Goal: Task Accomplishment & Management: Use online tool/utility

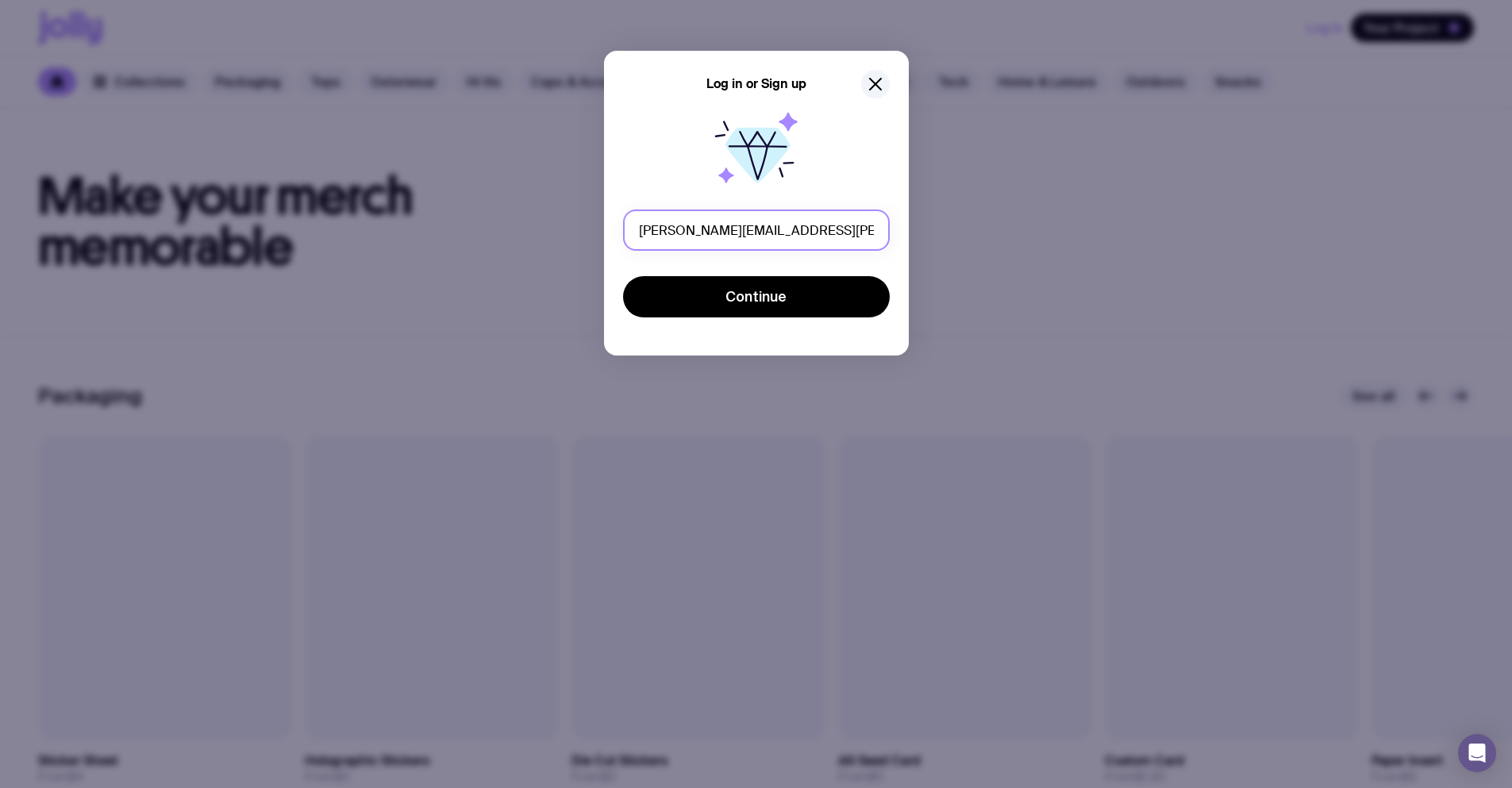
drag, startPoint x: 773, startPoint y: 231, endPoint x: 740, endPoint y: 229, distance: 33.1
click at [740, 229] on input "eugene.serdiuk+per011@uinno.io" at bounding box center [757, 230] width 267 height 41
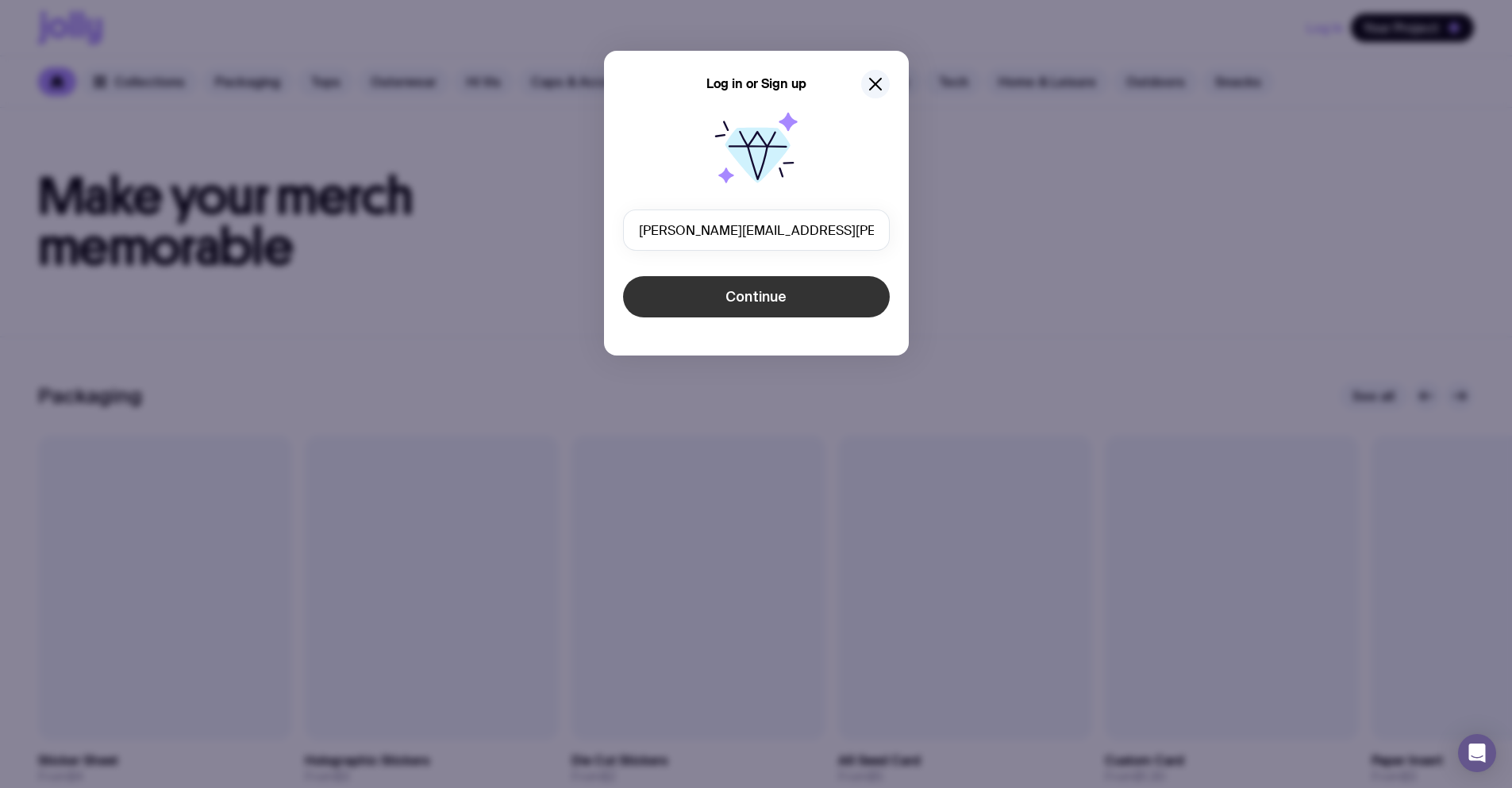
type input "eugene.serdiuk+ban017@uinno.io"
click at [792, 287] on button "Continue" at bounding box center [757, 296] width 267 height 41
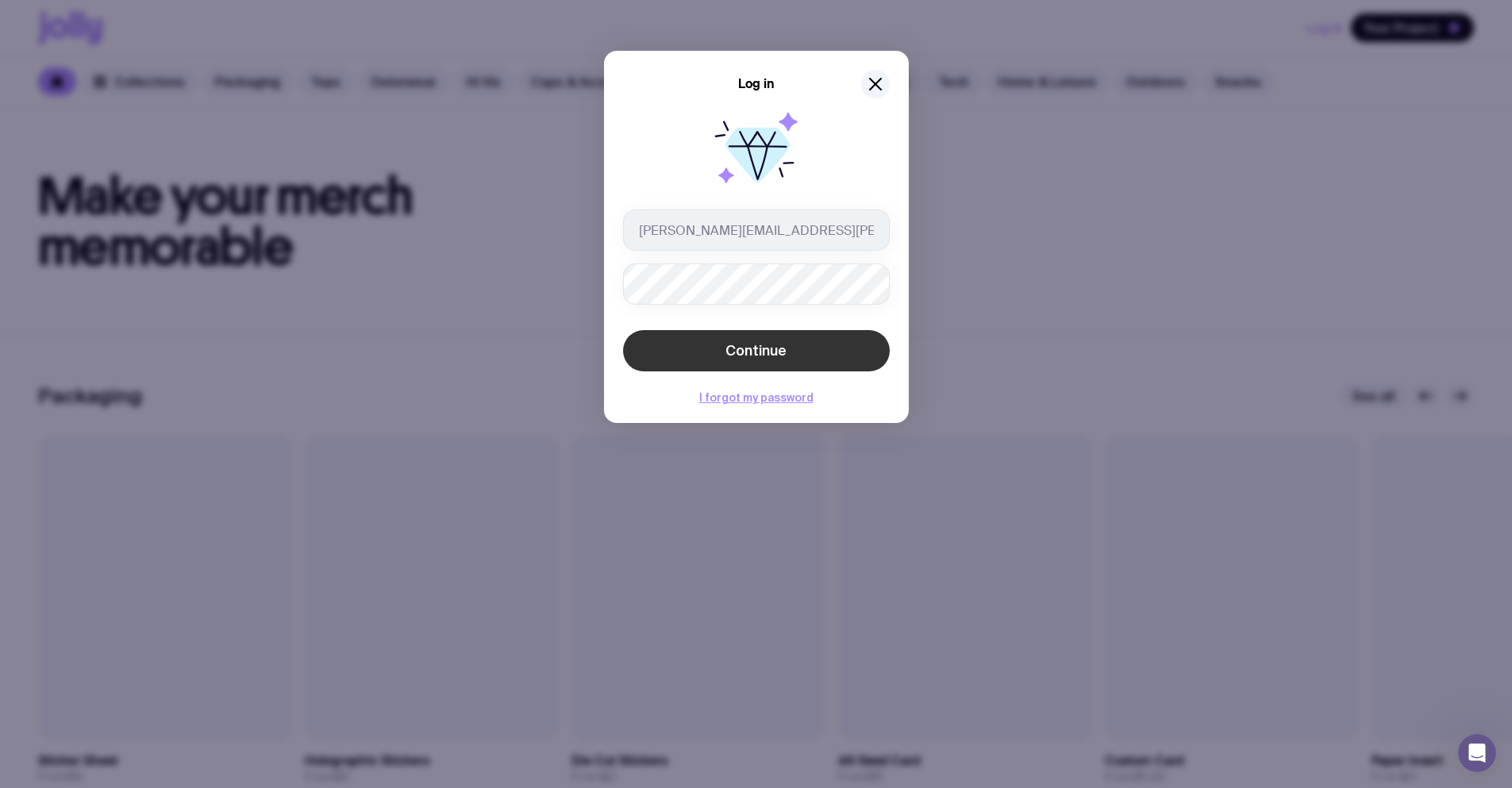
click at [761, 341] on button "Continue" at bounding box center [757, 350] width 267 height 41
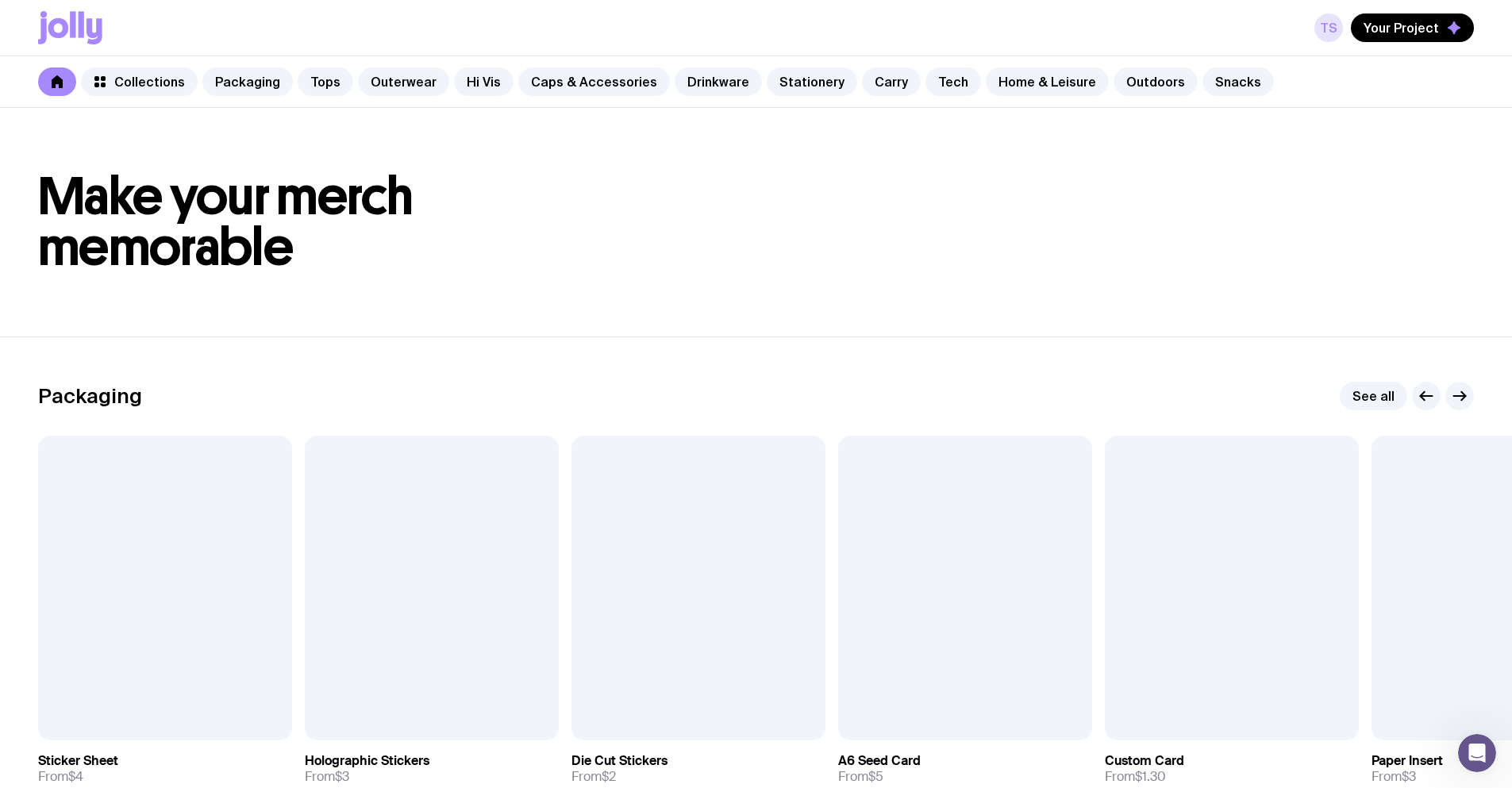
click at [1336, 26] on link "TS" at bounding box center [1328, 28] width 28 height 28
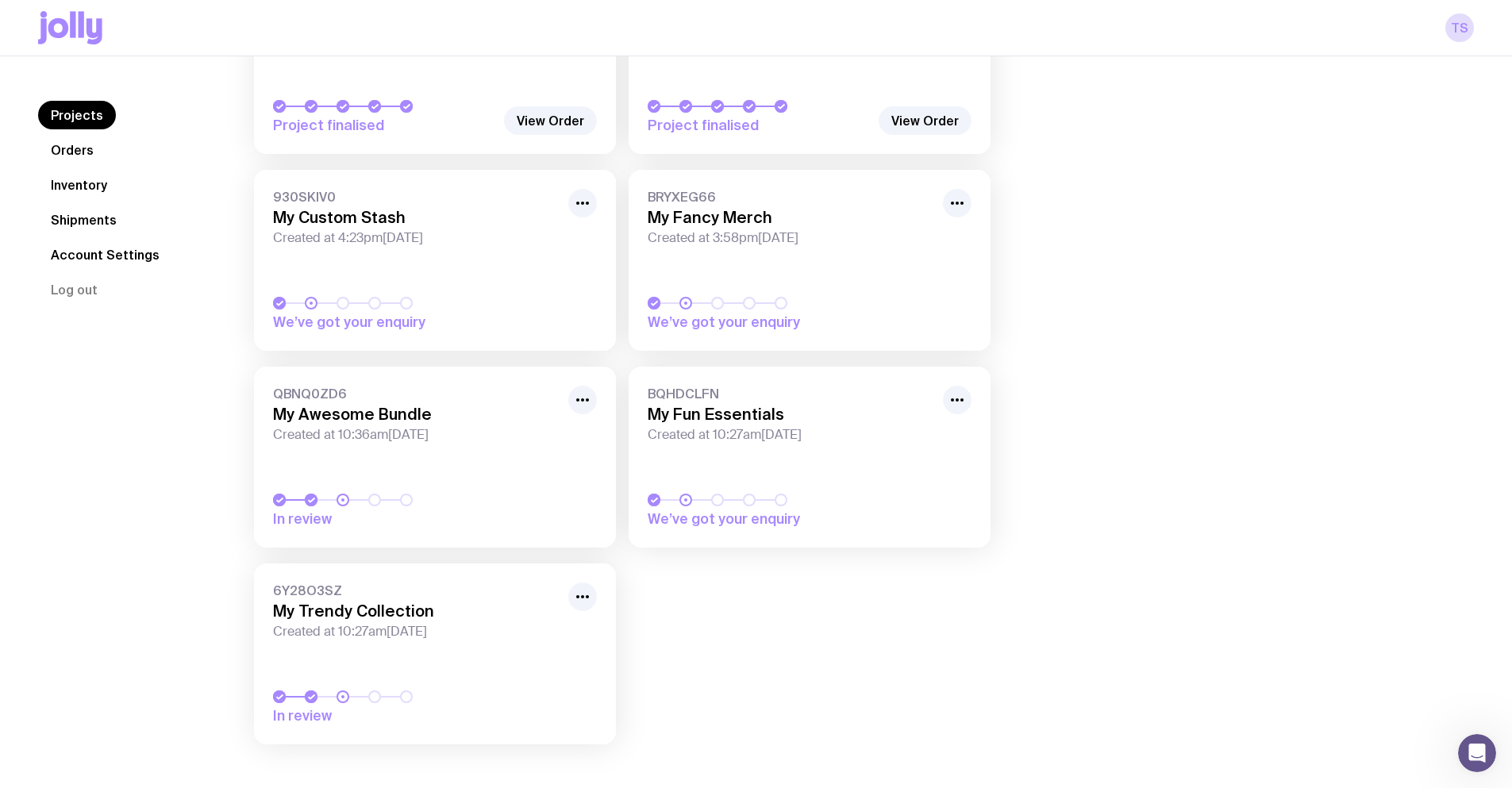
scroll to position [239, 0]
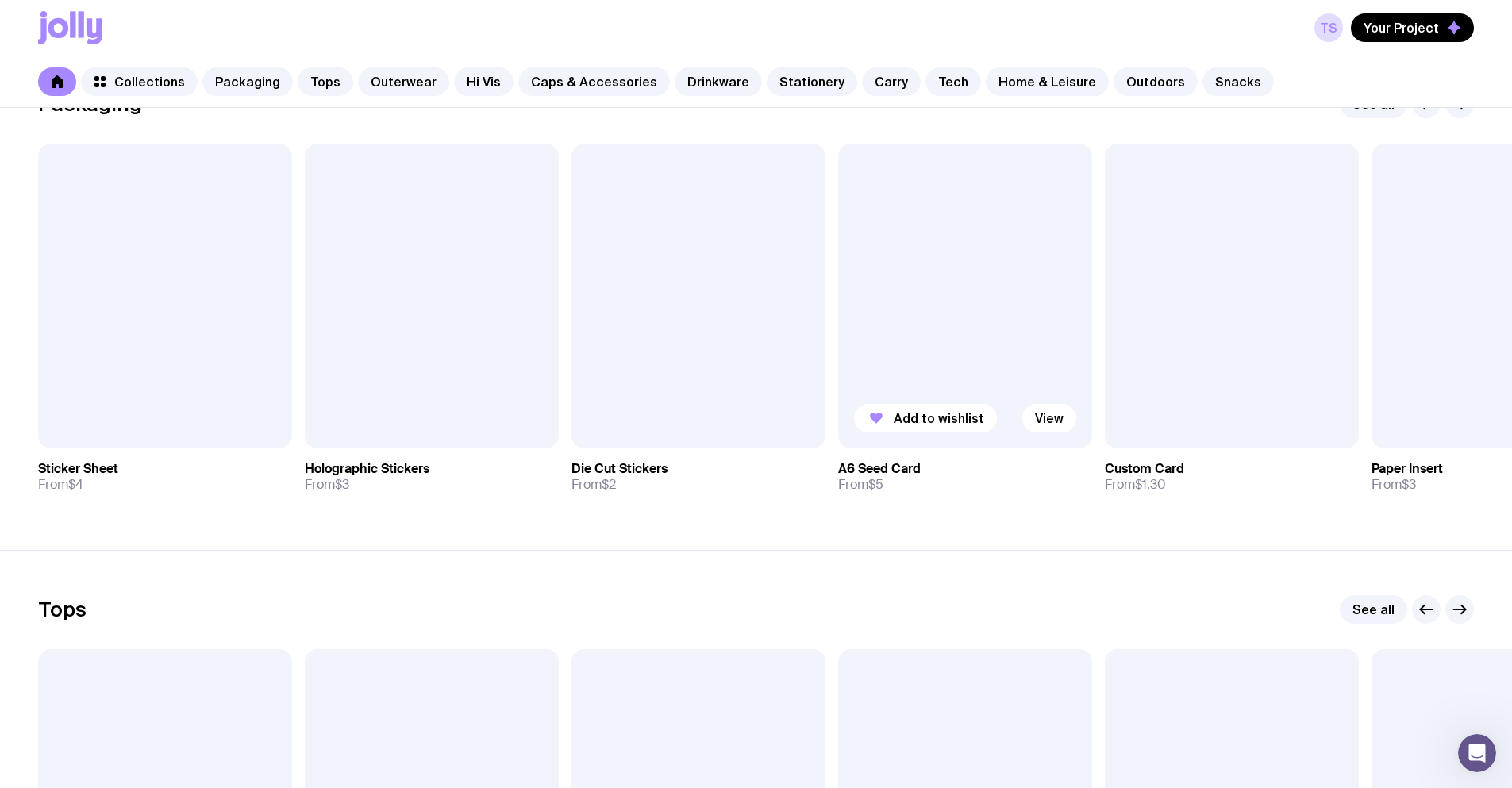
scroll to position [396, 0]
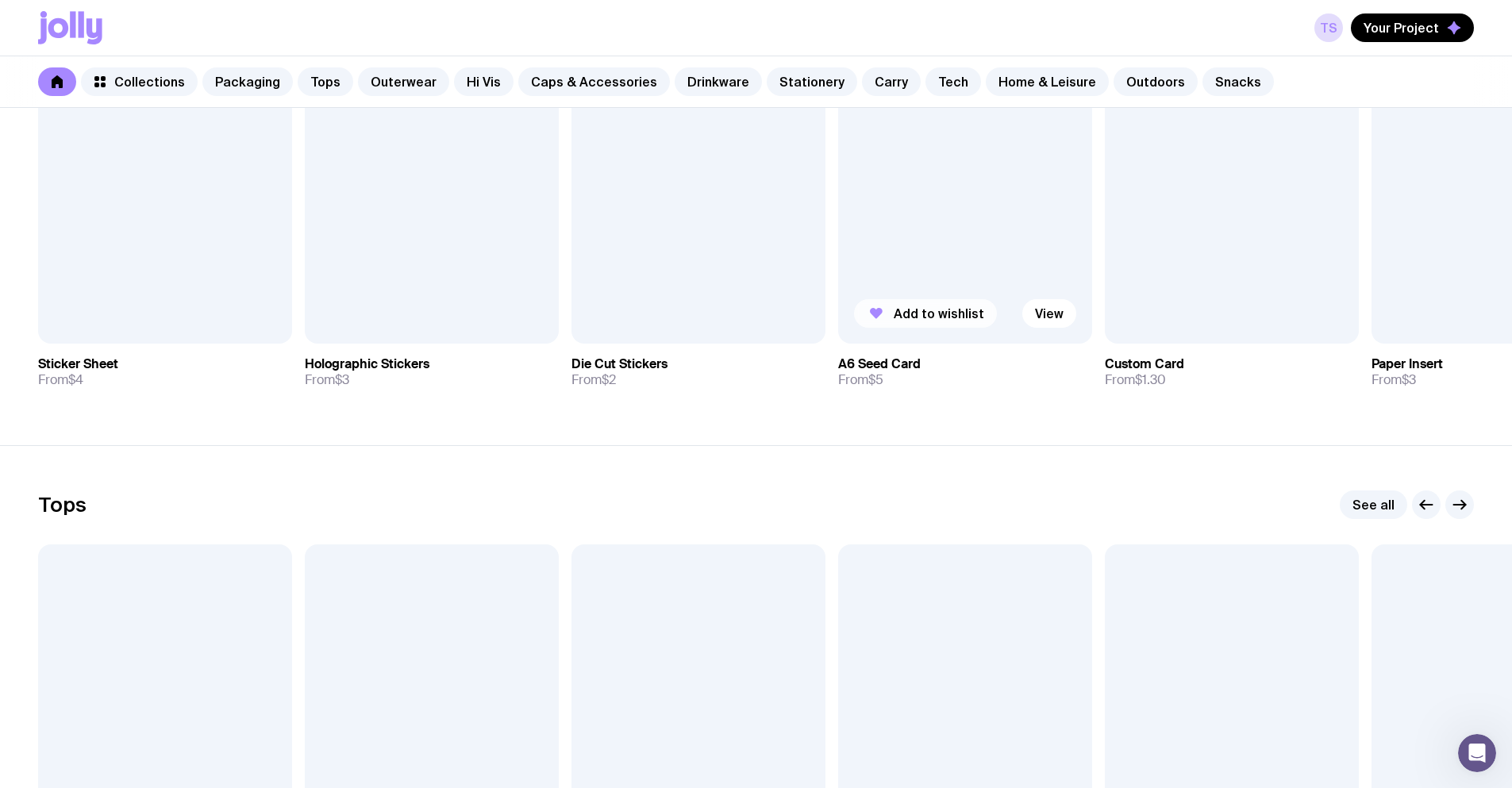
click at [966, 303] on button "Add to wishlist" at bounding box center [925, 313] width 143 height 28
click at [669, 316] on span "Add to wishlist" at bounding box center [673, 314] width 91 height 16
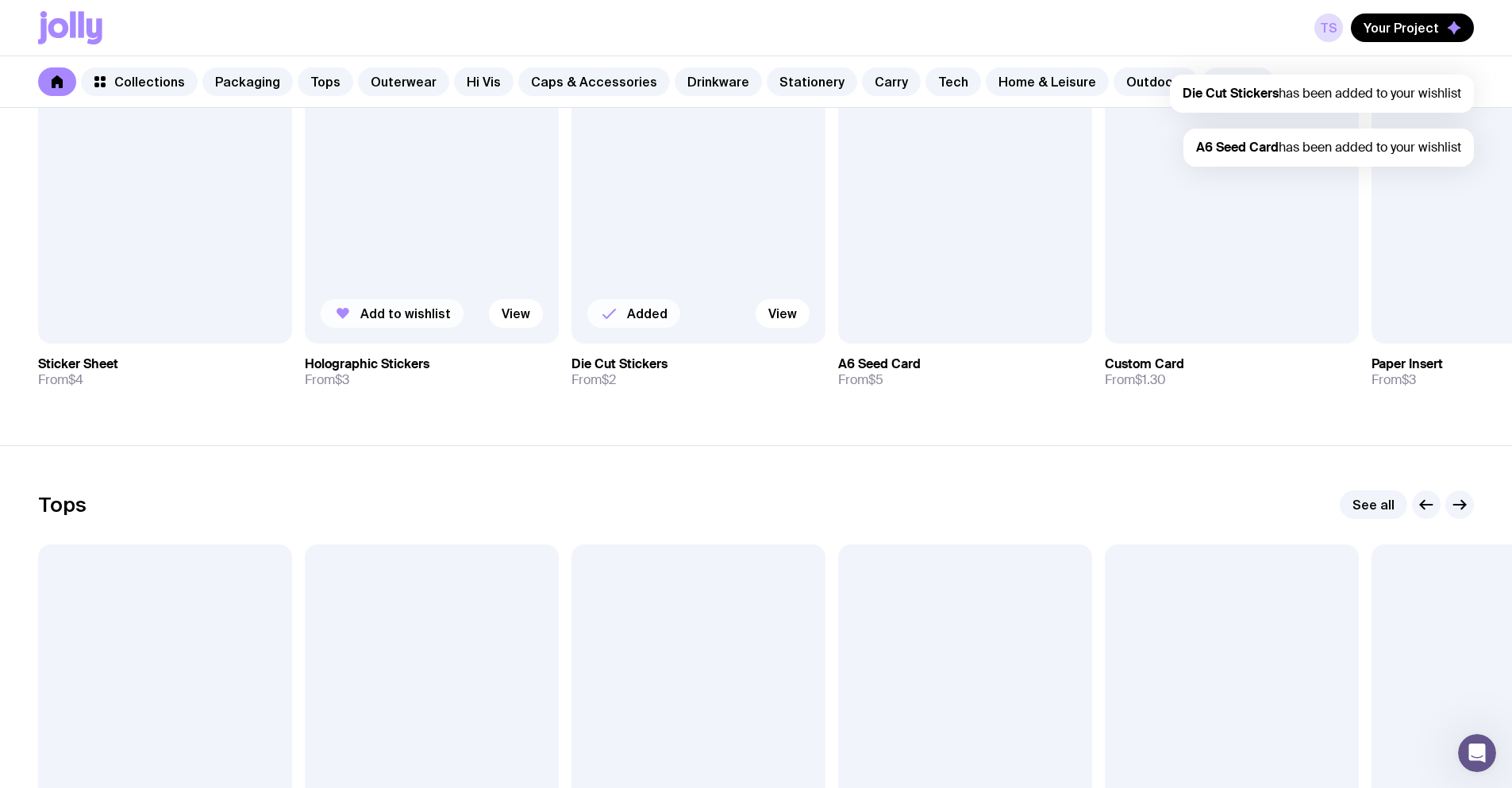
click at [432, 320] on span "Add to wishlist" at bounding box center [406, 314] width 91 height 16
click at [1415, 28] on span "Your Project" at bounding box center [1401, 28] width 75 height 16
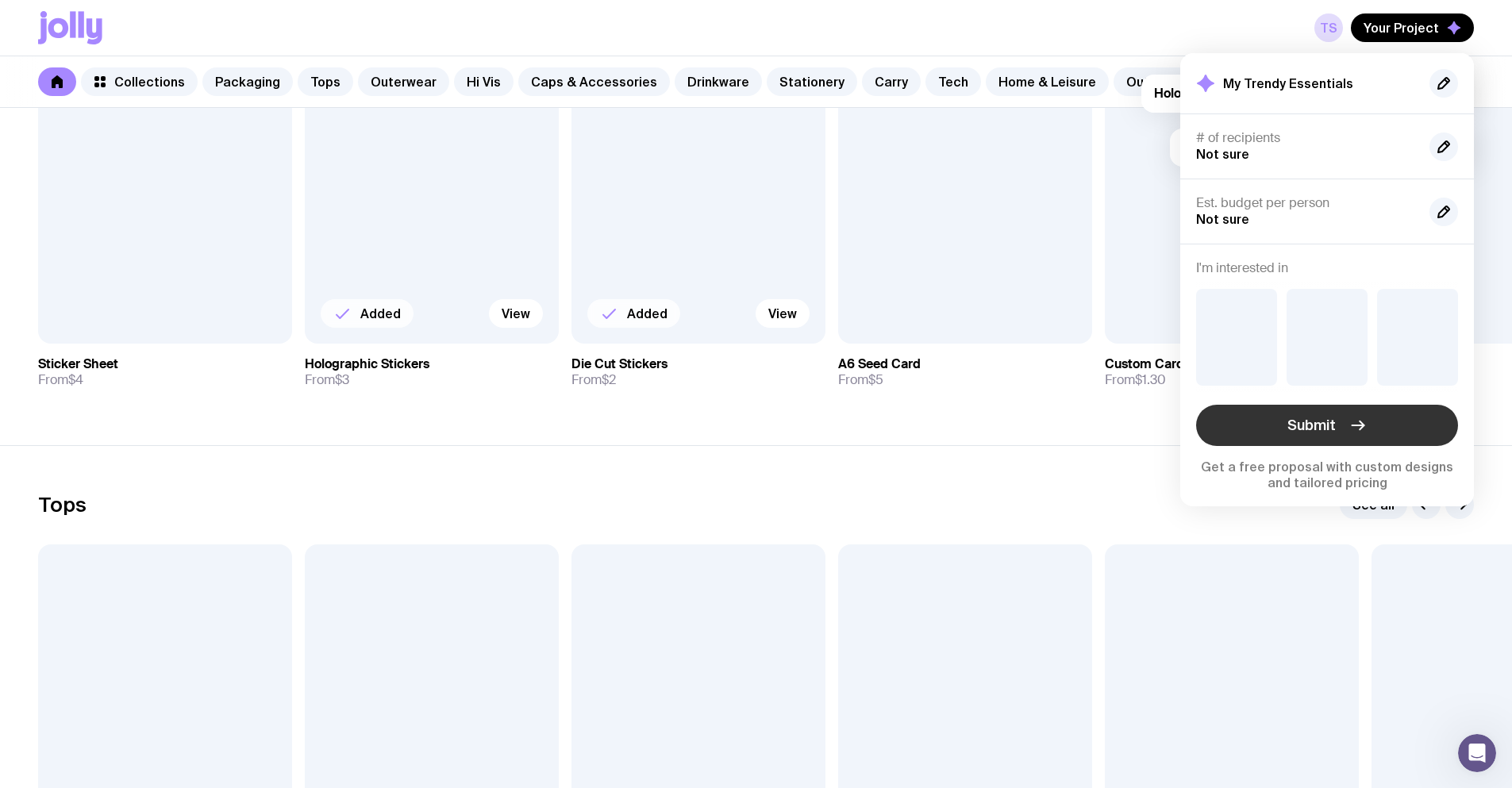
click at [1339, 421] on button "Submit" at bounding box center [1327, 425] width 262 height 41
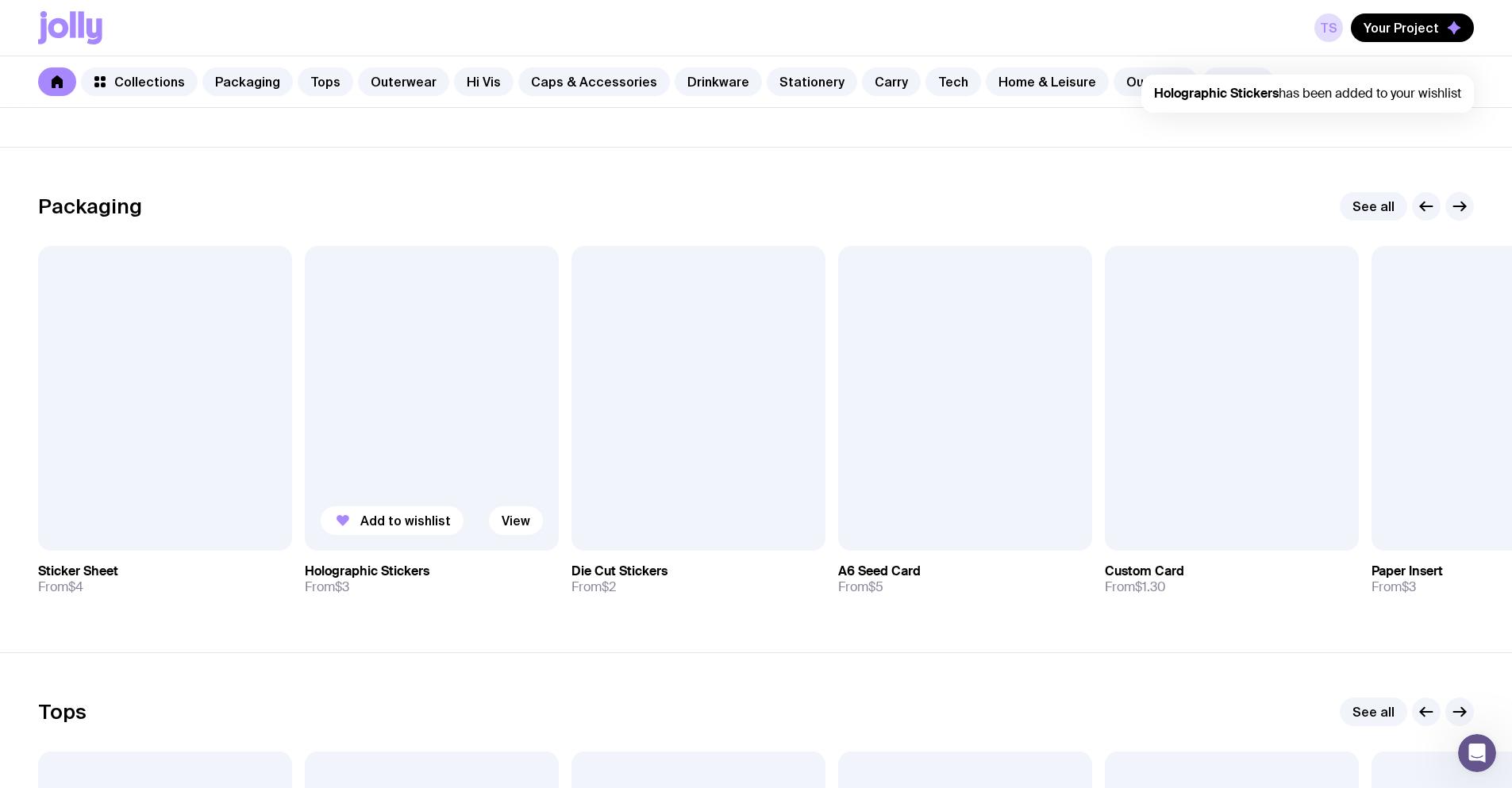
scroll to position [238, 0]
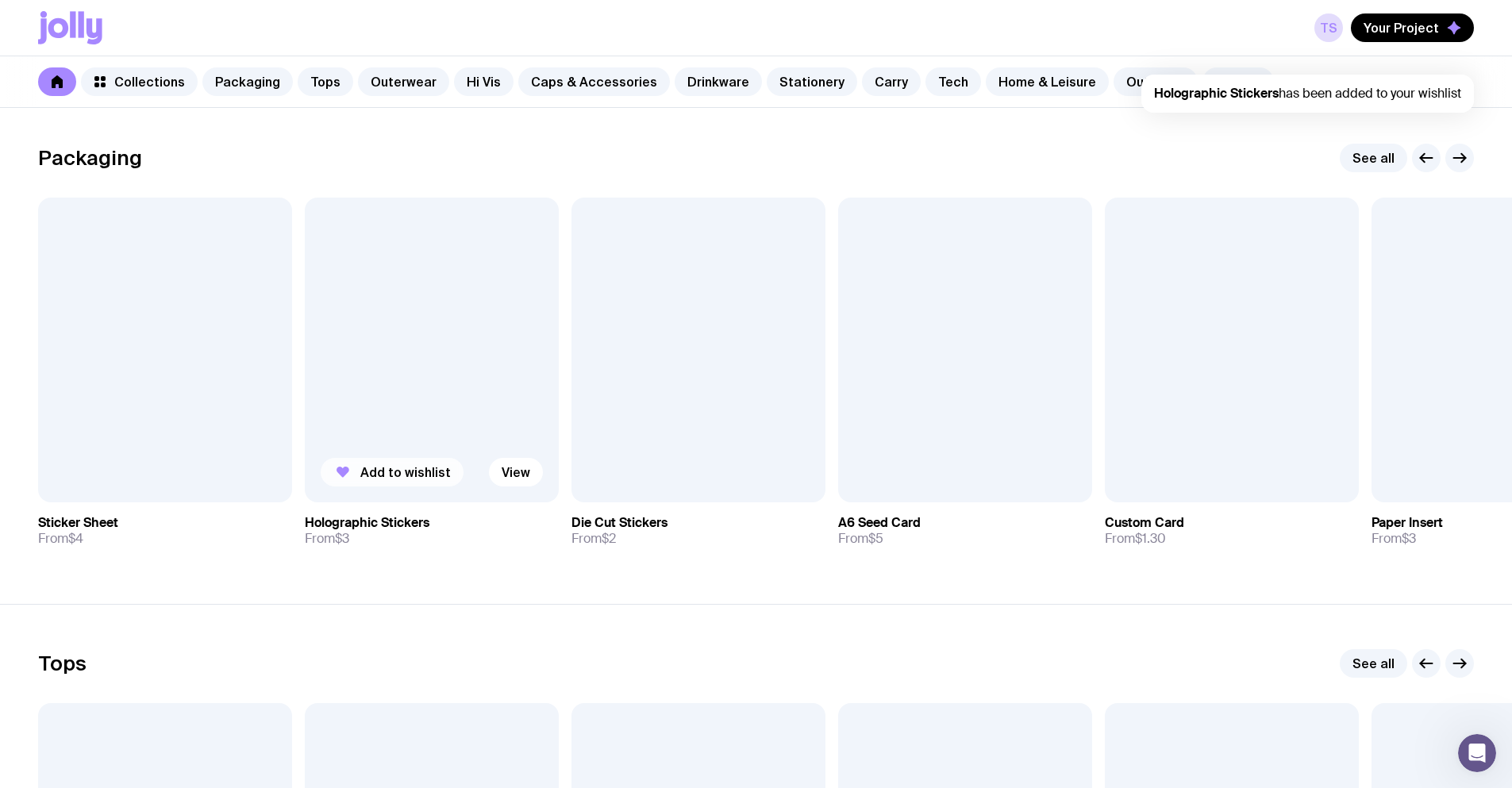
click at [397, 466] on span "Add to wishlist" at bounding box center [406, 472] width 91 height 16
click at [143, 477] on span "Add to wishlist" at bounding box center [139, 472] width 91 height 16
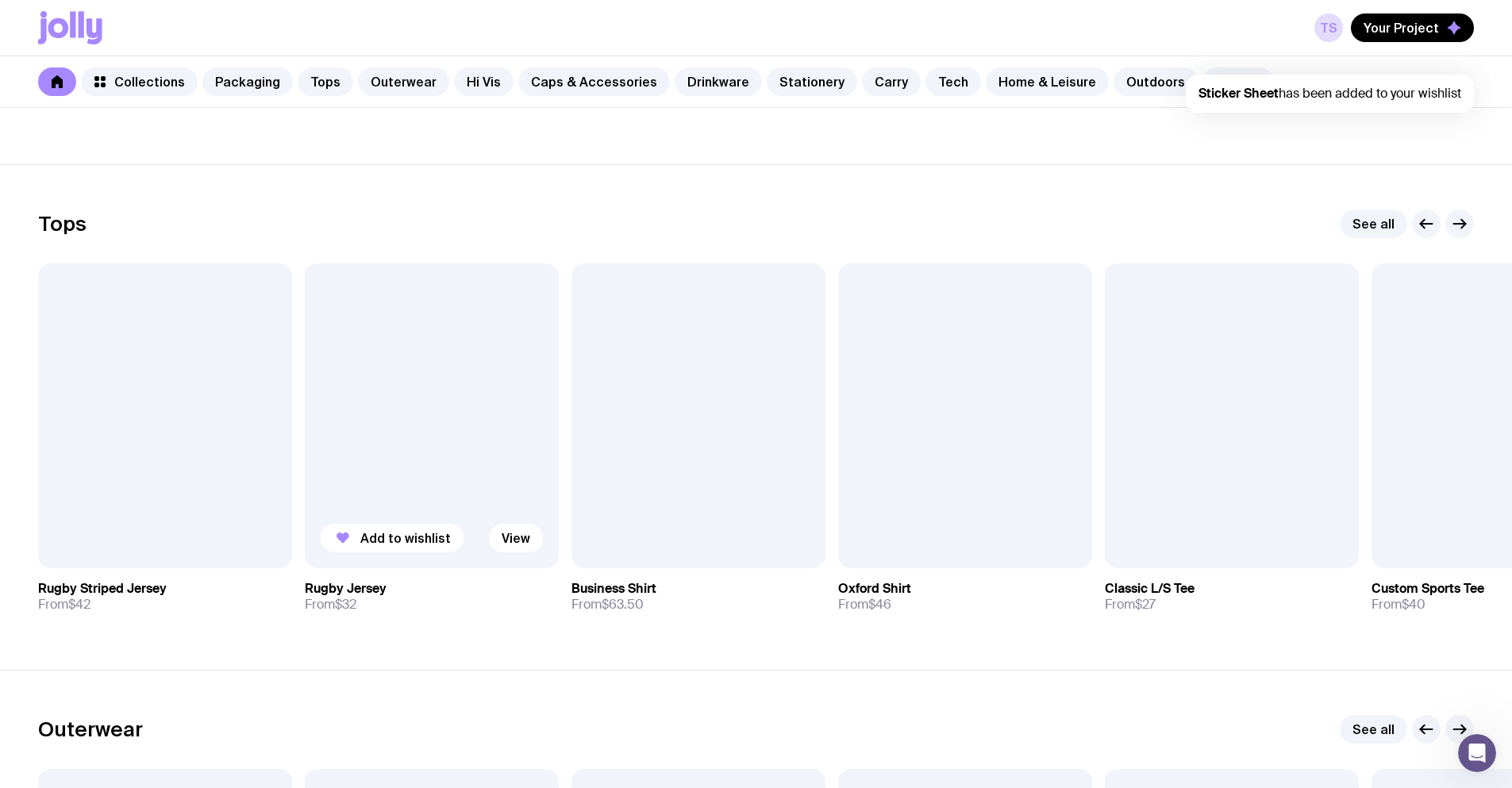
scroll to position [714, 0]
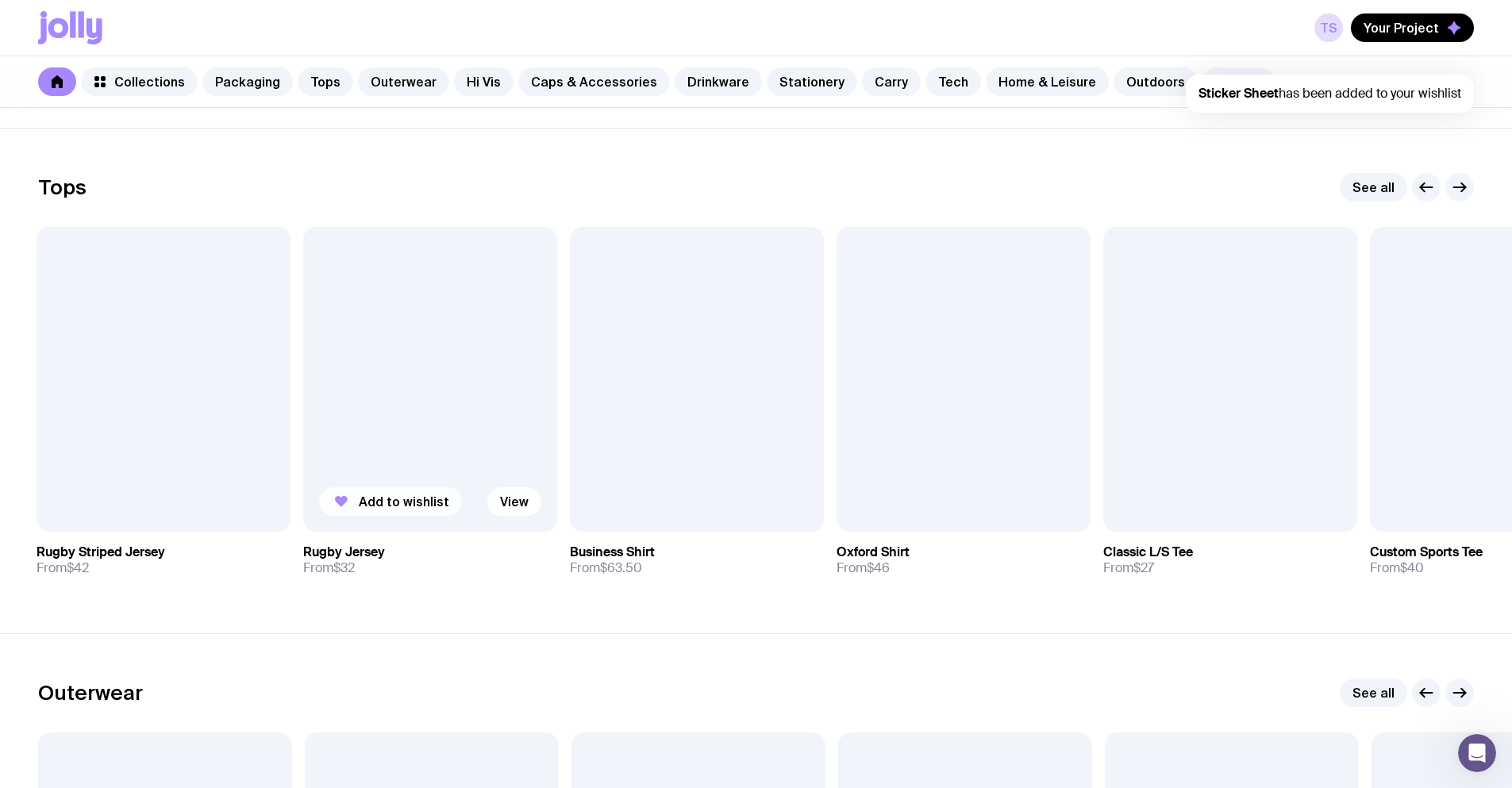
click at [387, 502] on span "Add to wishlist" at bounding box center [404, 502] width 91 height 16
click at [115, 498] on span "Add to wishlist" at bounding box center [139, 502] width 91 height 16
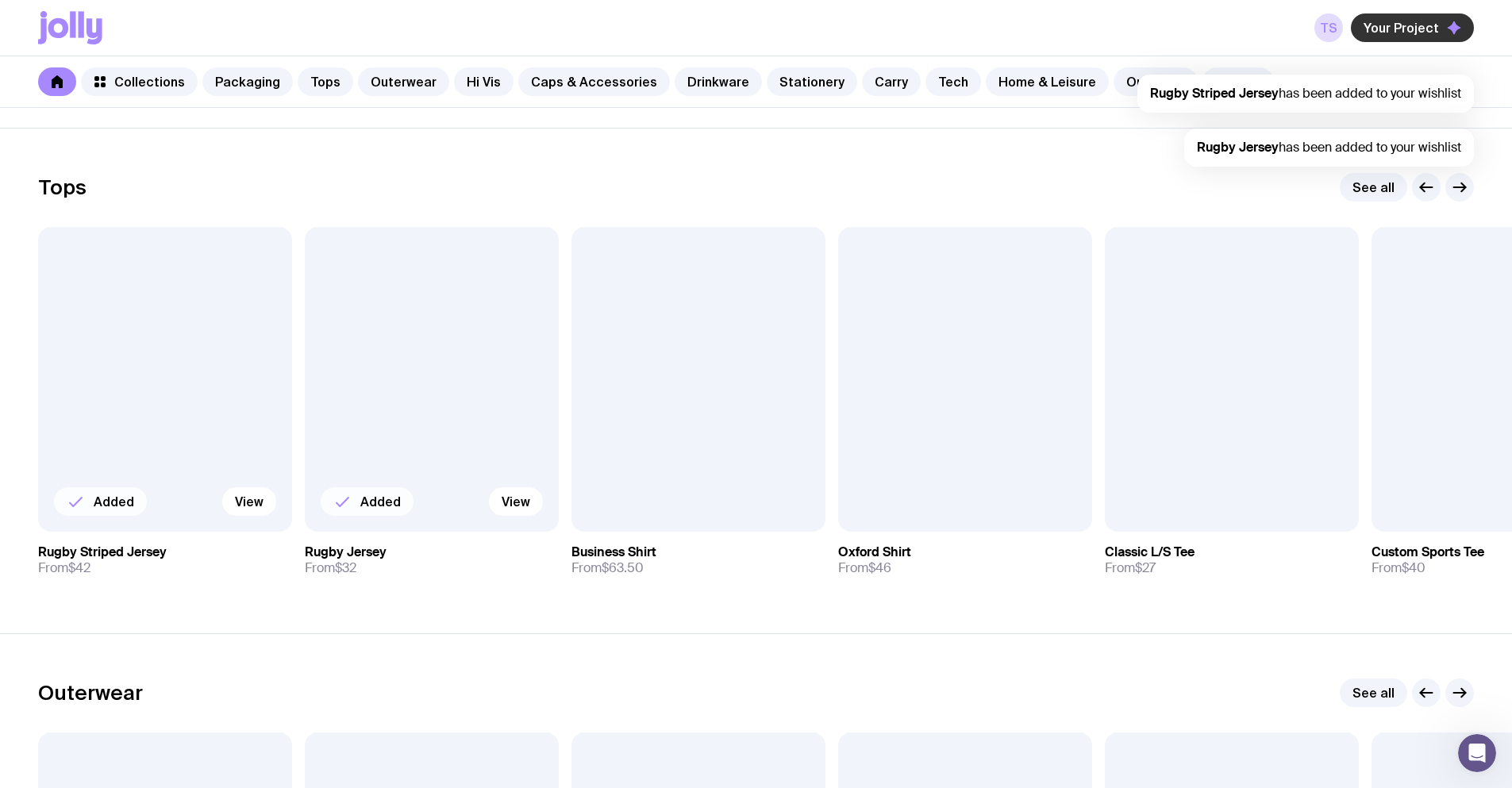
click at [1423, 36] on button "Your Project" at bounding box center [1412, 28] width 123 height 28
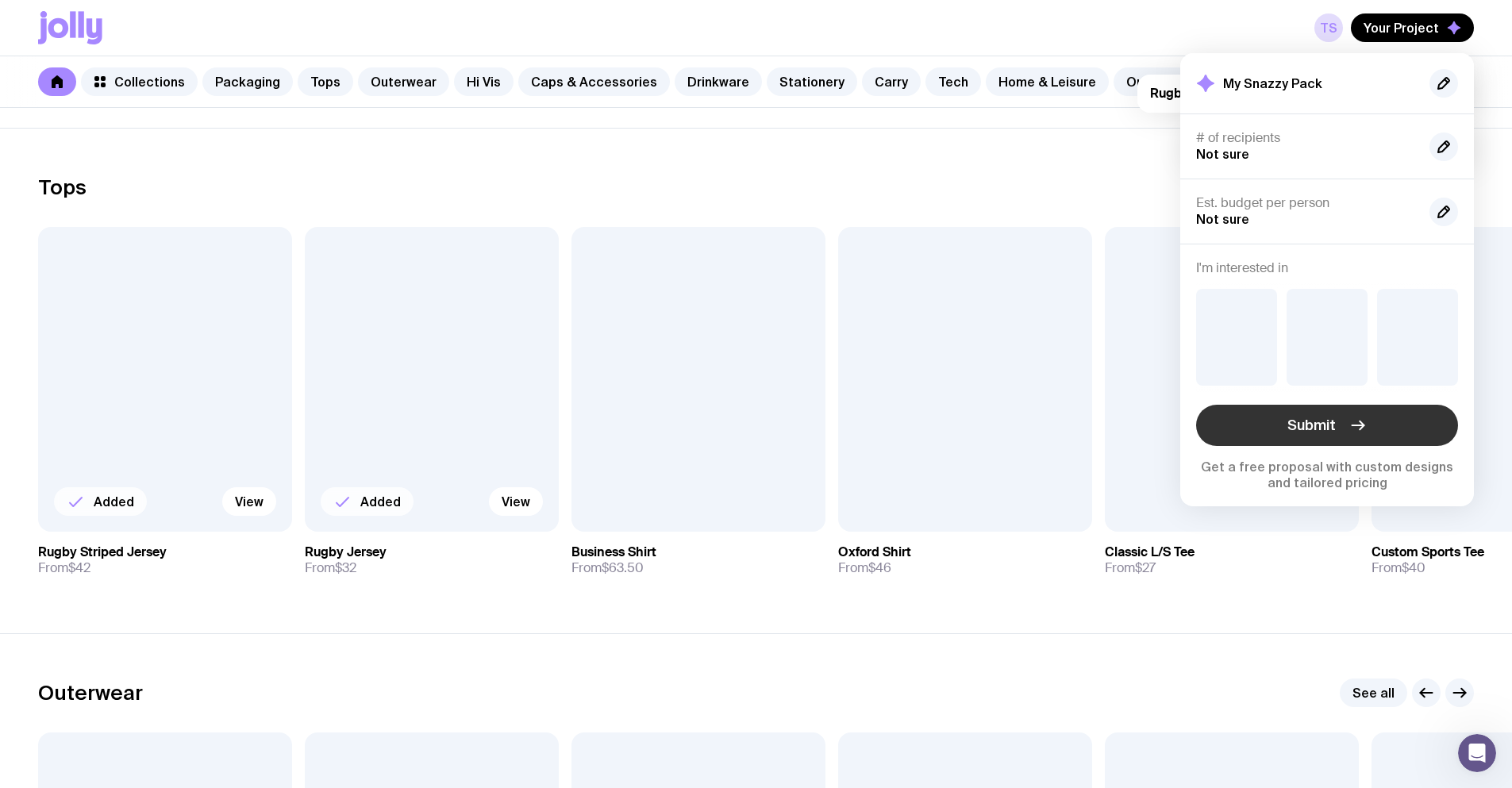
click at [1309, 429] on span "Submit" at bounding box center [1312, 426] width 49 height 19
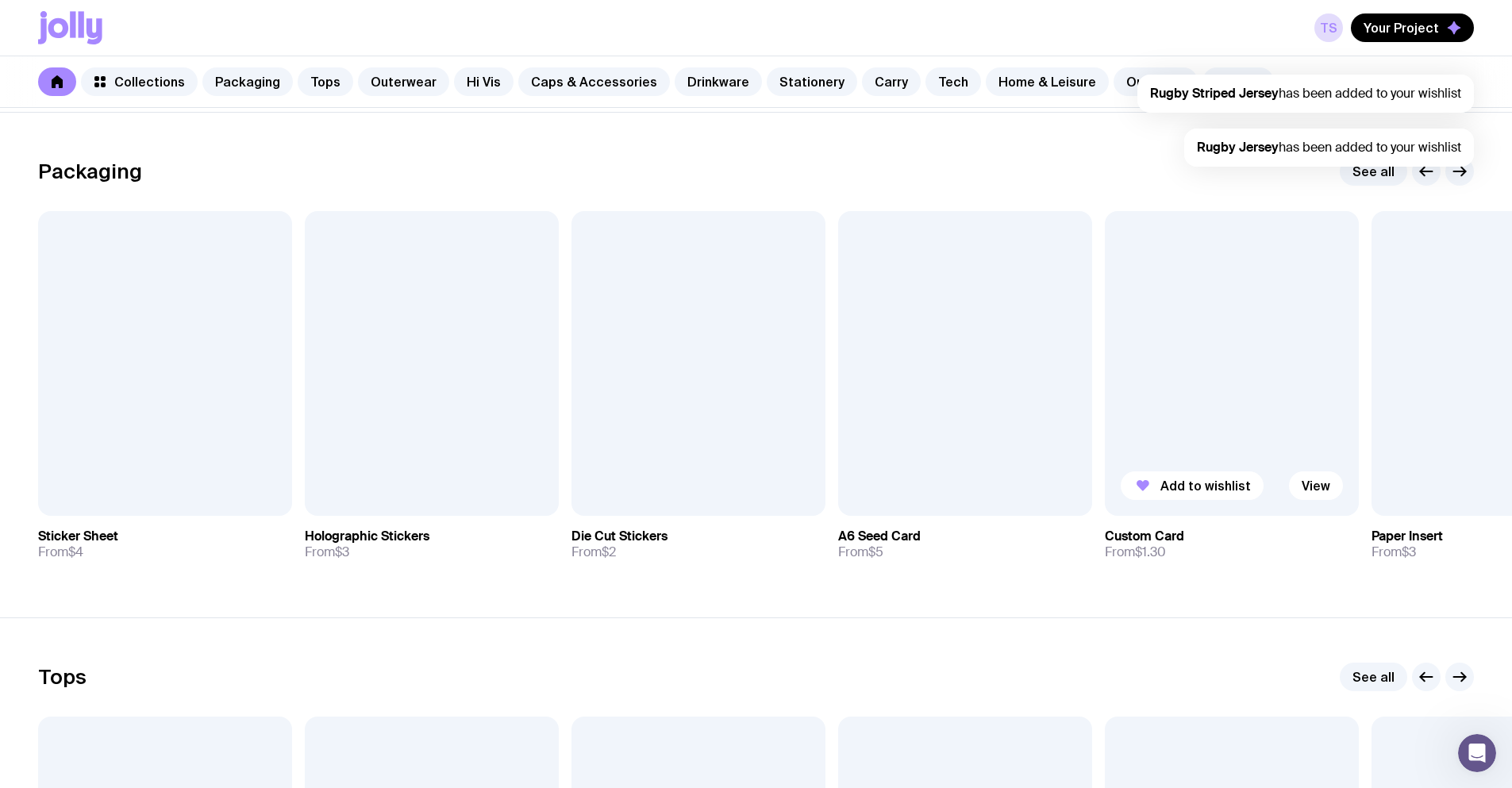
scroll to position [238, 0]
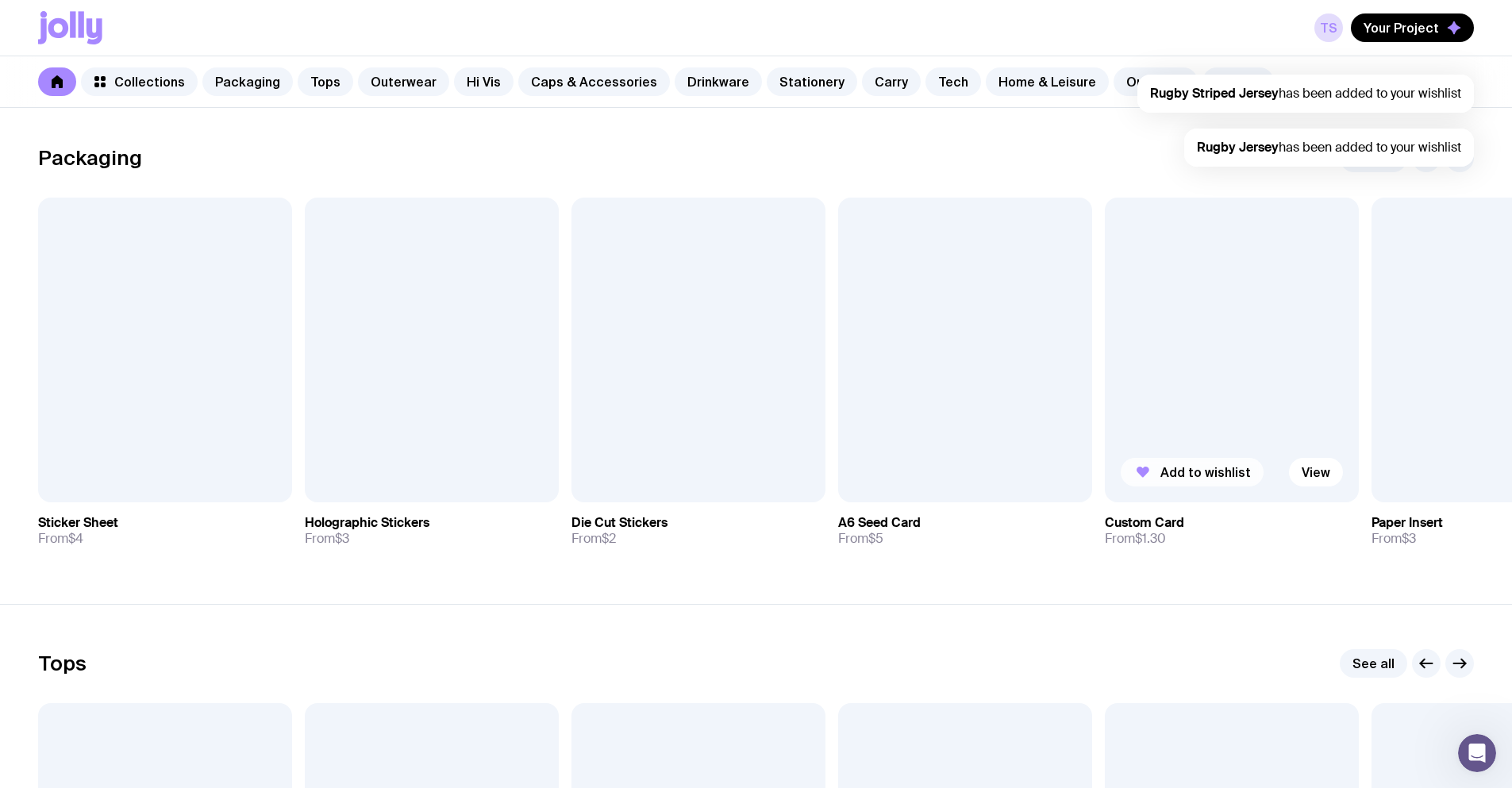
click at [1204, 468] on span "Add to wishlist" at bounding box center [1206, 472] width 91 height 16
click at [926, 471] on span "Add to wishlist" at bounding box center [939, 472] width 91 height 16
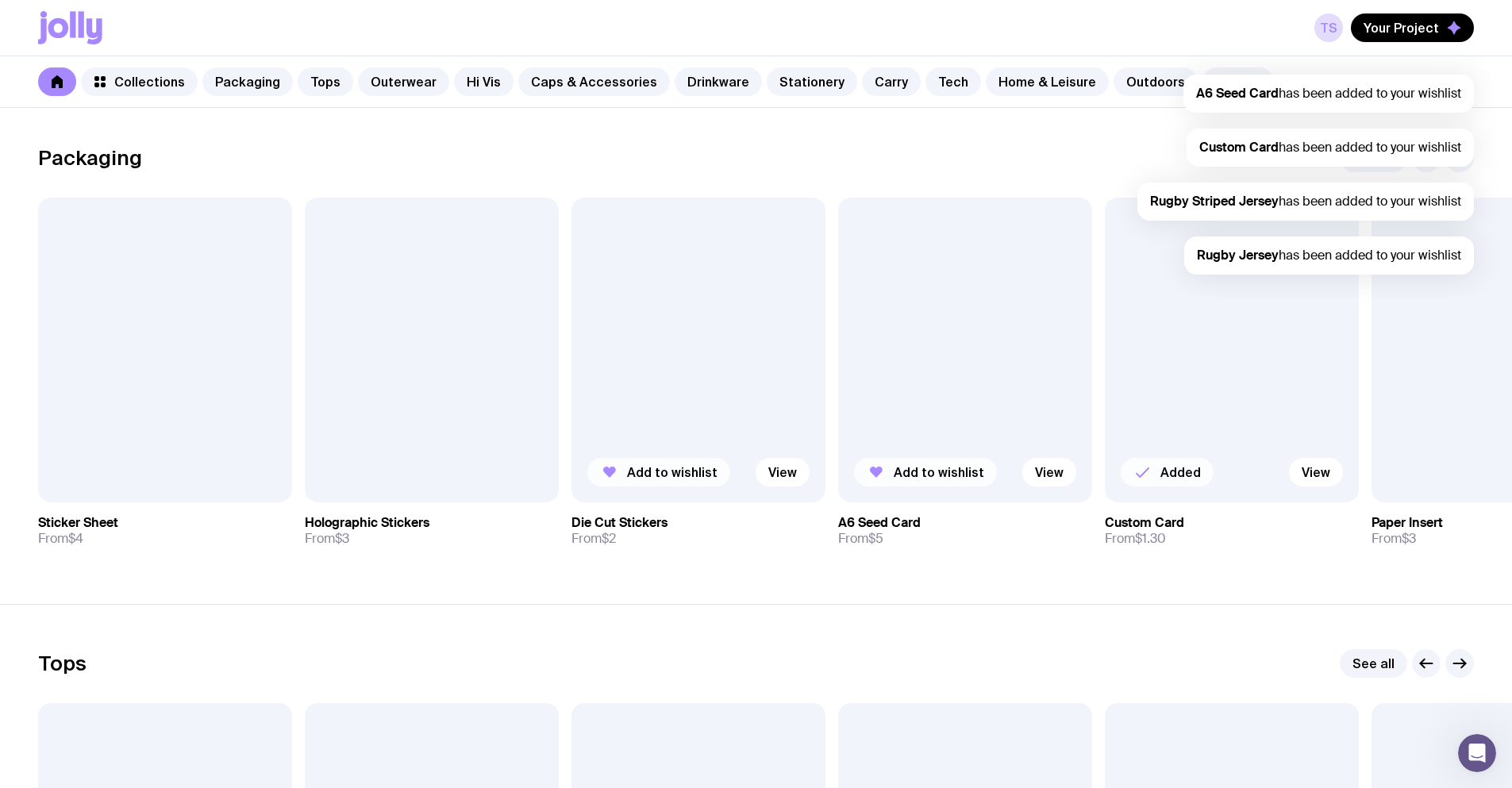
click at [666, 468] on span "Add to wishlist" at bounding box center [673, 472] width 91 height 16
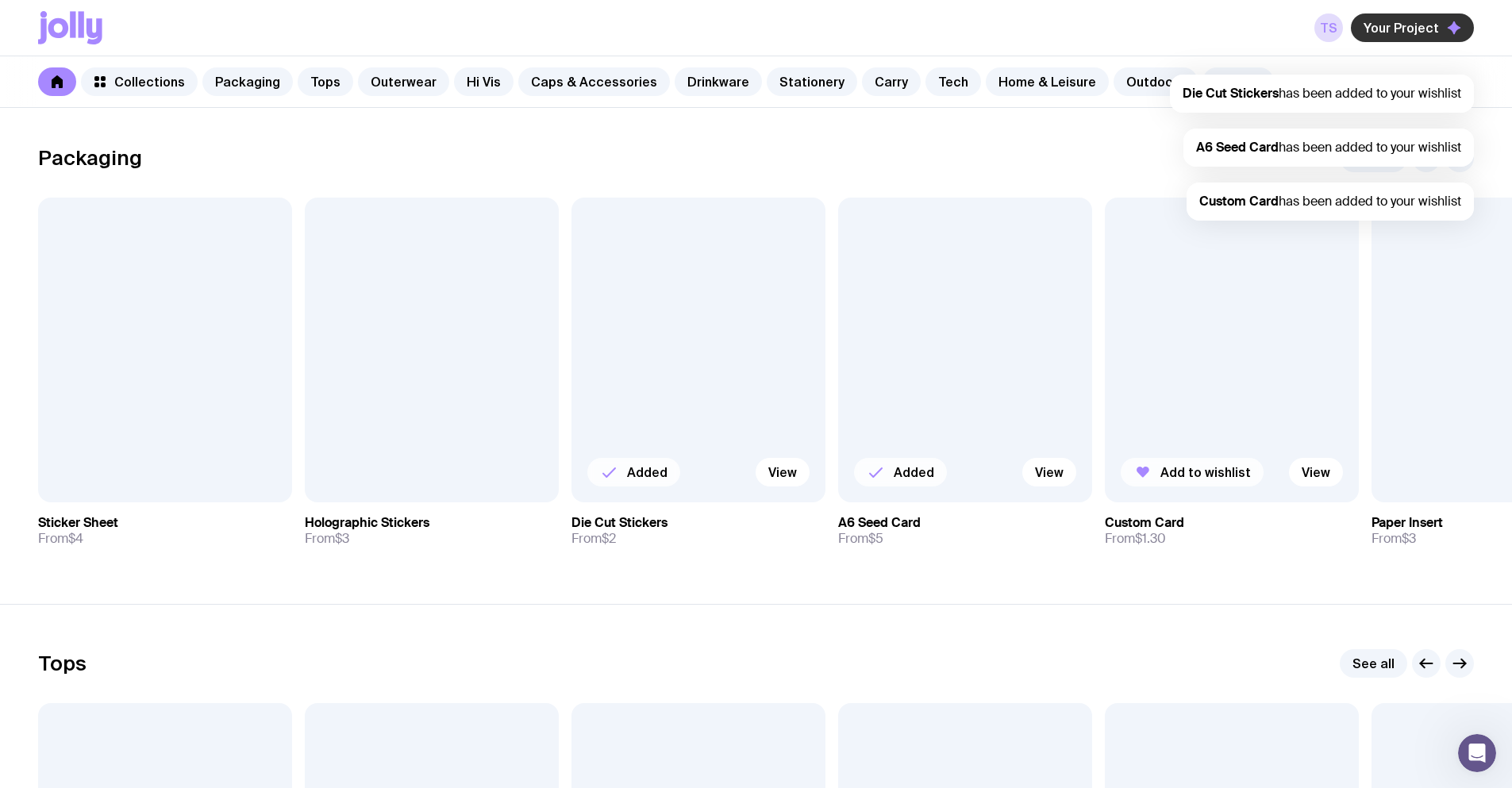
click at [1410, 29] on span "Your Project" at bounding box center [1401, 28] width 75 height 16
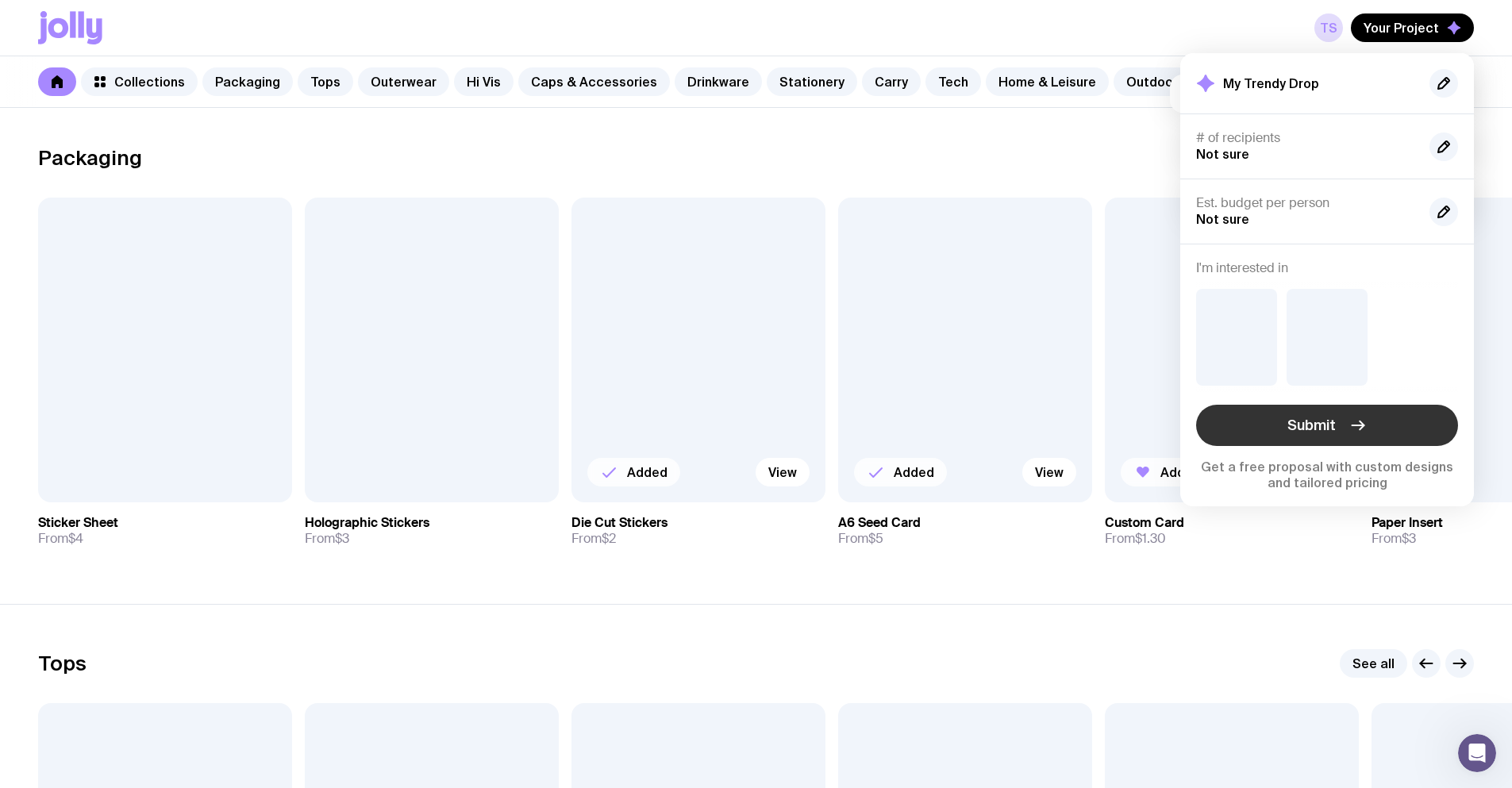
click at [1333, 426] on span "Submit" at bounding box center [1312, 426] width 49 height 19
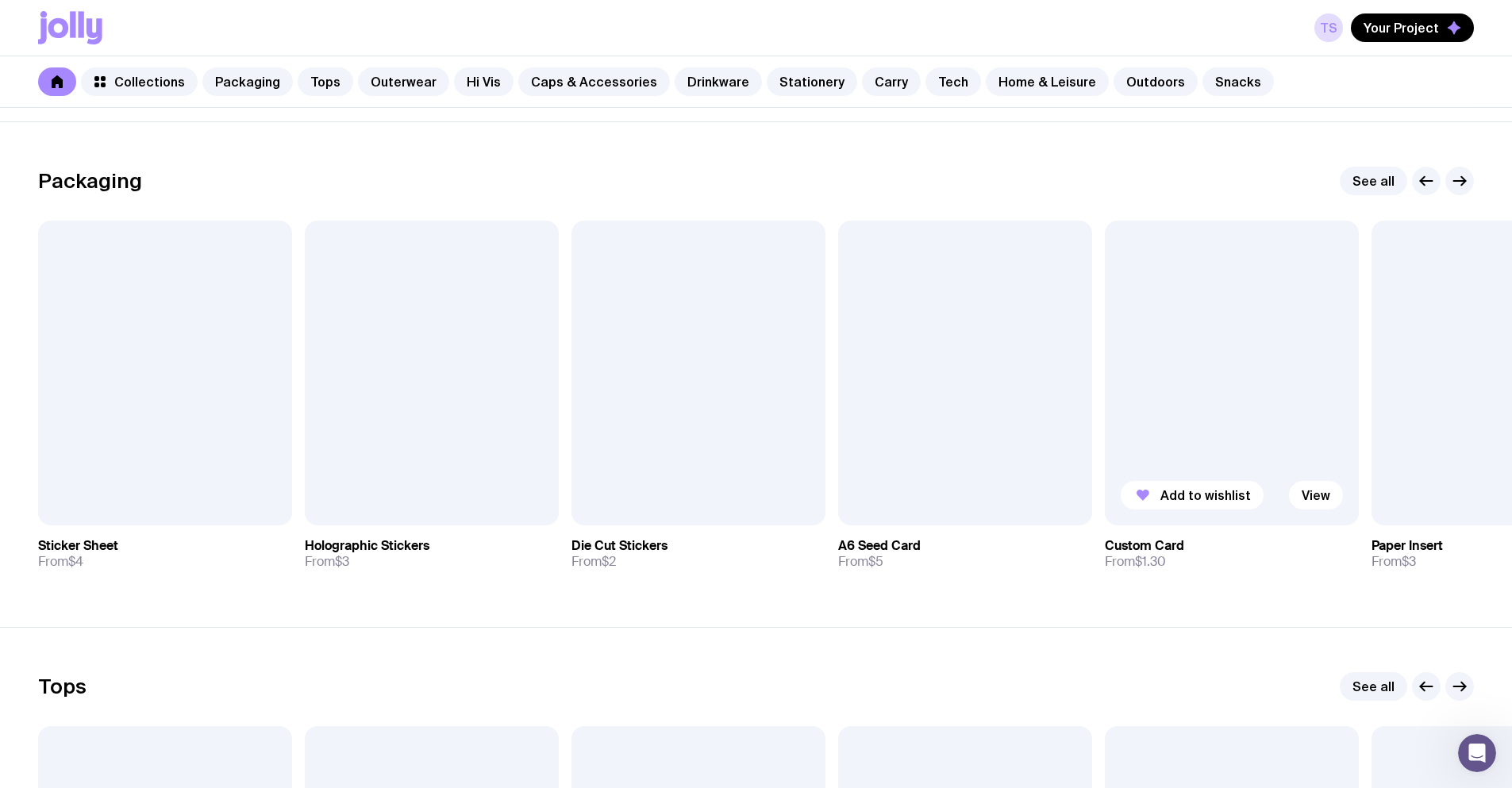
scroll to position [396, 0]
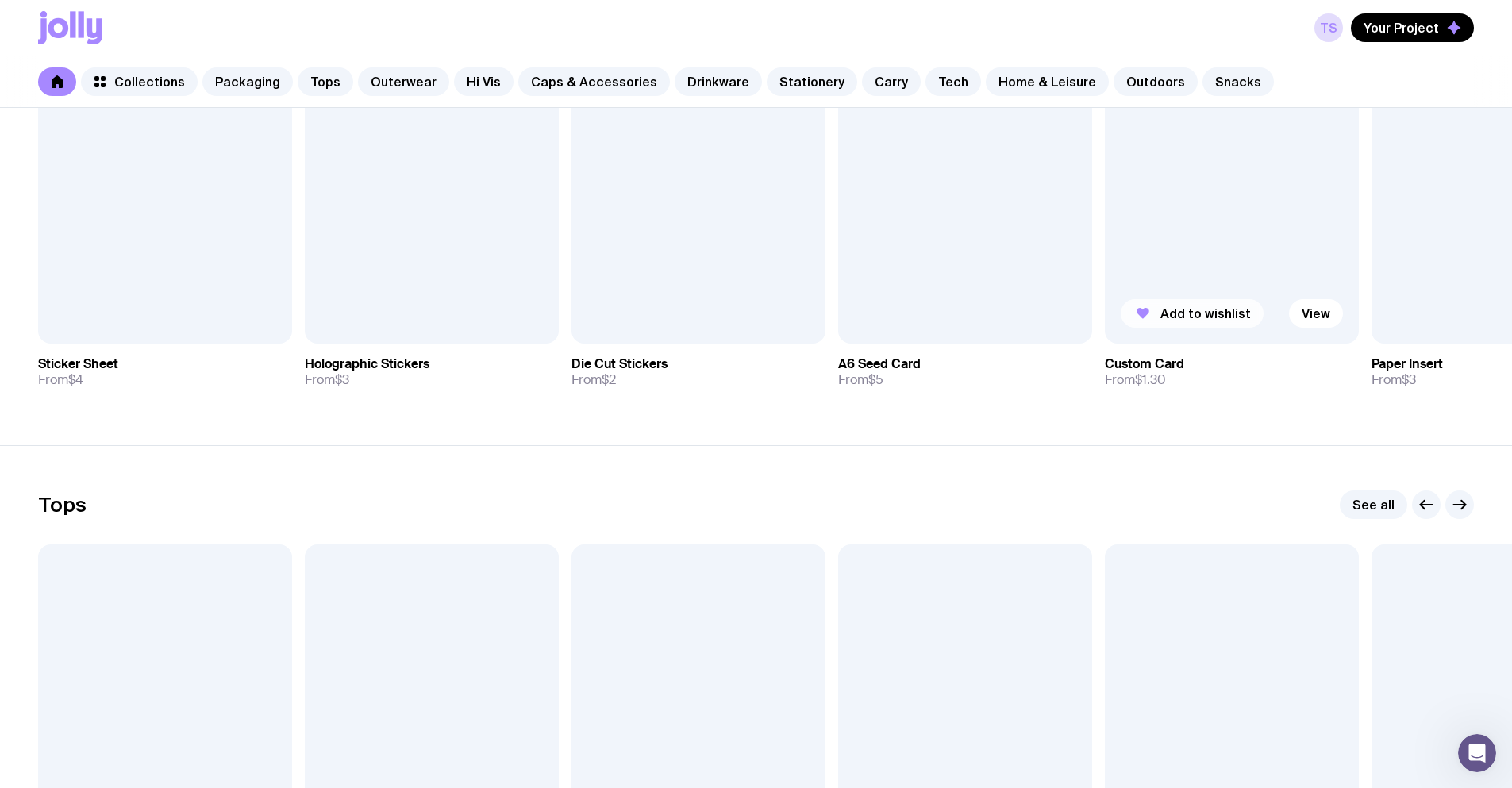
click at [1212, 317] on span "Add to wishlist" at bounding box center [1206, 314] width 91 height 16
click at [935, 321] on button "Add to wishlist" at bounding box center [925, 313] width 143 height 28
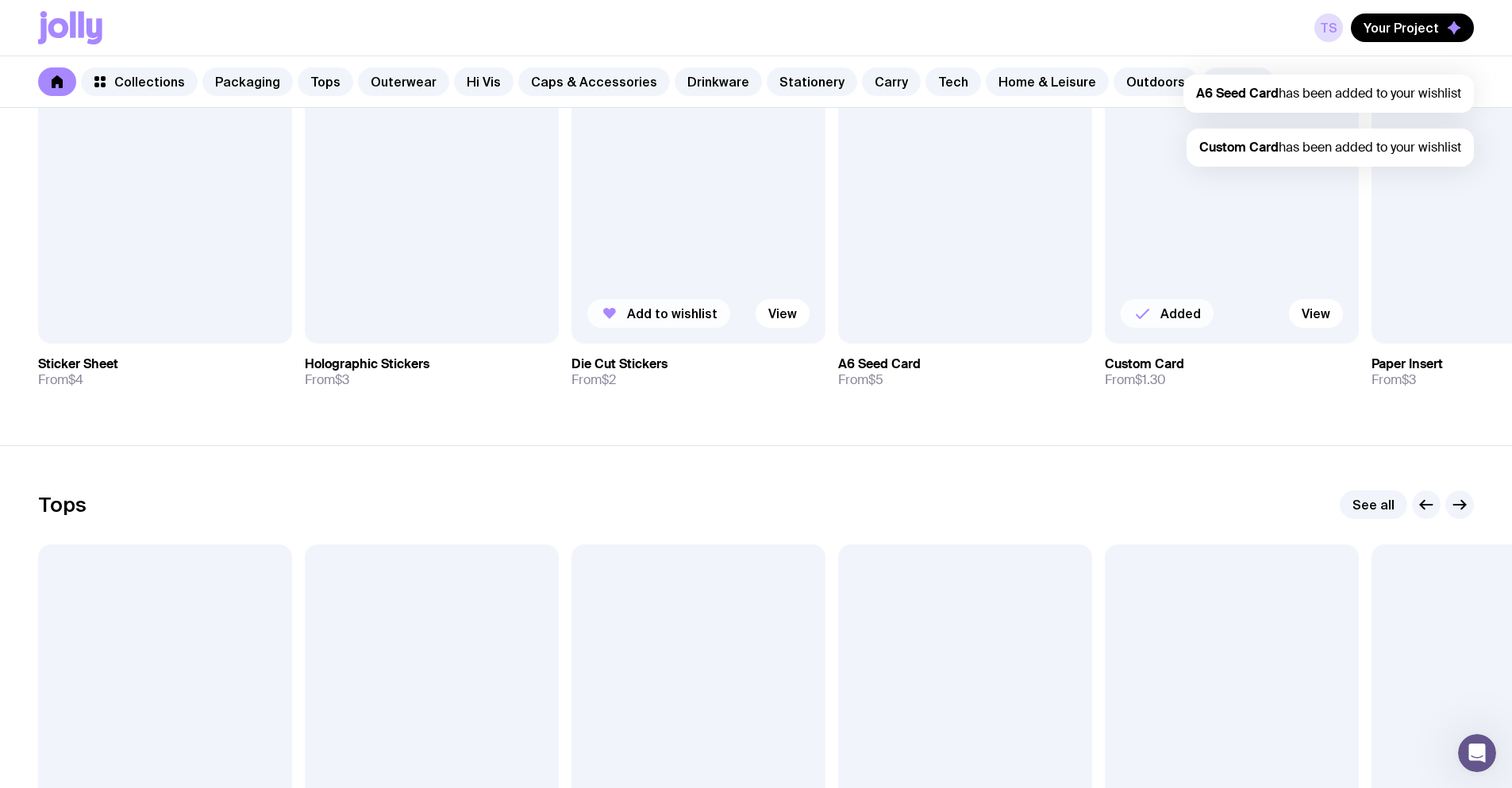
click at [682, 310] on span "Add to wishlist" at bounding box center [673, 314] width 91 height 16
click at [1445, 19] on button "Your Project" at bounding box center [1412, 28] width 123 height 28
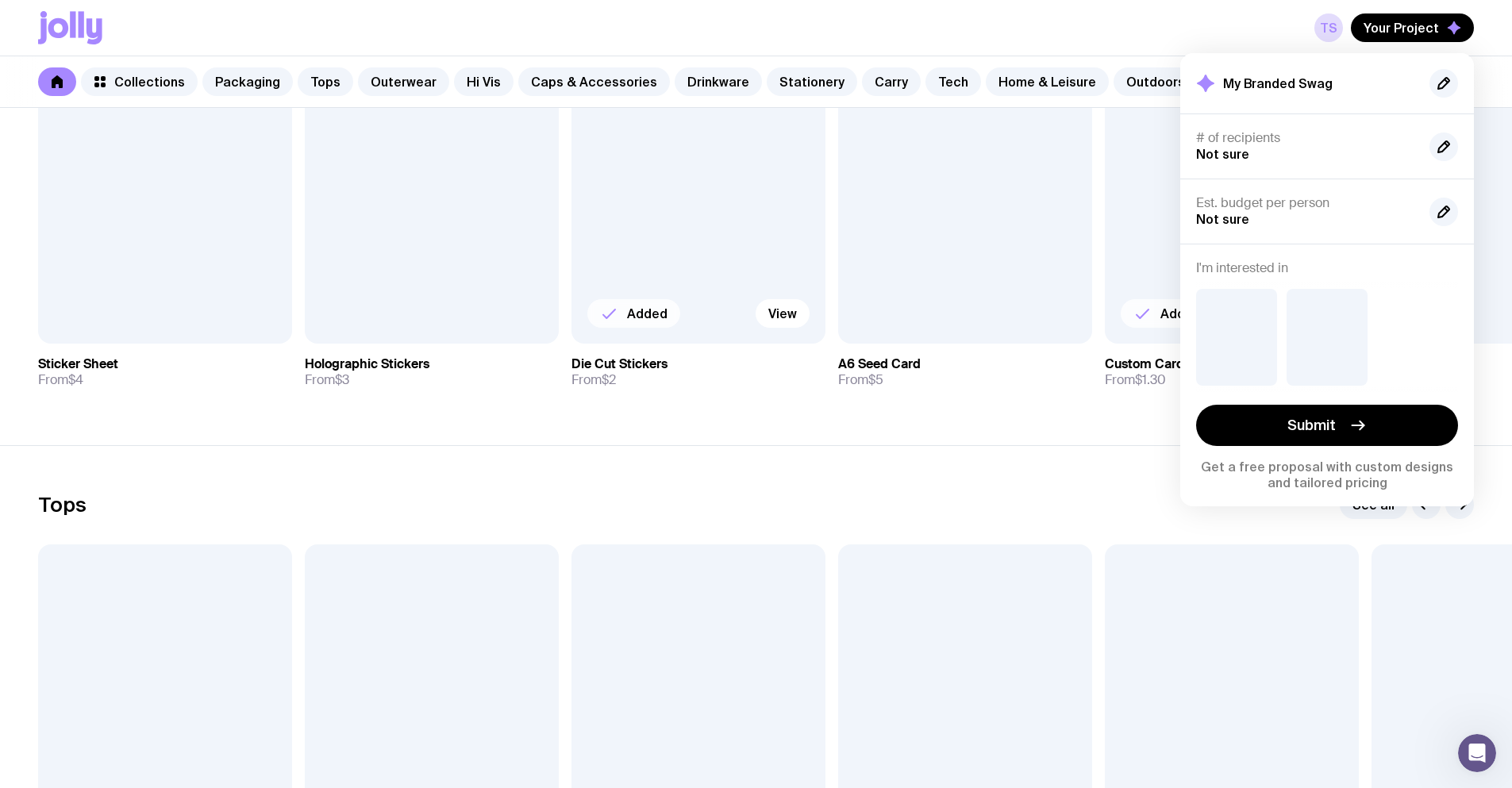
click at [1068, 445] on section "Packaging See all Add to wishlist View Sticker Sheet From $4 Add to wishlist Vi…" at bounding box center [756, 697] width 1512 height 506
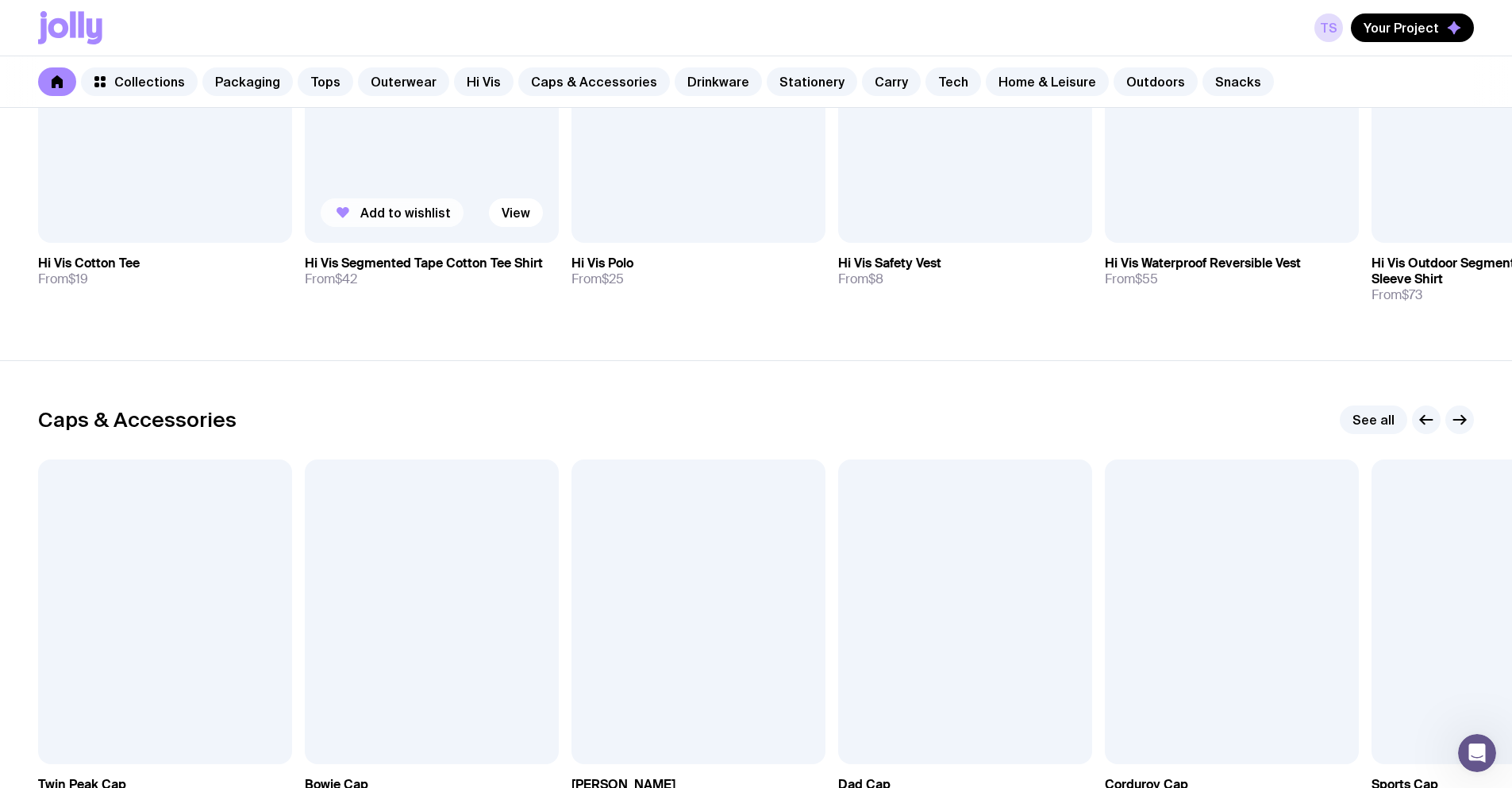
scroll to position [2063, 0]
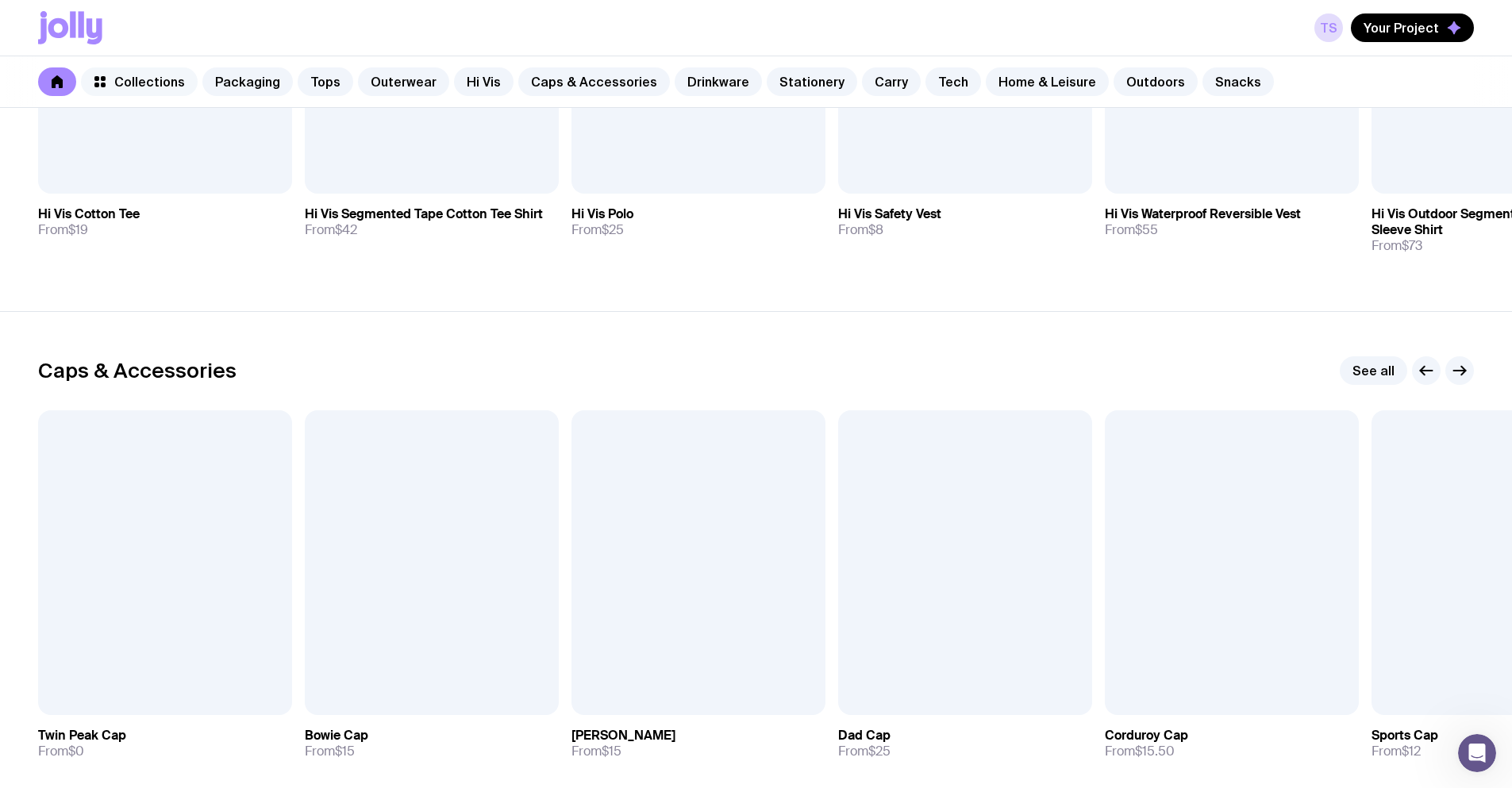
click at [146, 80] on span "Collections" at bounding box center [149, 82] width 70 height 16
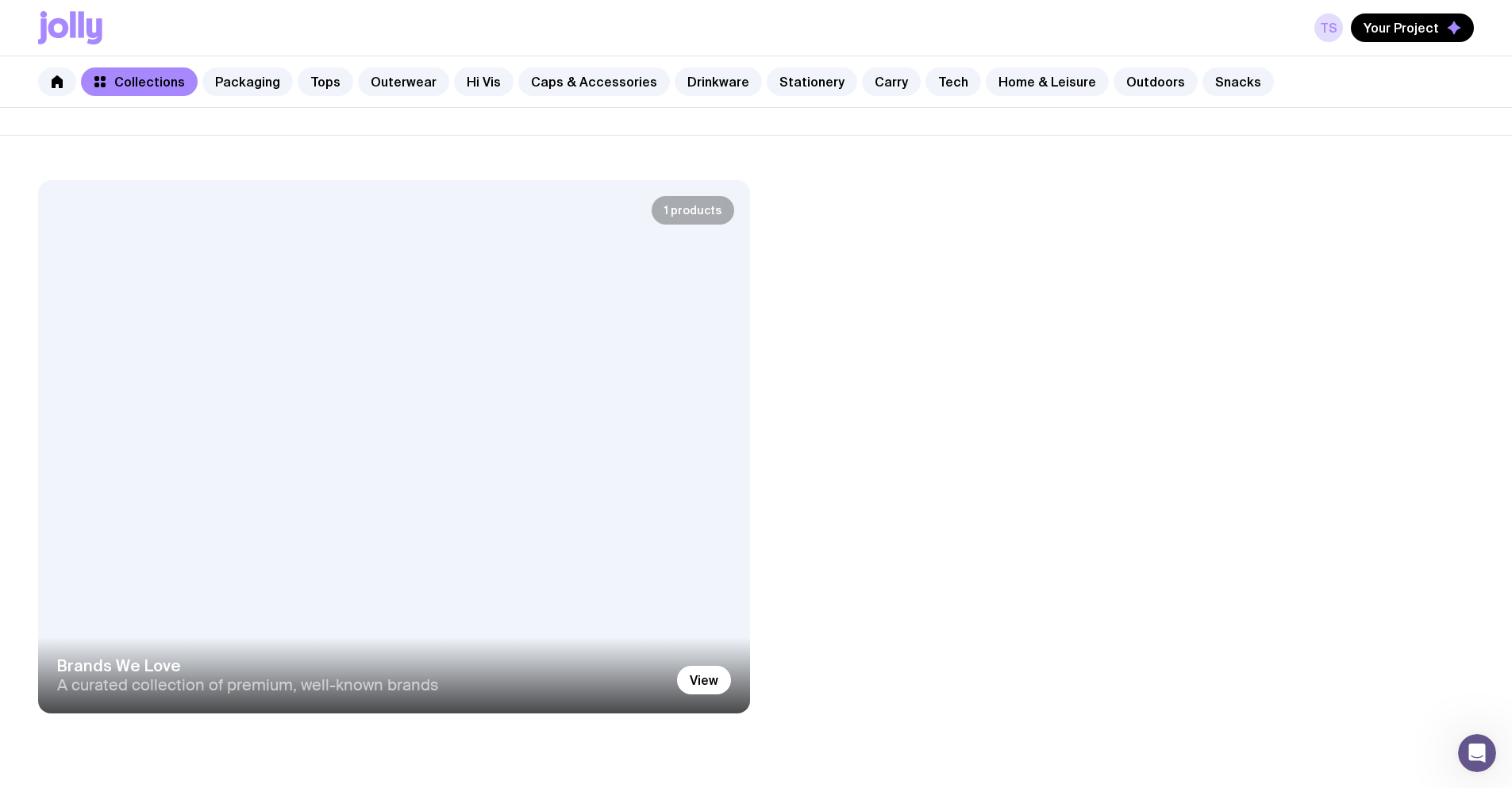
scroll to position [308, 0]
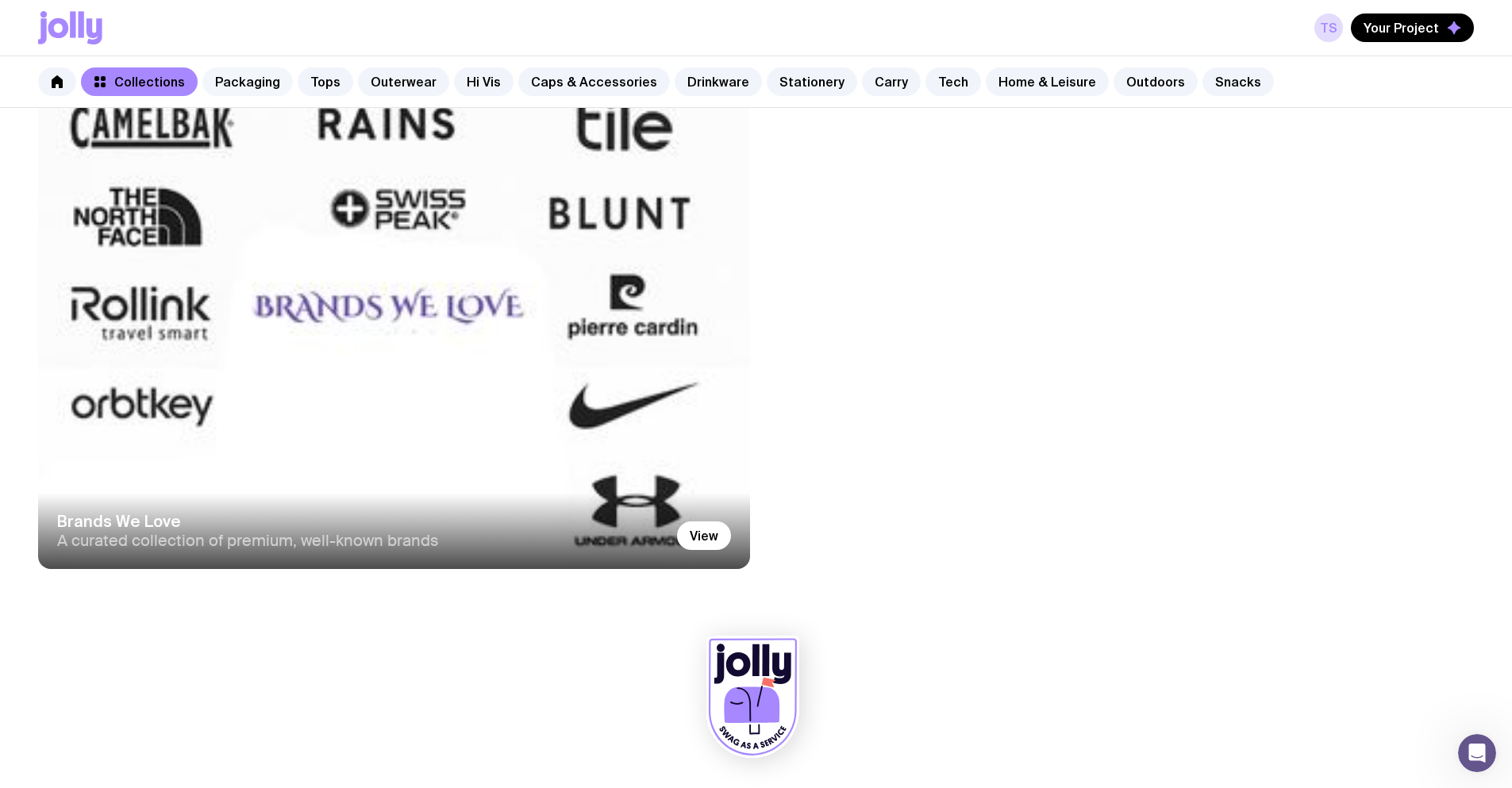
click at [254, 83] on link "Packaging" at bounding box center [248, 81] width 91 height 28
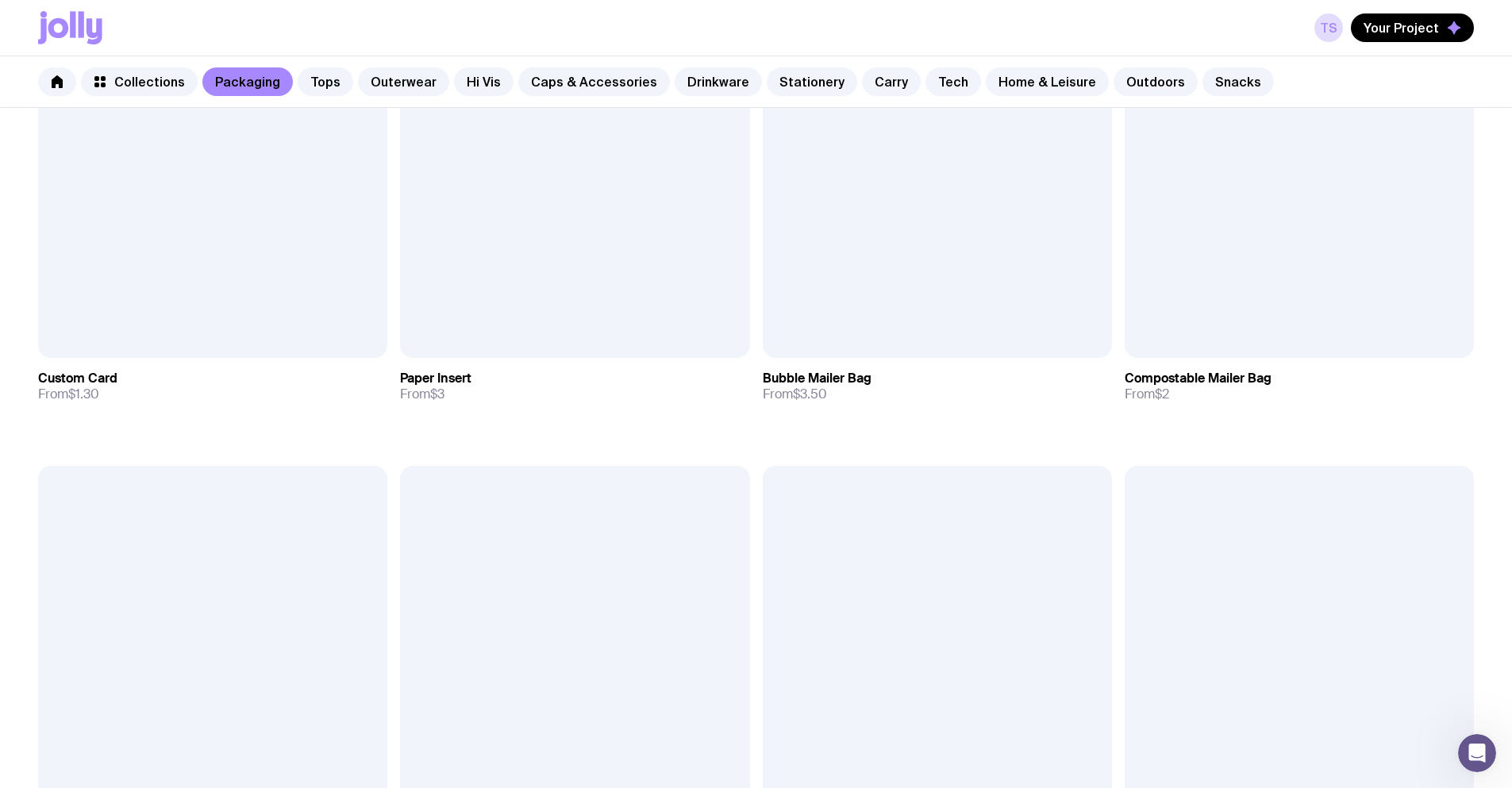
scroll to position [1004, 0]
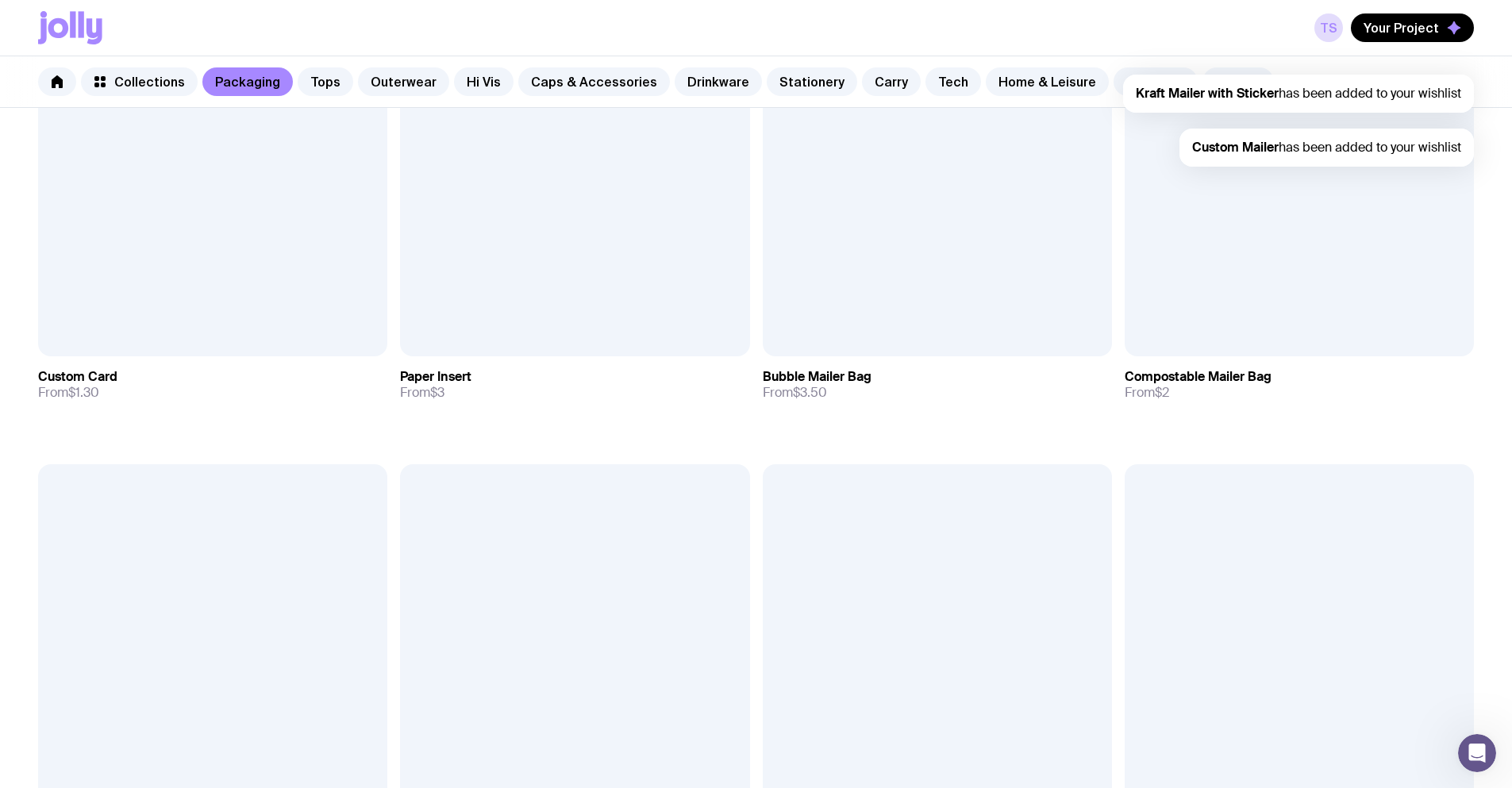
click at [1412, 20] on span "Your Project" at bounding box center [1401, 28] width 75 height 16
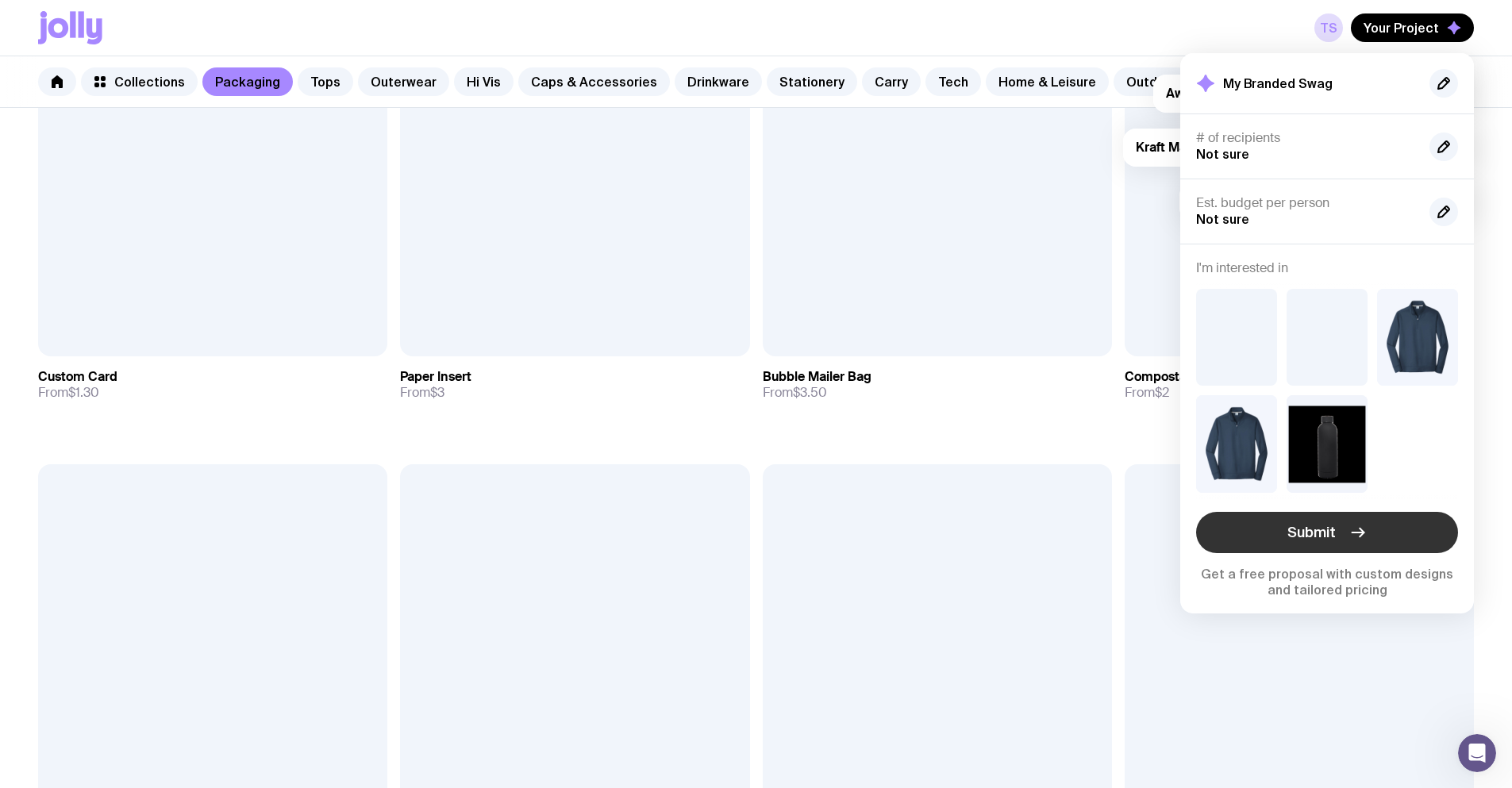
click at [1370, 521] on button "Submit" at bounding box center [1327, 532] width 262 height 41
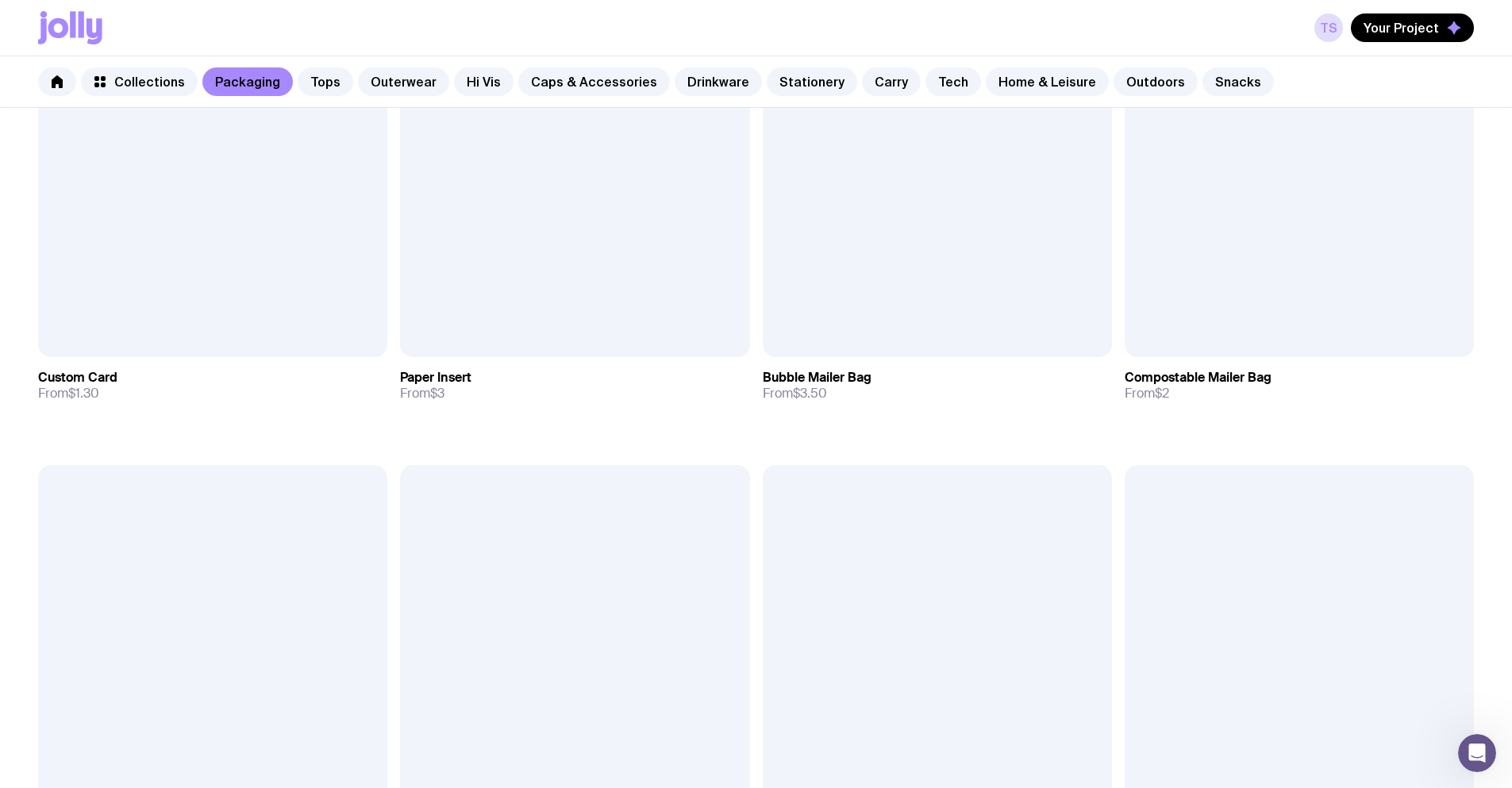
scroll to position [1004, 0]
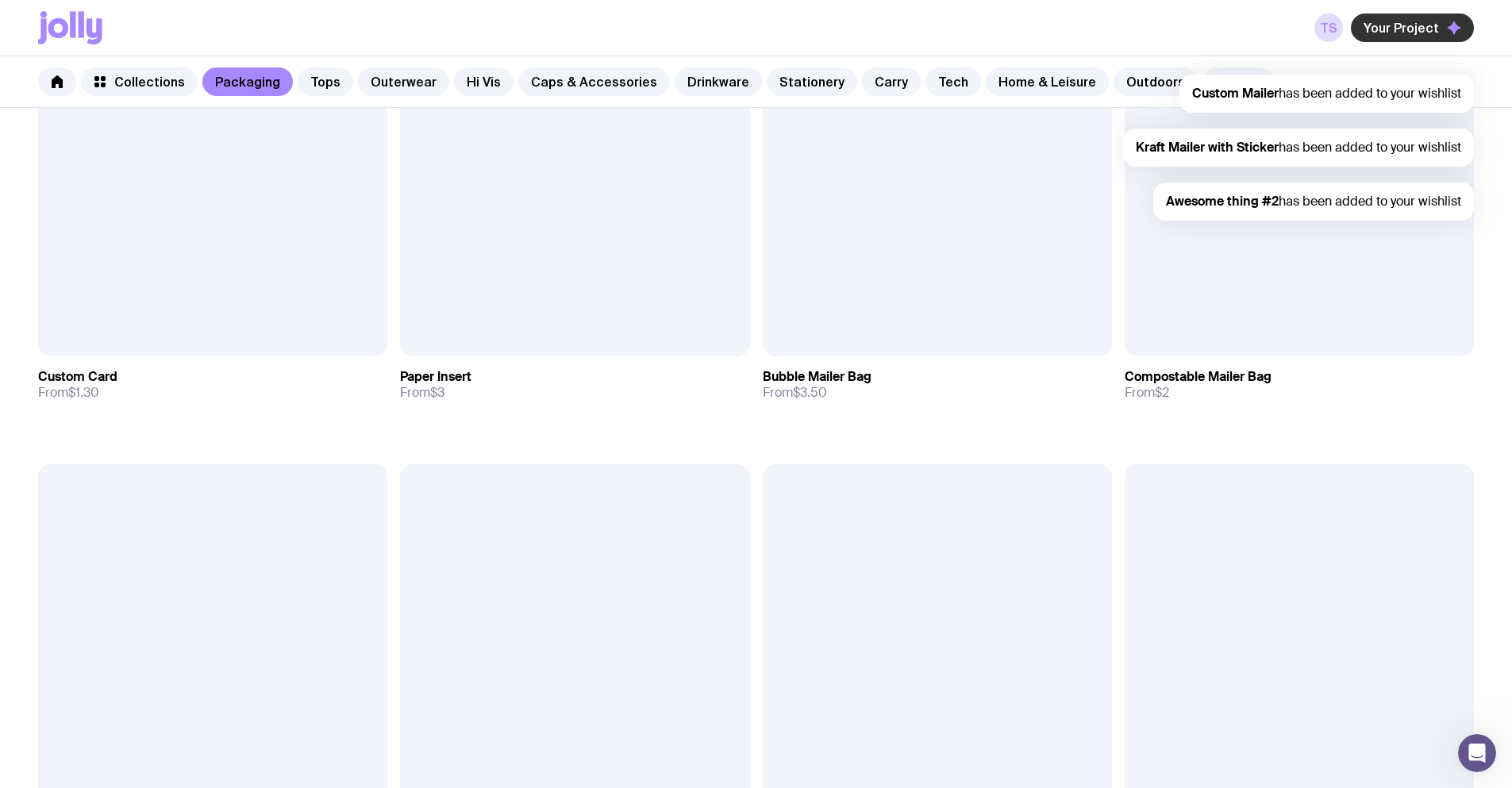
click at [1416, 28] on span "Your Project" at bounding box center [1401, 28] width 75 height 16
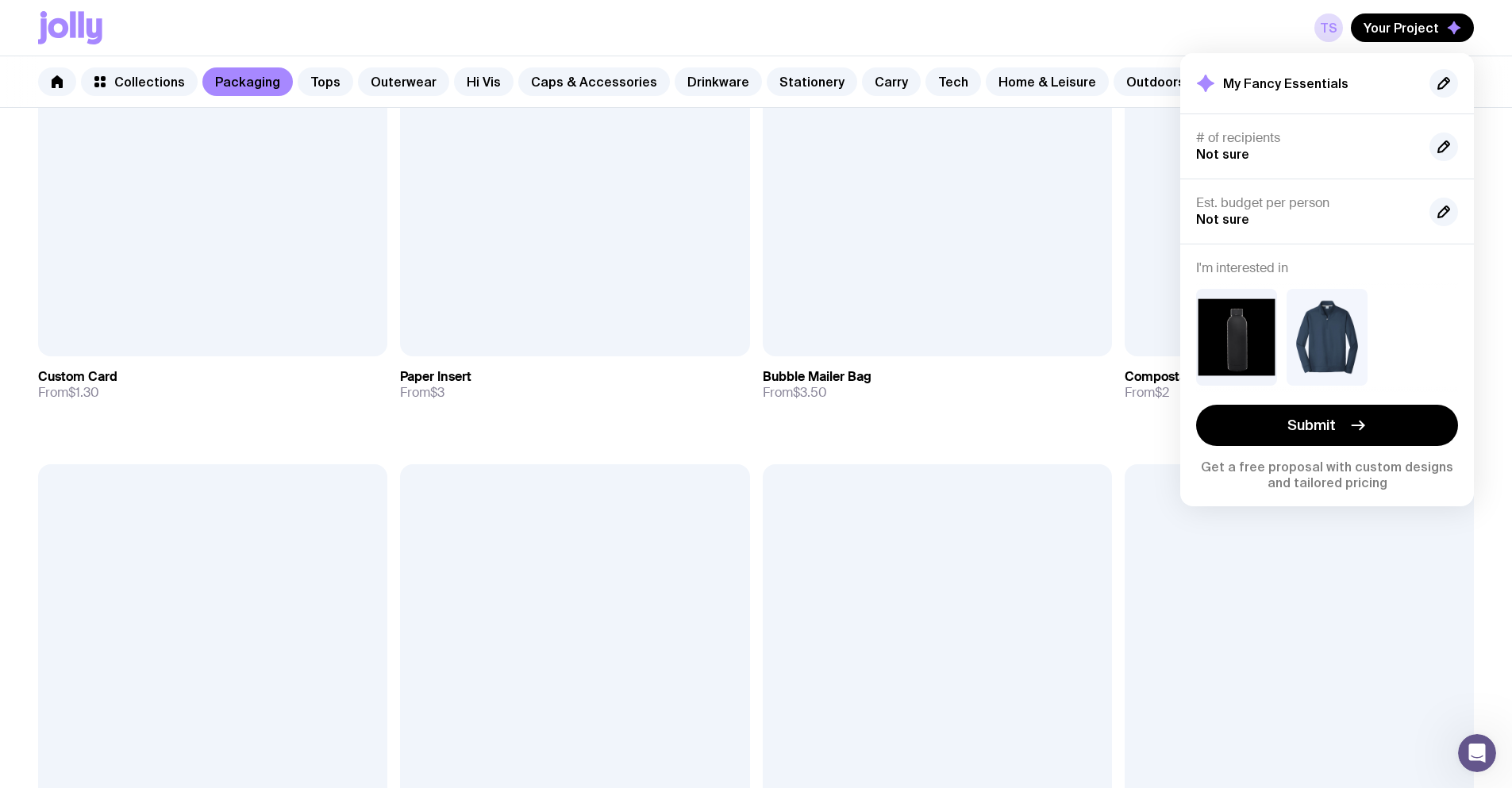
click at [1164, 540] on div "Add to wishlist View Sticker Sheet From $4 Add to wishlist View Holographic Sti…" at bounding box center [756, 733] width 1512 height 2648
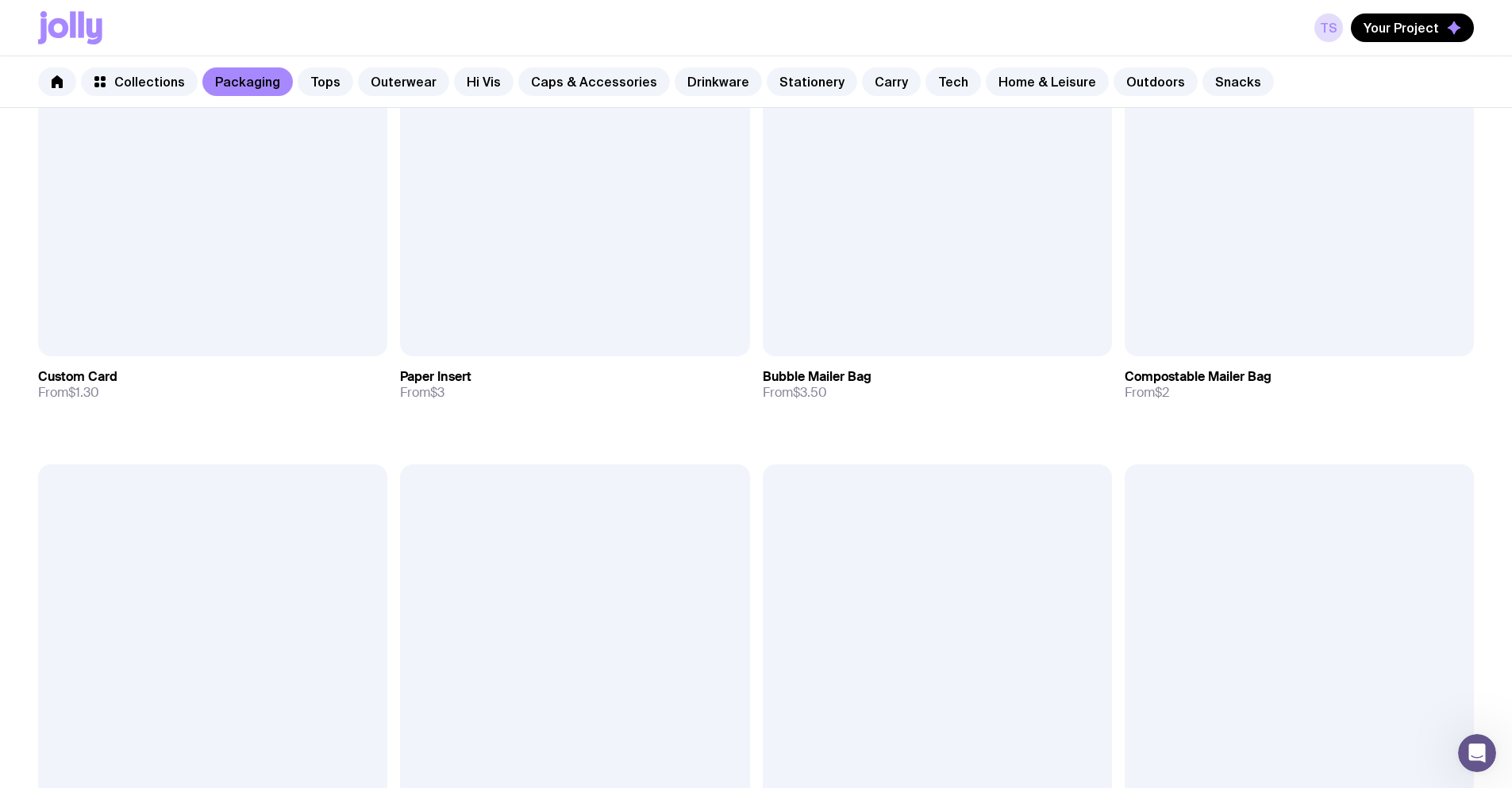
click at [1403, 28] on span "Your Project" at bounding box center [1401, 28] width 75 height 16
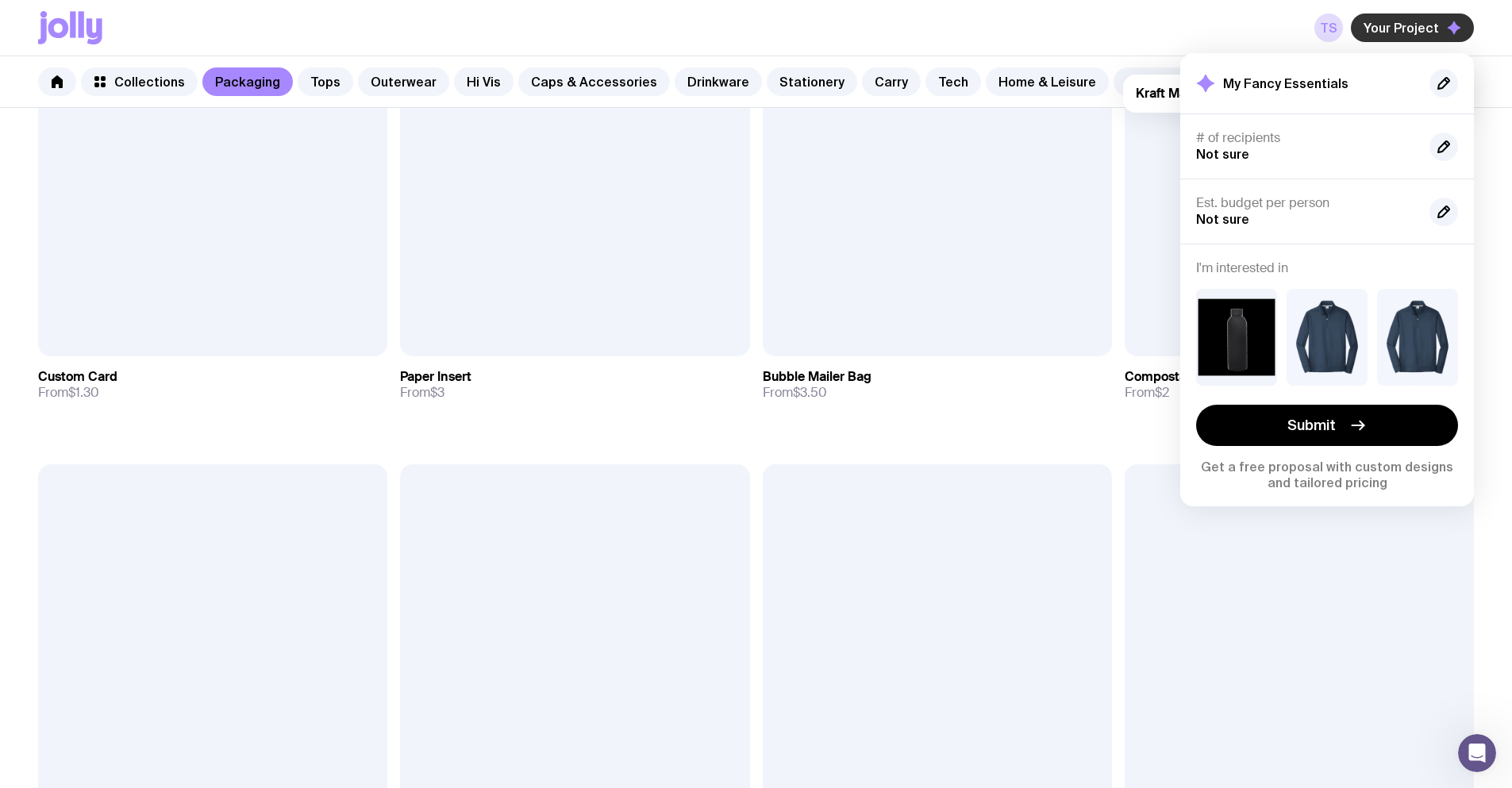
click at [1404, 28] on span "Your Project" at bounding box center [1401, 28] width 75 height 16
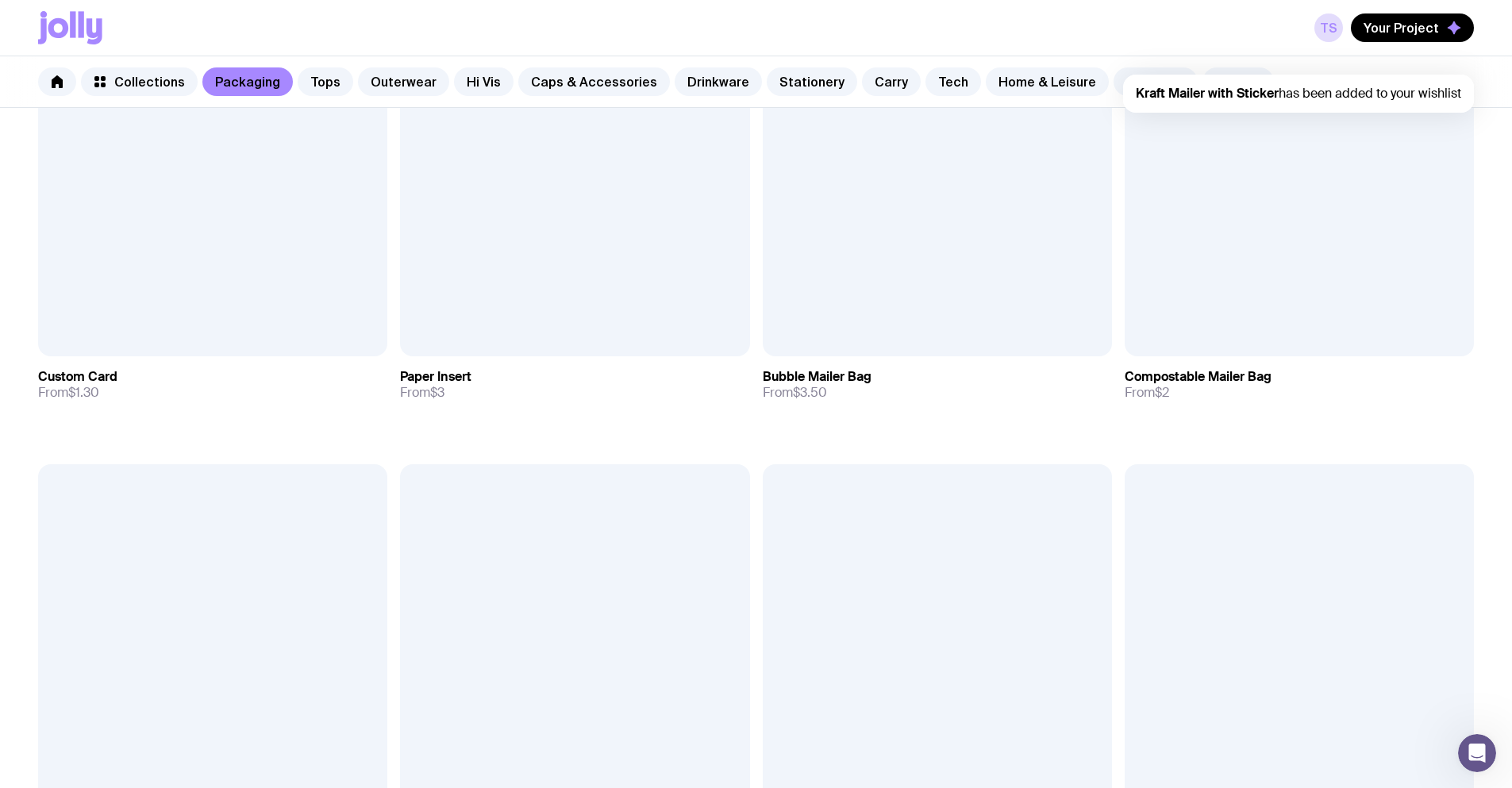
drag, startPoint x: 1225, startPoint y: 578, endPoint x: 1231, endPoint y: 566, distance: 13.4
click at [1225, 578] on section "Browse Packaging Add to wishlist View Sticker Sheet From $4 Add to wishlist Vie…" at bounding box center [756, 705] width 1512 height 2794
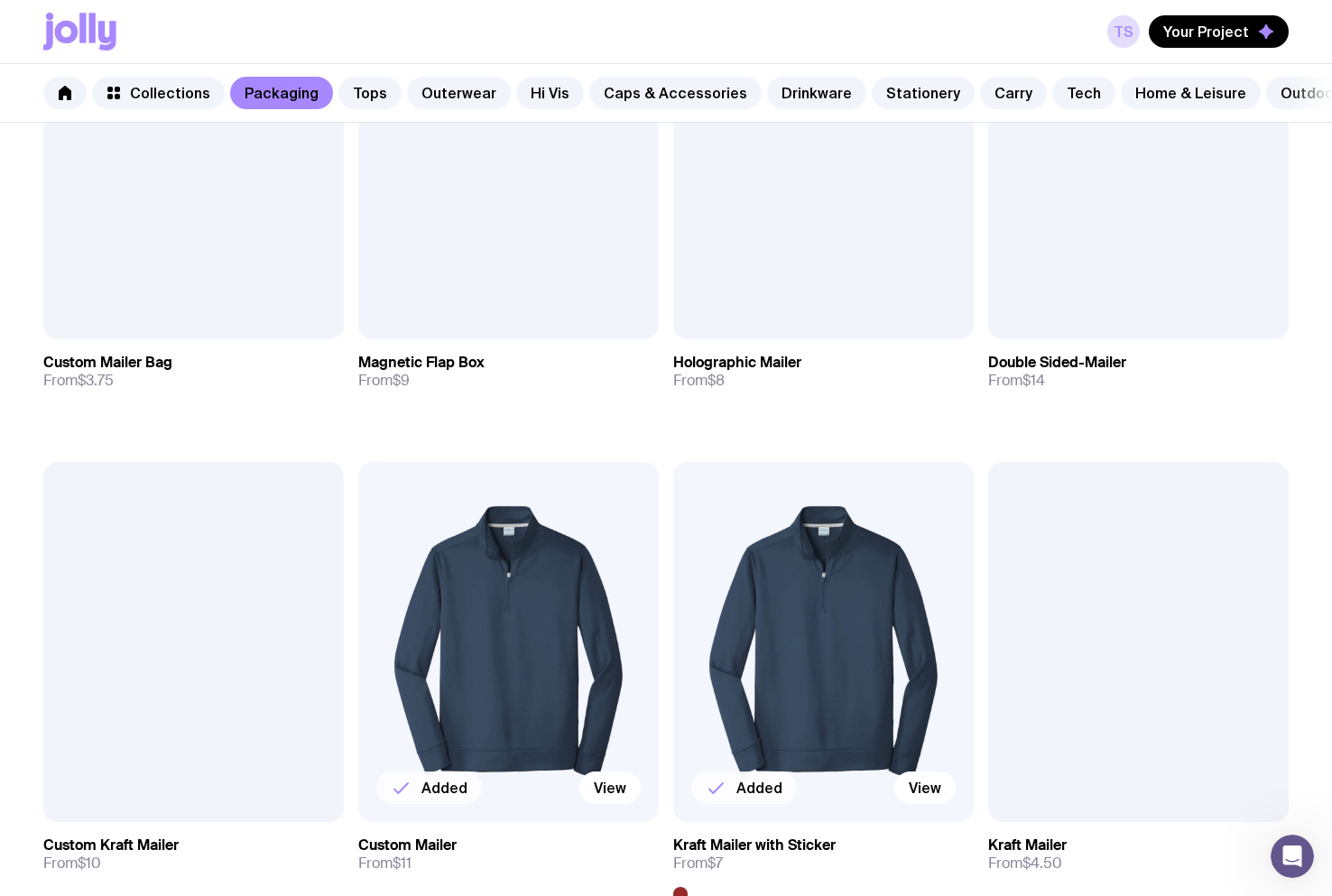
scroll to position [1455, 0]
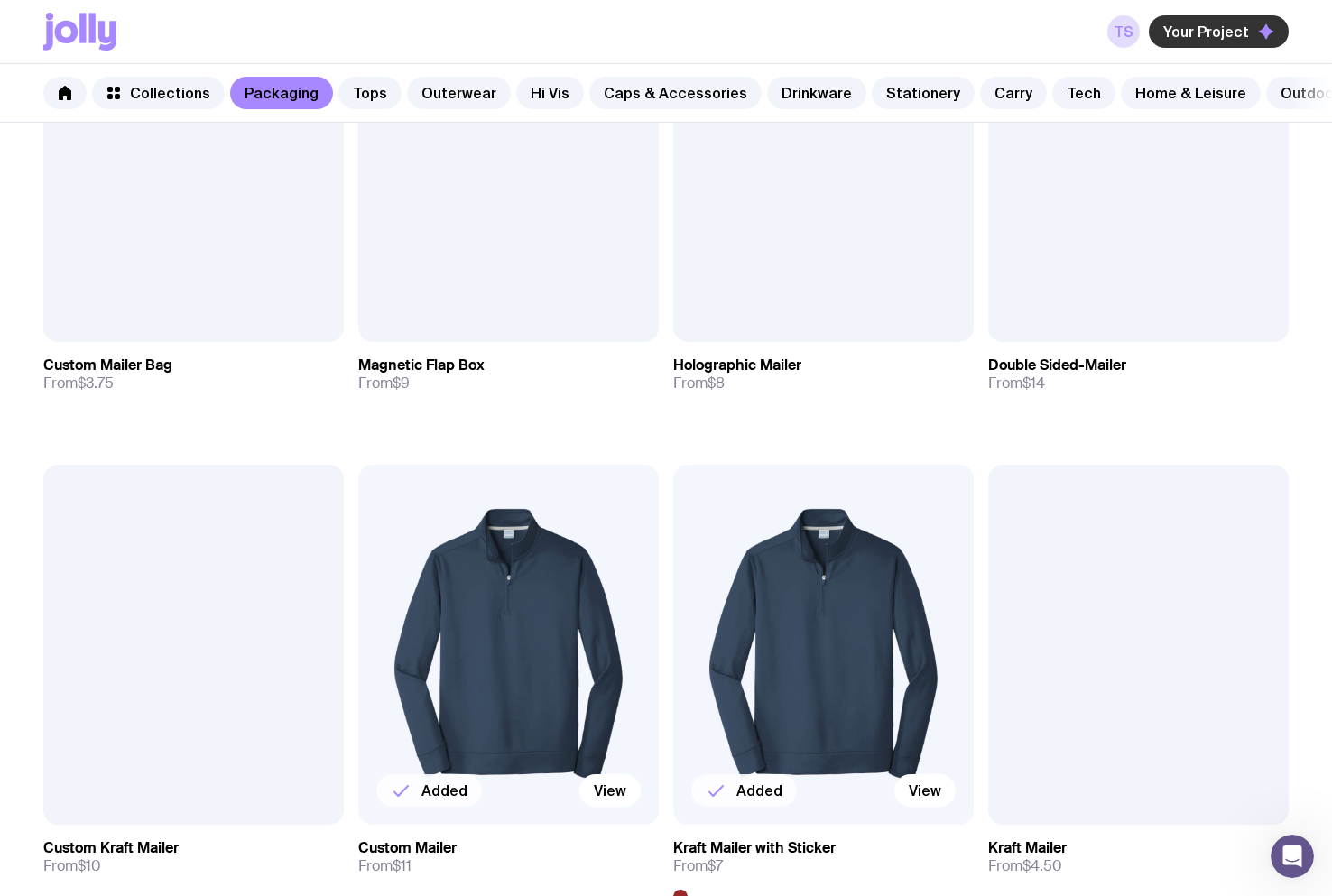
click at [1194, 33] on span "Your Project" at bounding box center [1205, 32] width 86 height 18
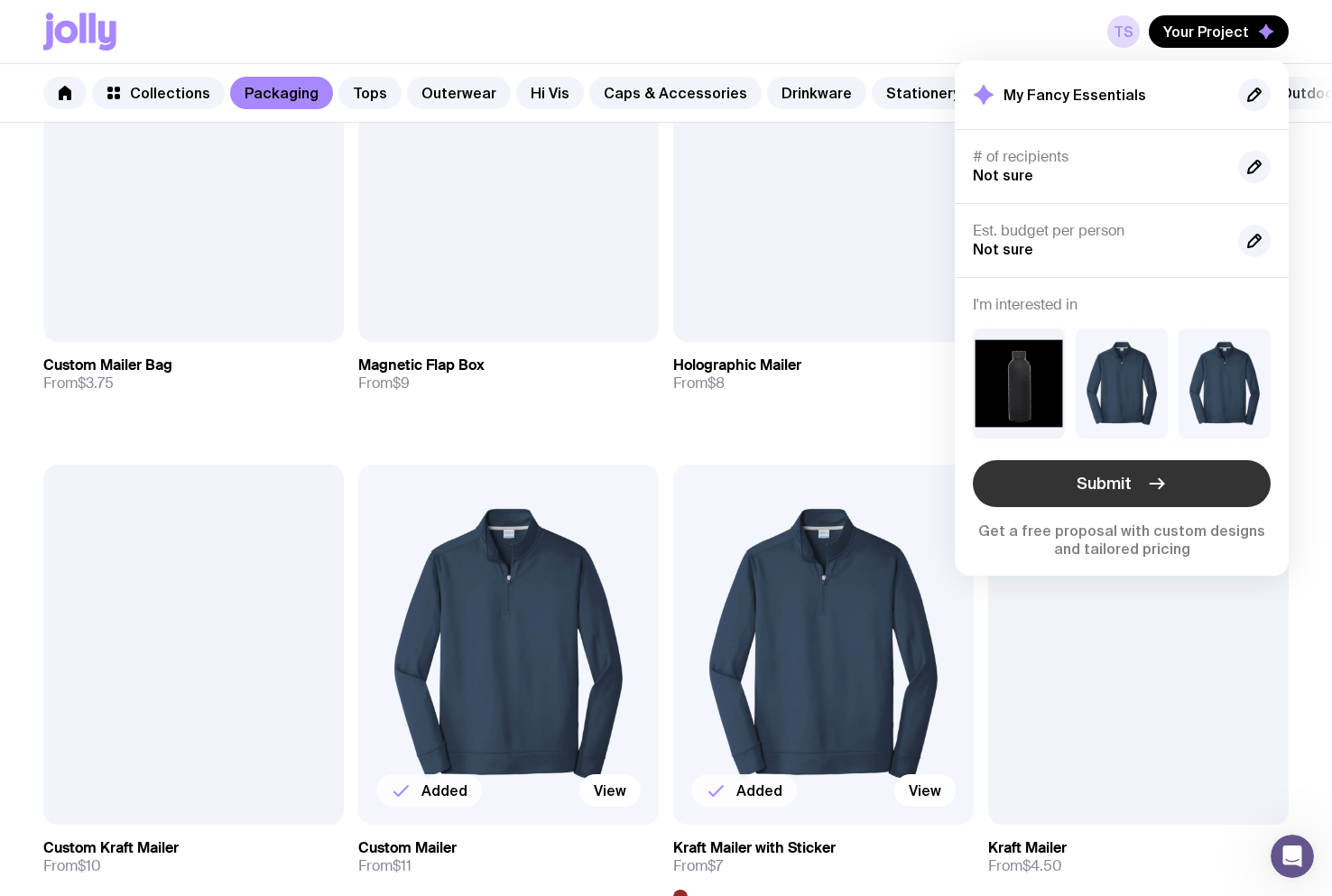
click at [1120, 486] on span "Submit" at bounding box center [1104, 484] width 55 height 22
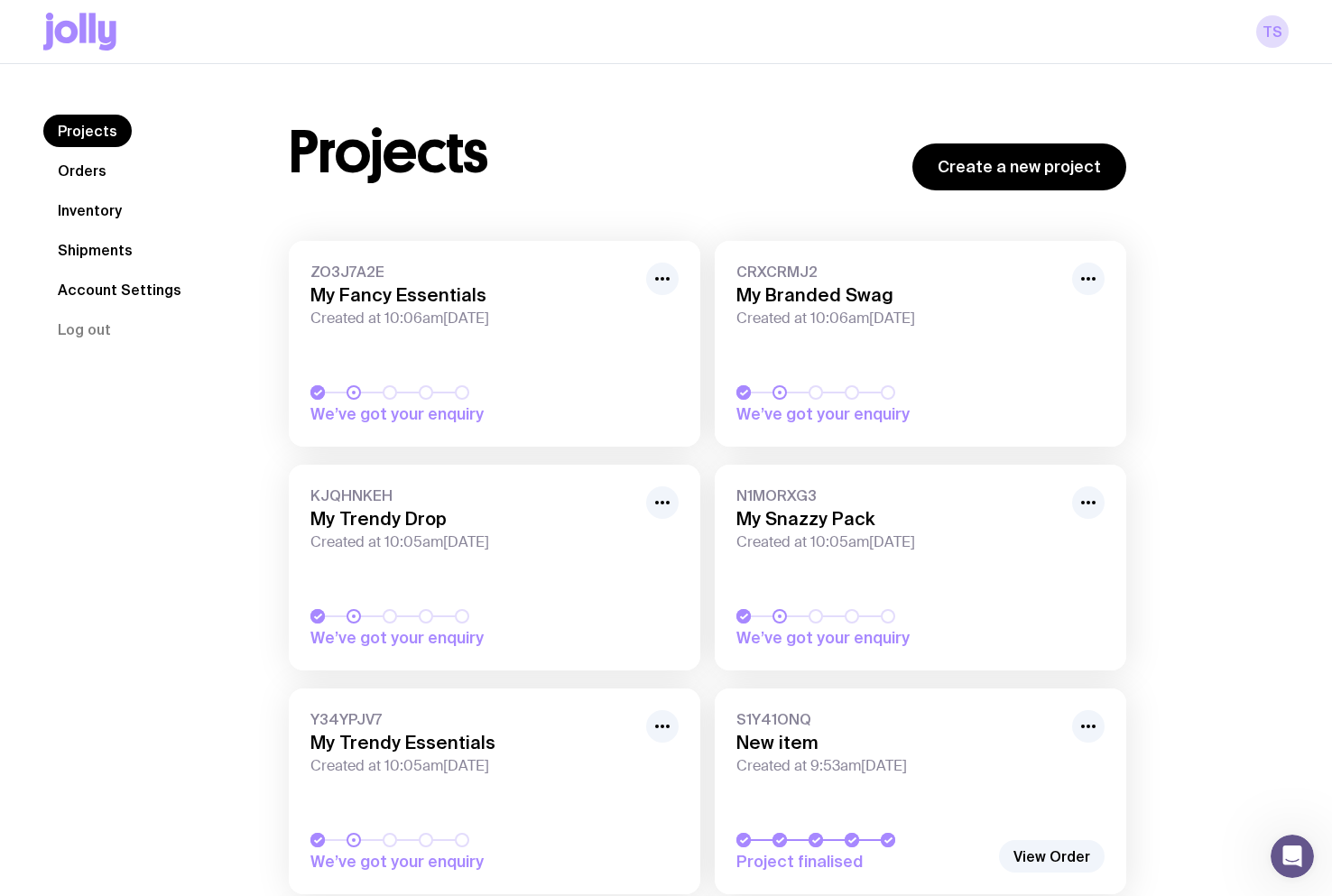
click at [107, 34] on icon at bounding box center [79, 31] width 73 height 38
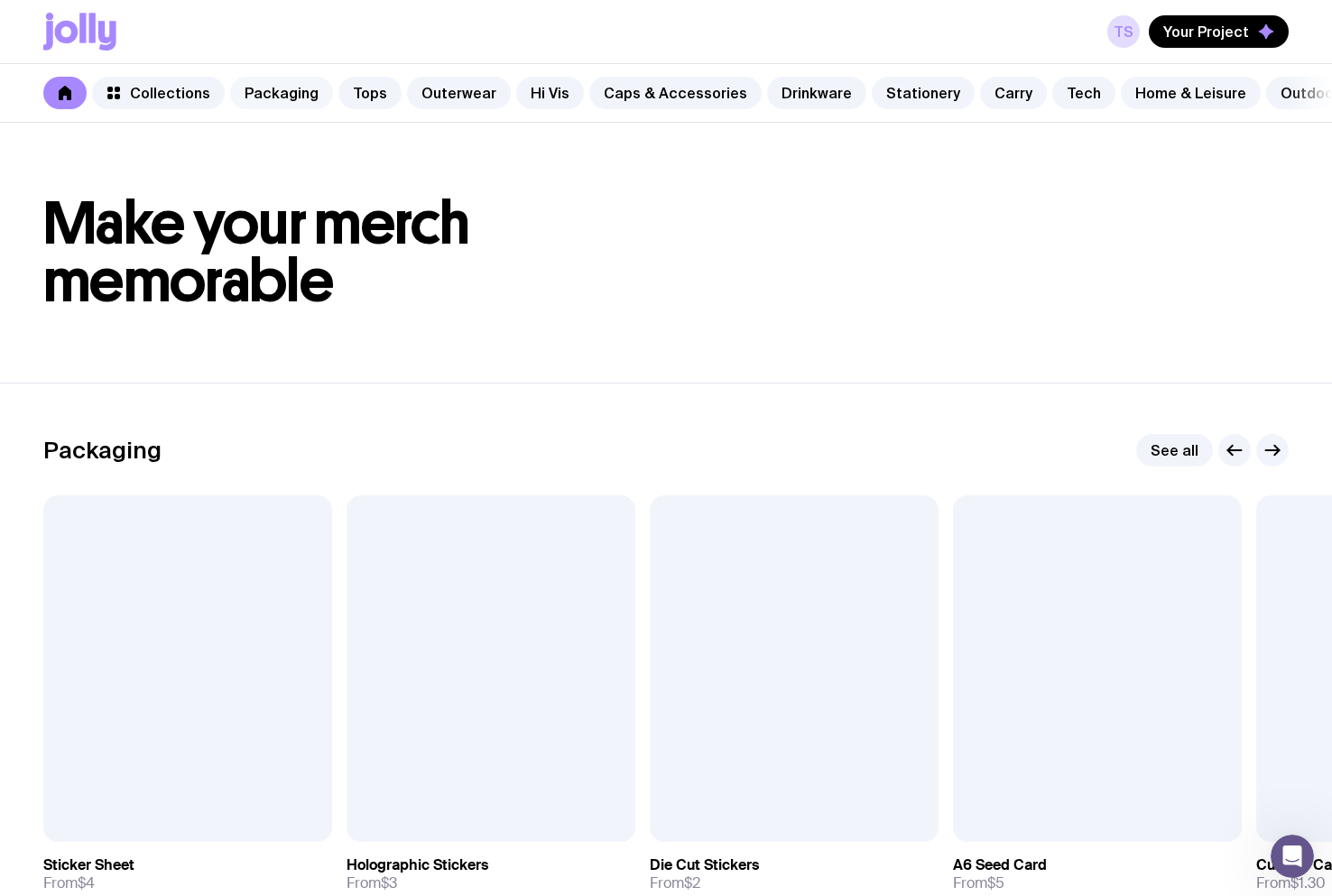
click at [266, 86] on link "Packaging" at bounding box center [281, 92] width 103 height 32
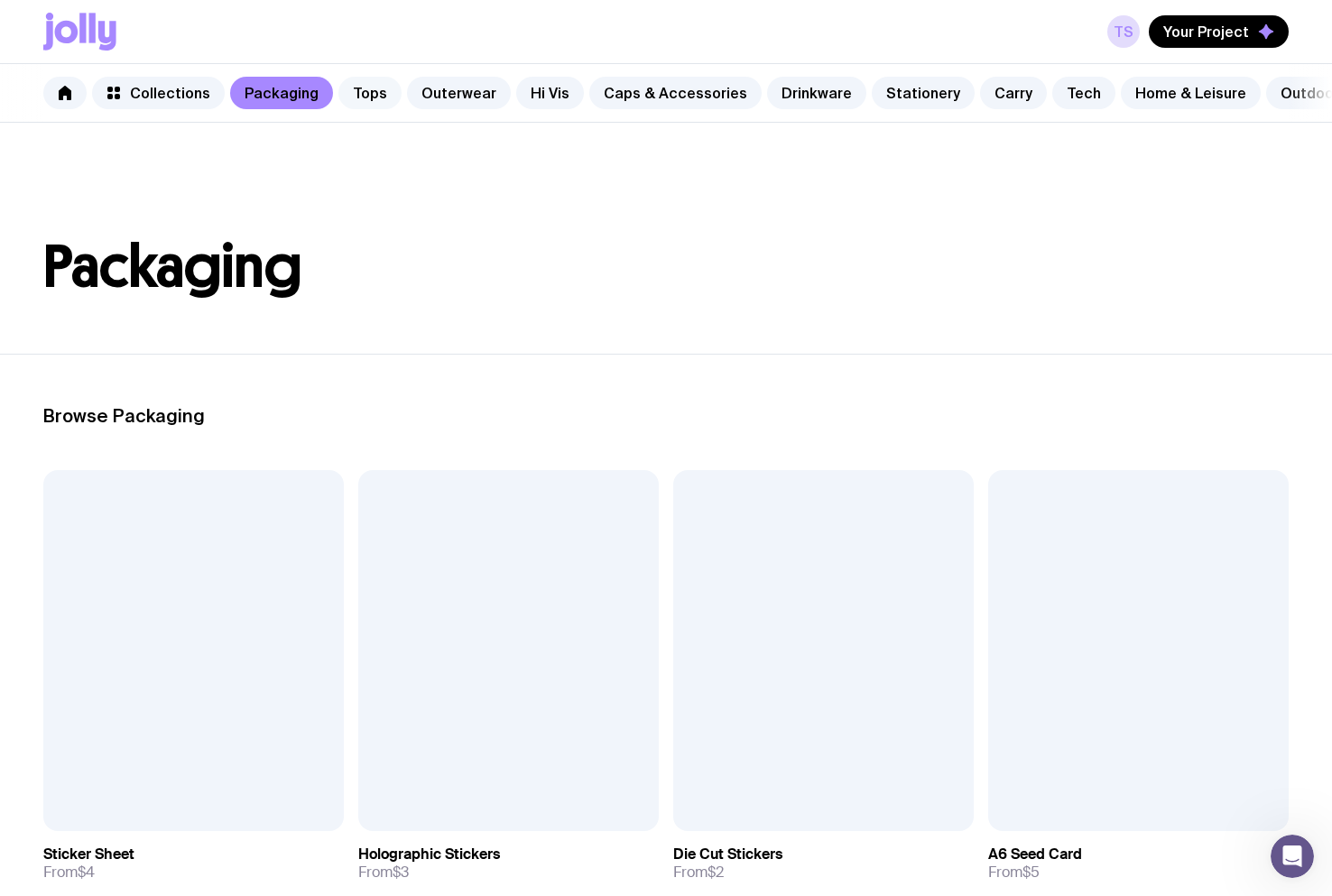
click at [366, 90] on link "Tops" at bounding box center [370, 92] width 63 height 32
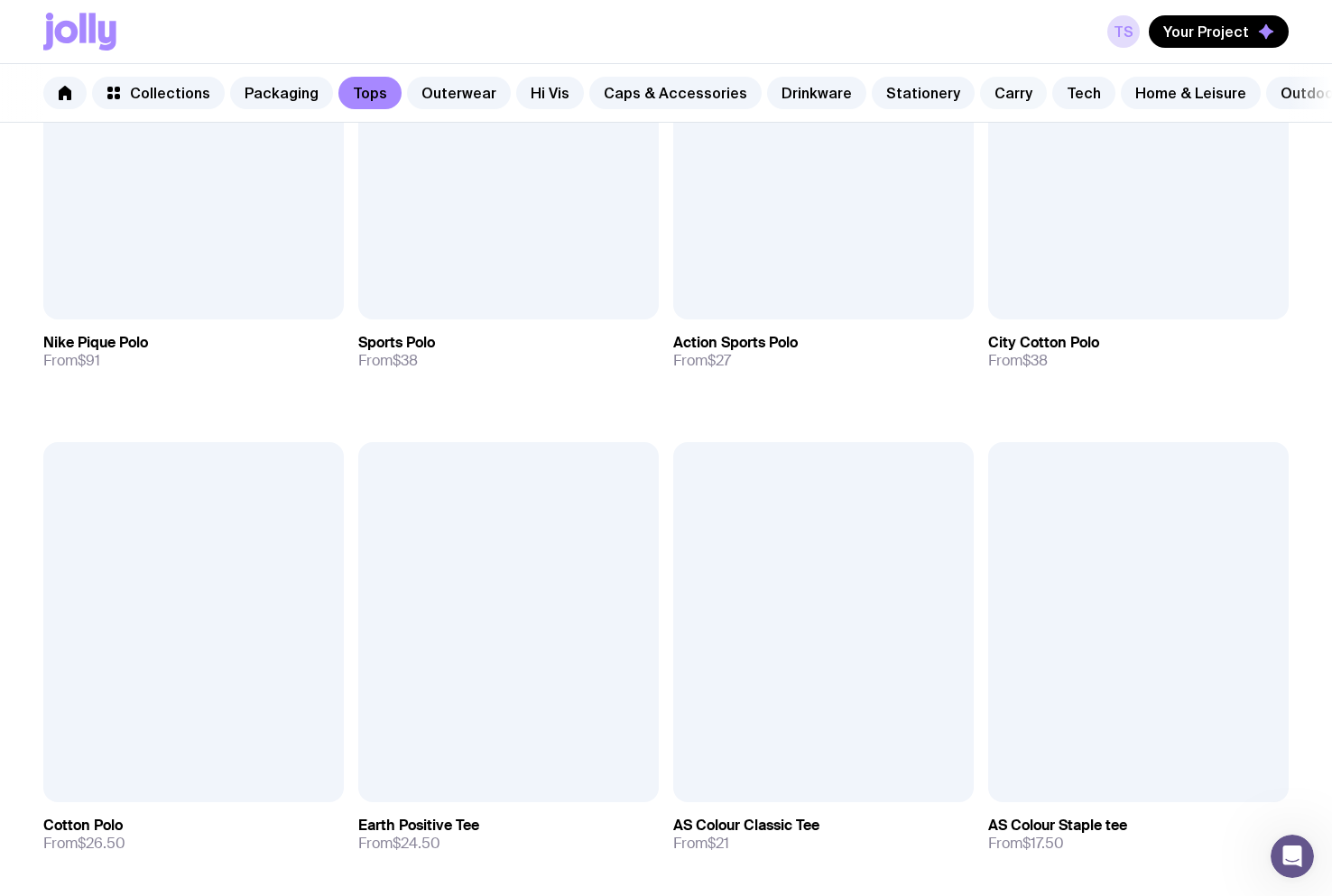
scroll to position [1534, 0]
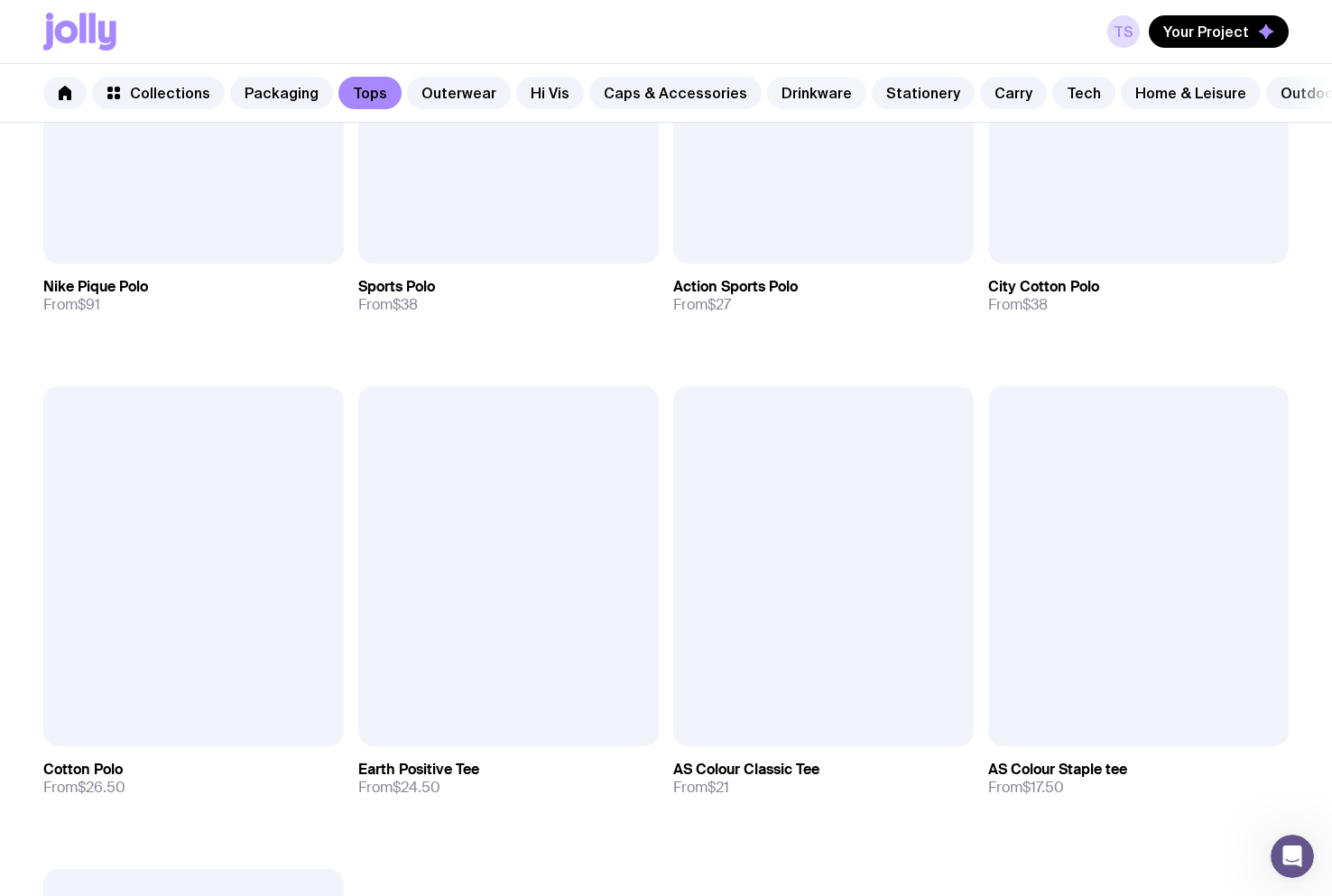
click at [803, 89] on link "Drinkware" at bounding box center [817, 92] width 99 height 32
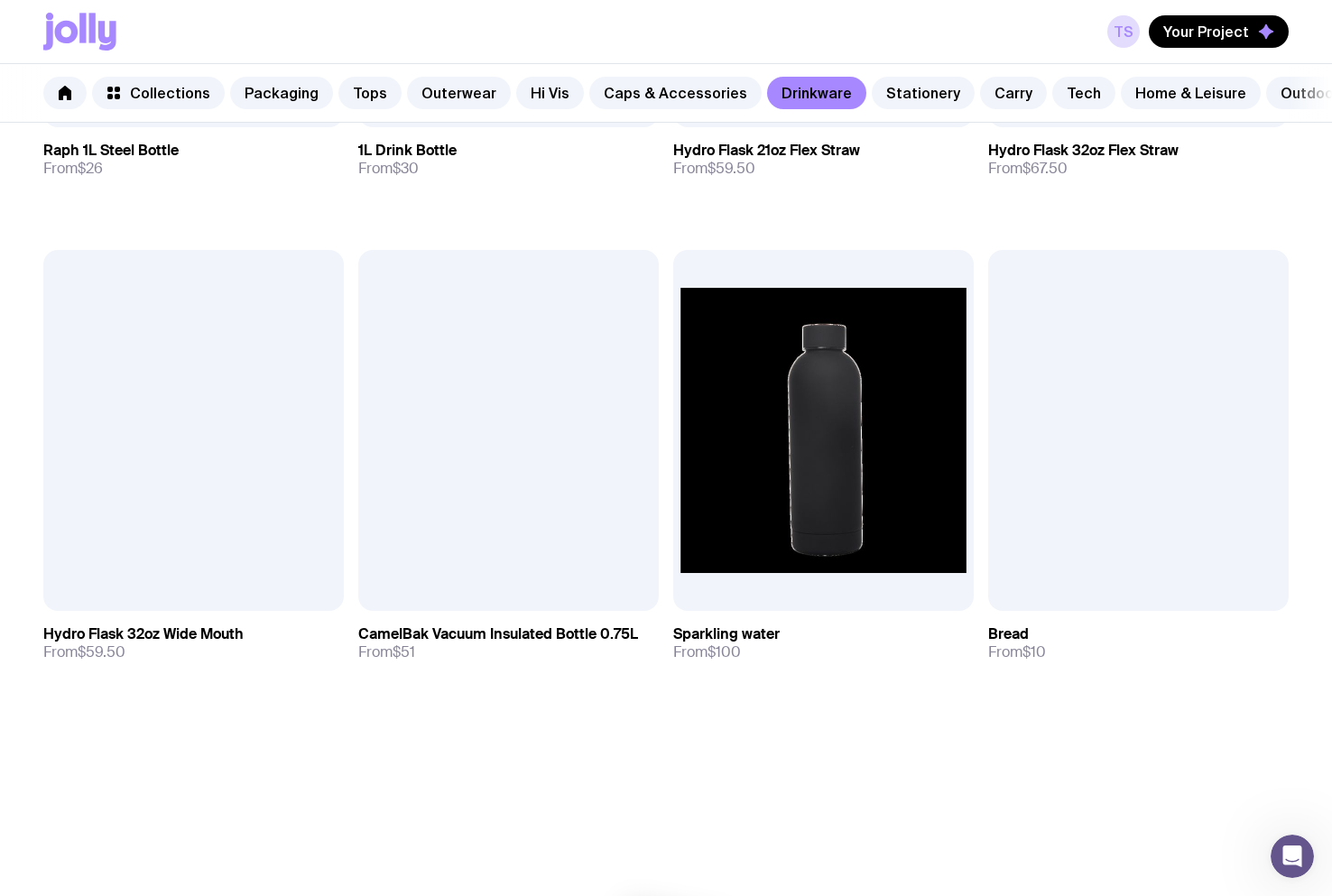
scroll to position [2737, 0]
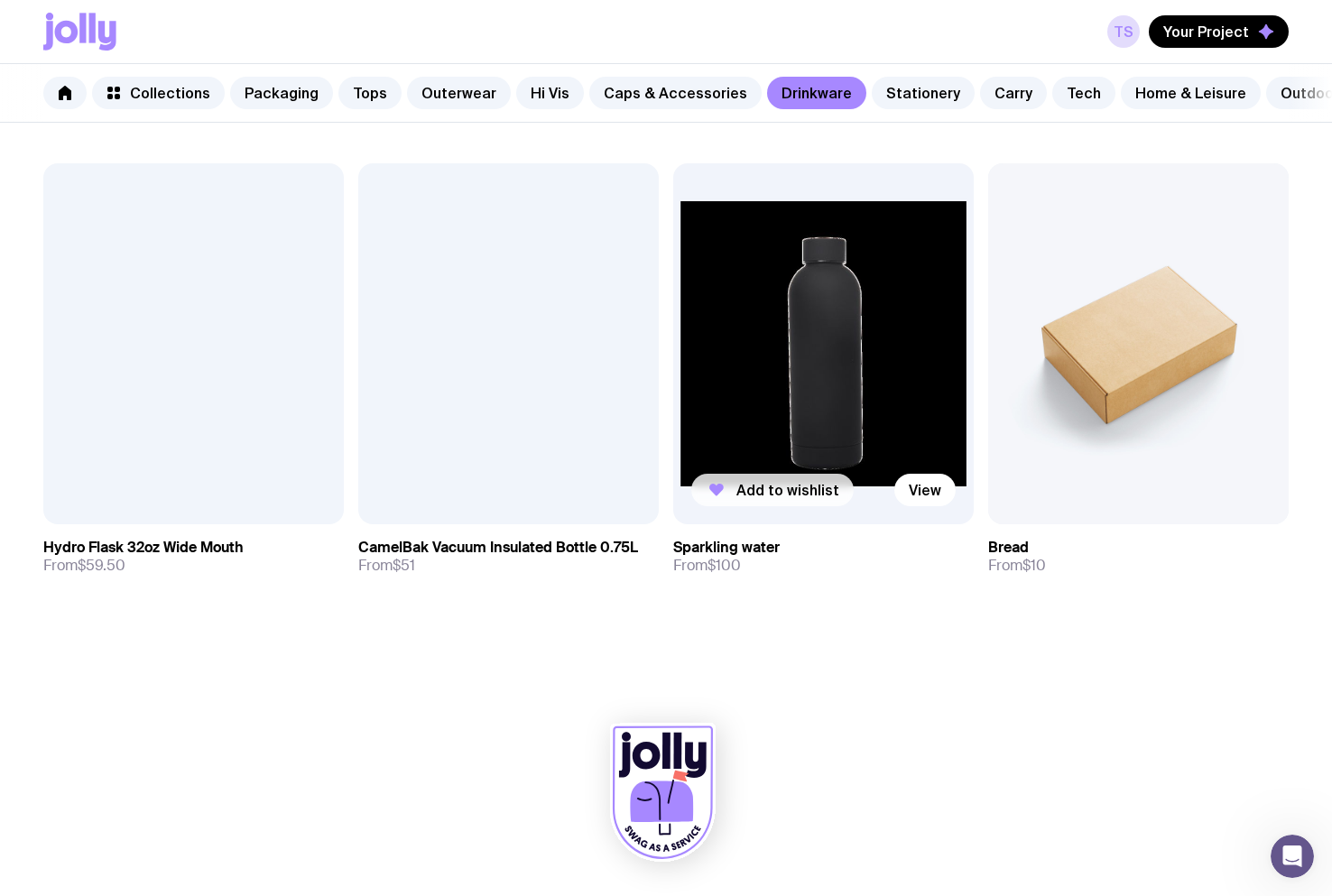
click at [789, 480] on button "Add to wishlist" at bounding box center [772, 489] width 163 height 32
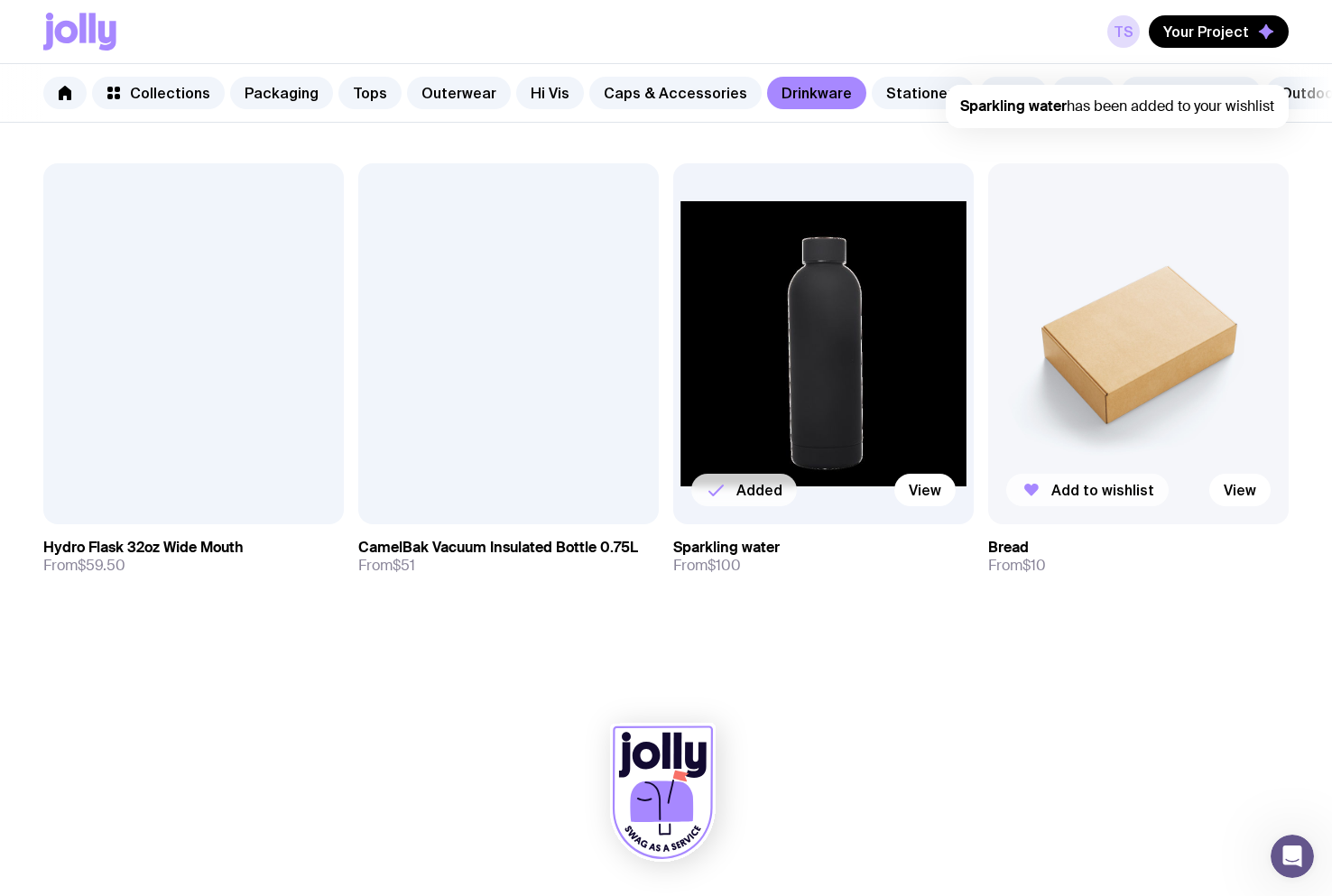
click at [1054, 483] on span "Add to wishlist" at bounding box center [1103, 490] width 103 height 18
click at [462, 490] on span "Add to wishlist" at bounding box center [473, 490] width 103 height 18
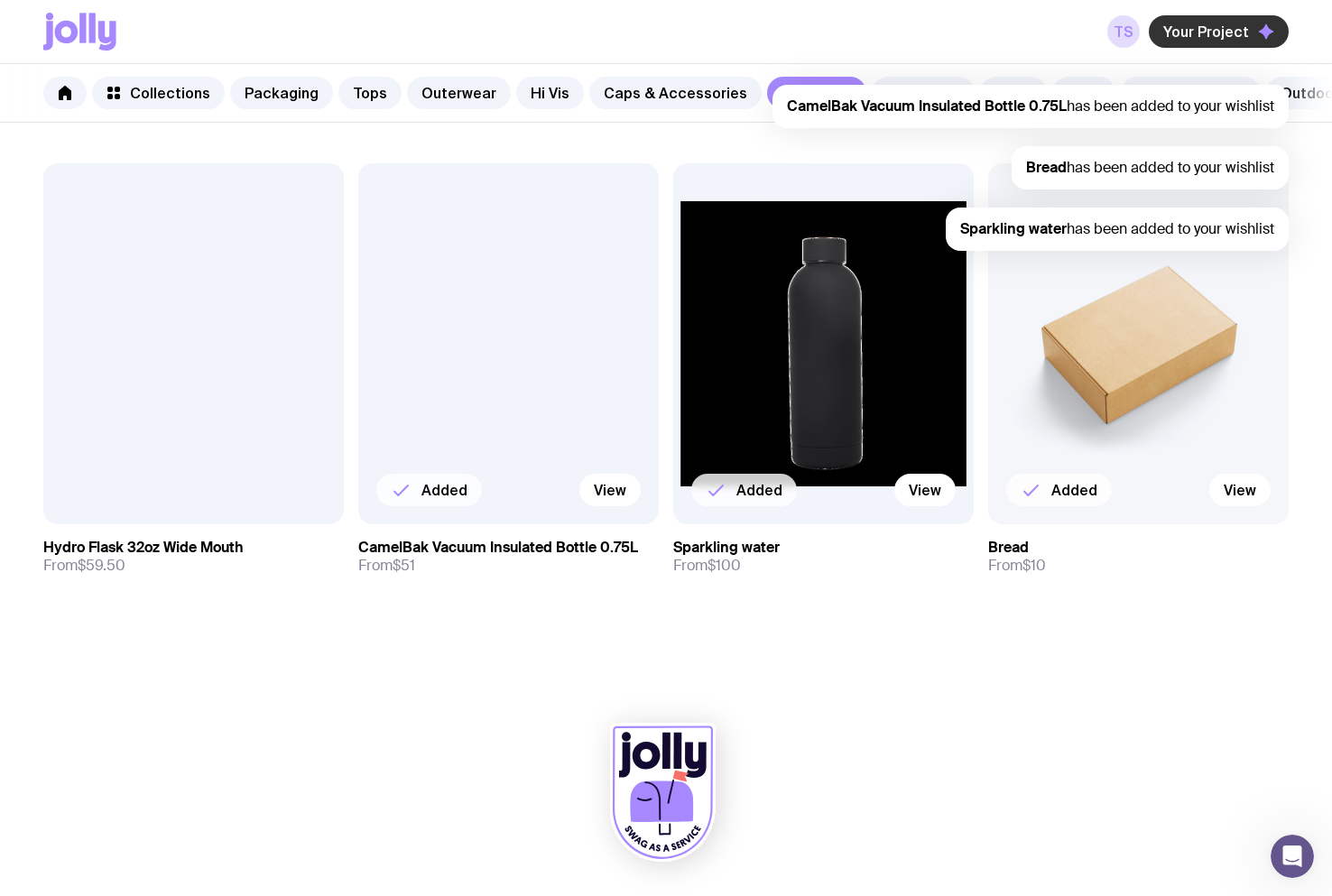
click at [1232, 28] on span "Your Project" at bounding box center [1205, 32] width 86 height 18
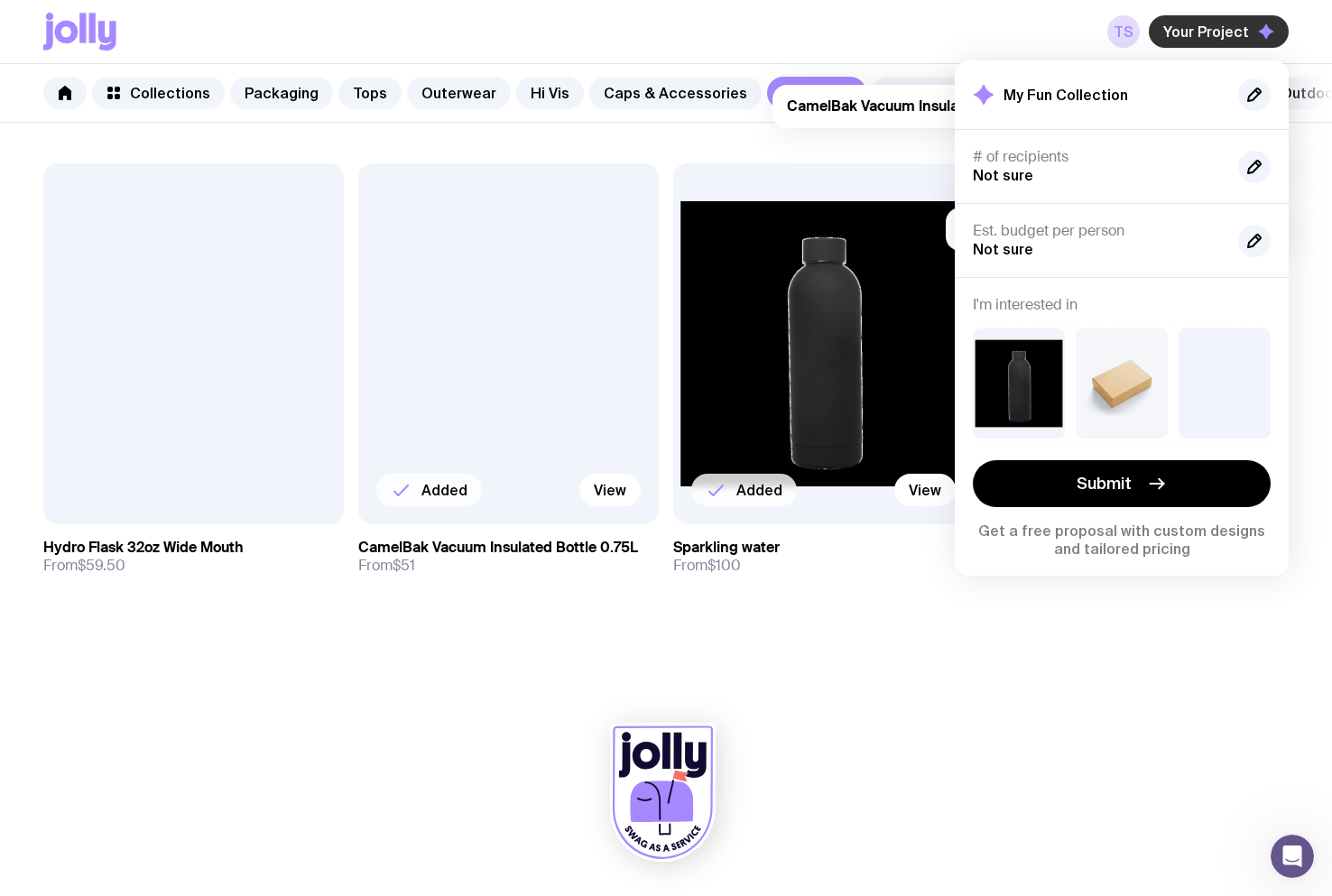
click at [1232, 28] on span "Your Project" at bounding box center [1205, 32] width 86 height 18
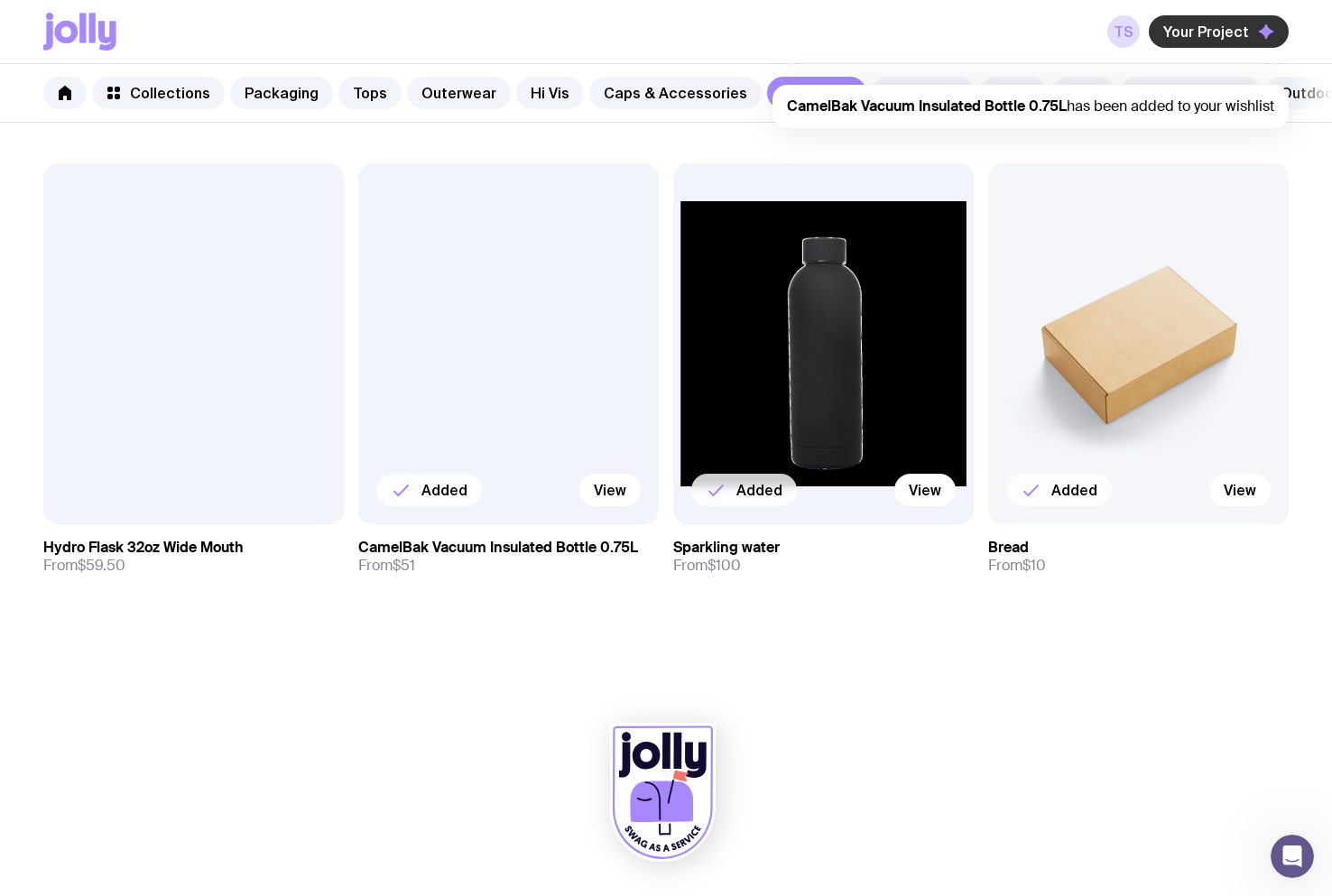
click at [1223, 30] on span "Your Project" at bounding box center [1205, 32] width 86 height 18
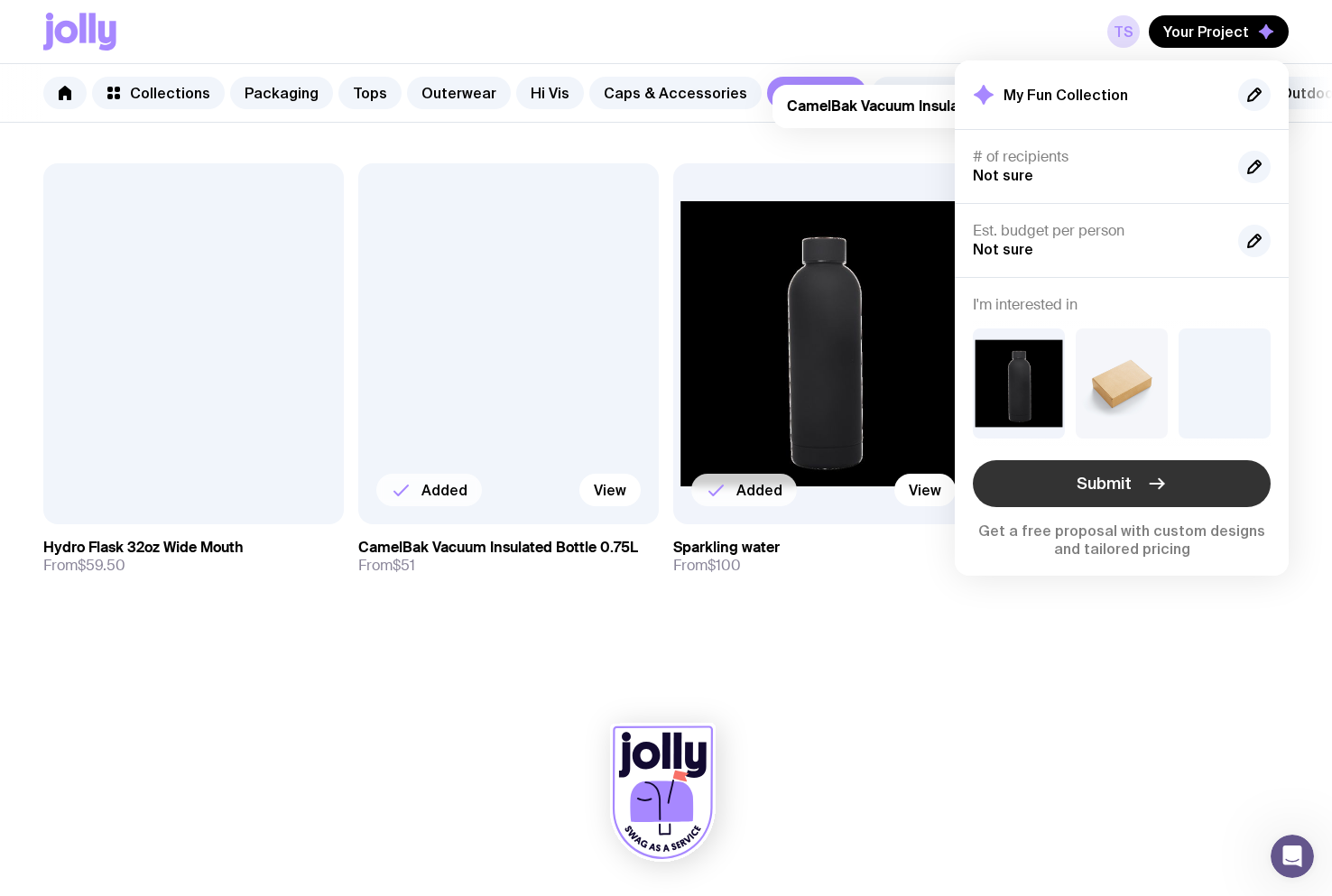
click at [1100, 483] on span "Submit" at bounding box center [1104, 484] width 55 height 22
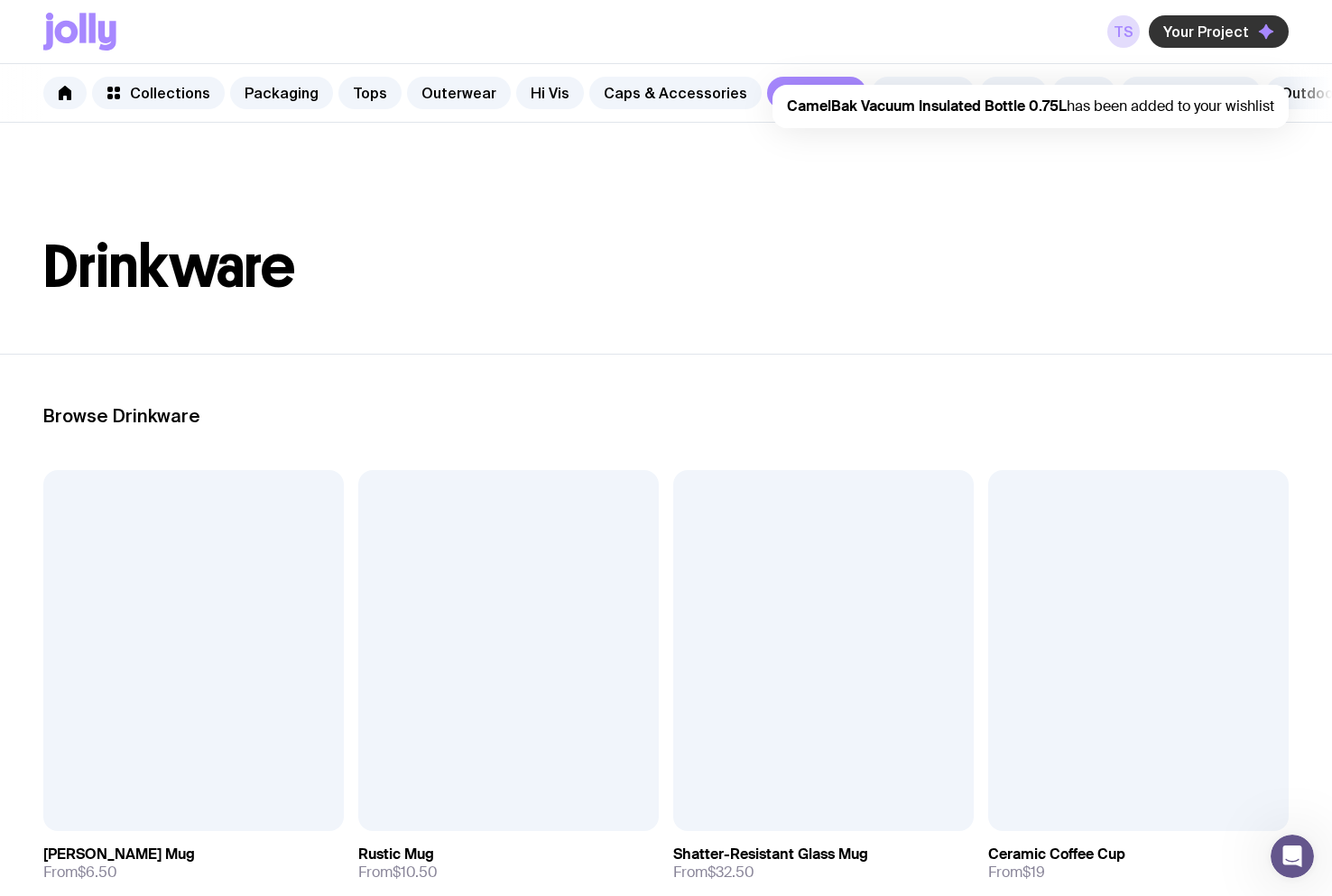
click at [1194, 34] on span "Your Project" at bounding box center [1205, 32] width 86 height 18
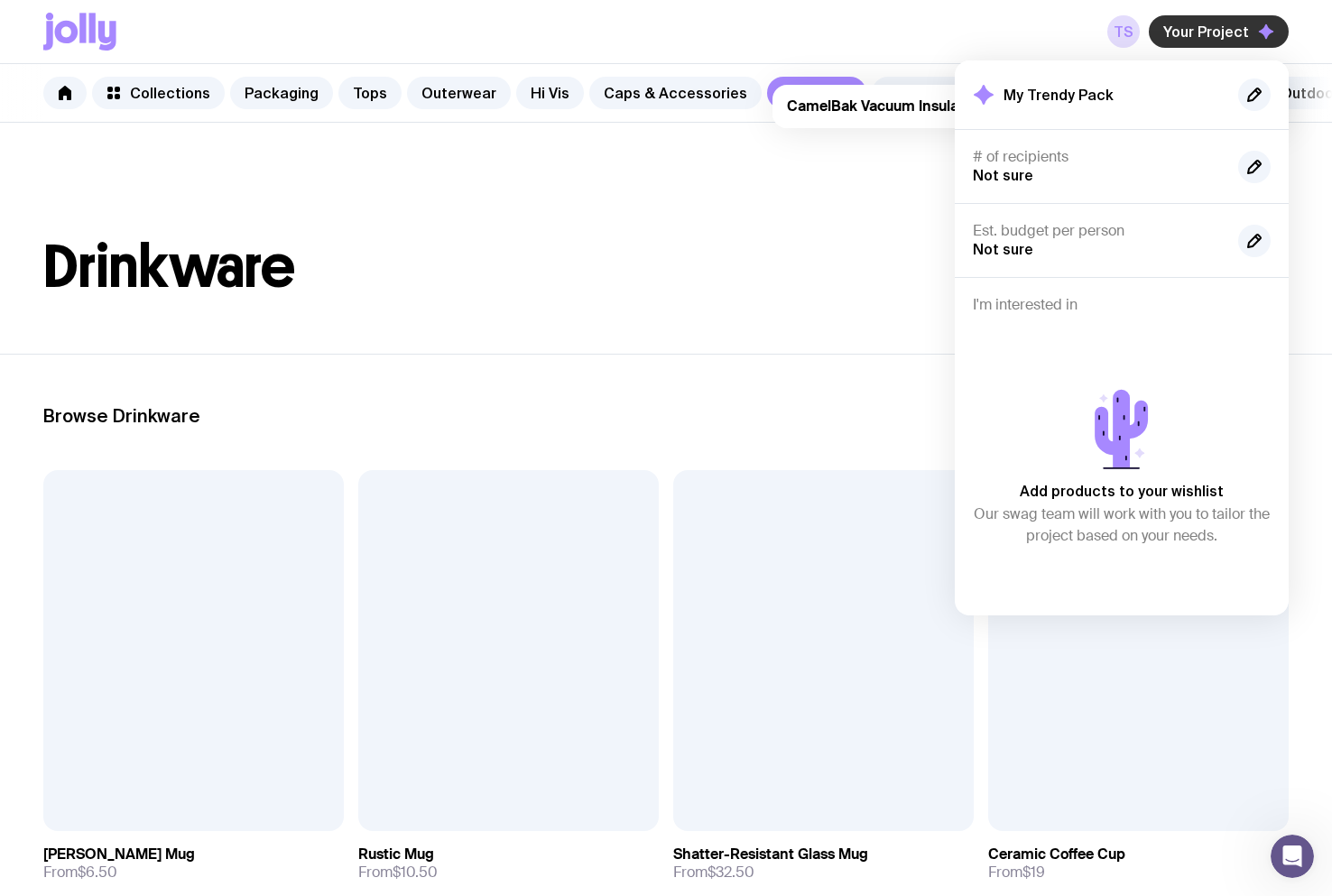
click at [1195, 34] on span "Your Project" at bounding box center [1205, 32] width 86 height 18
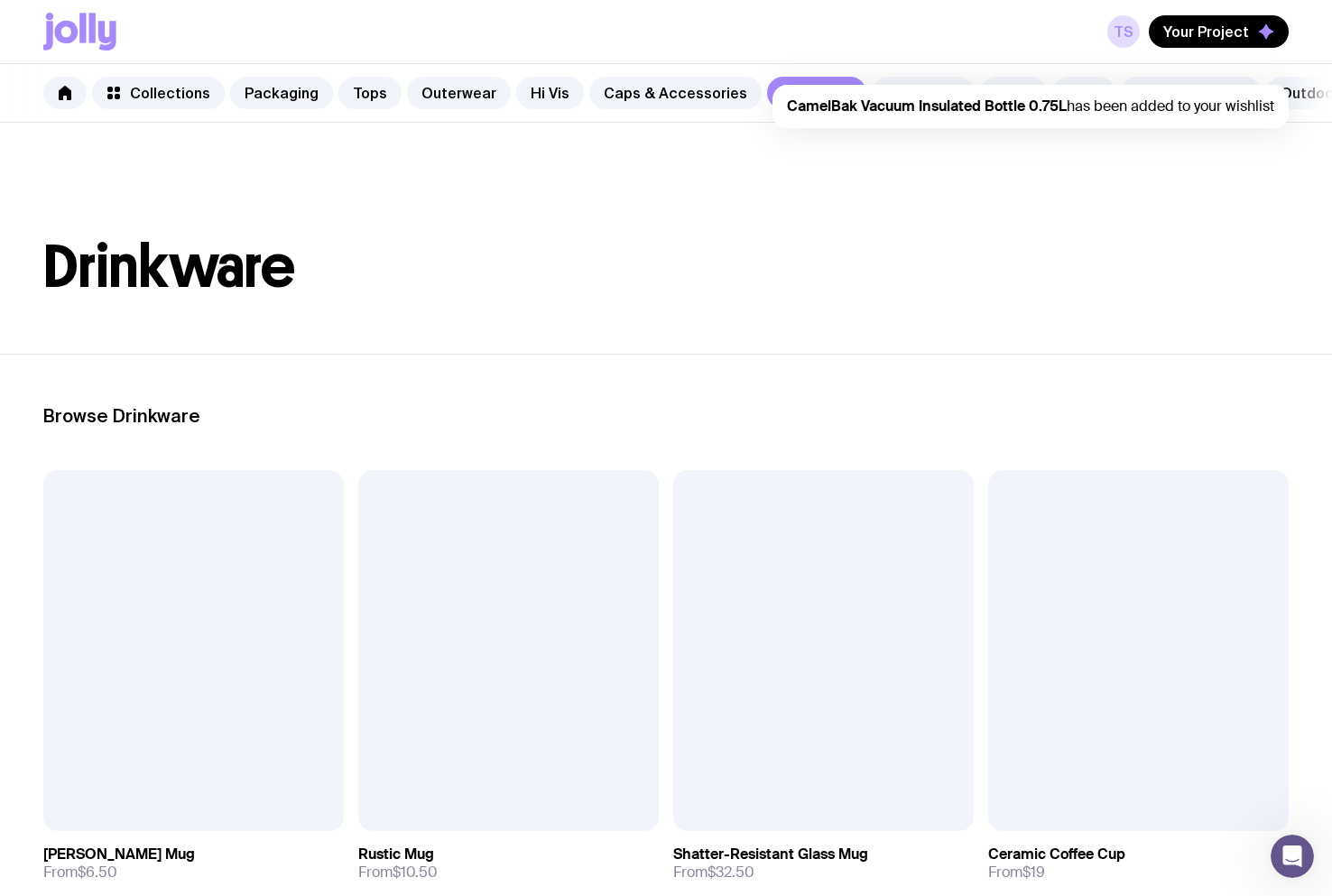
click at [901, 80] on link "Stationery" at bounding box center [923, 92] width 103 height 32
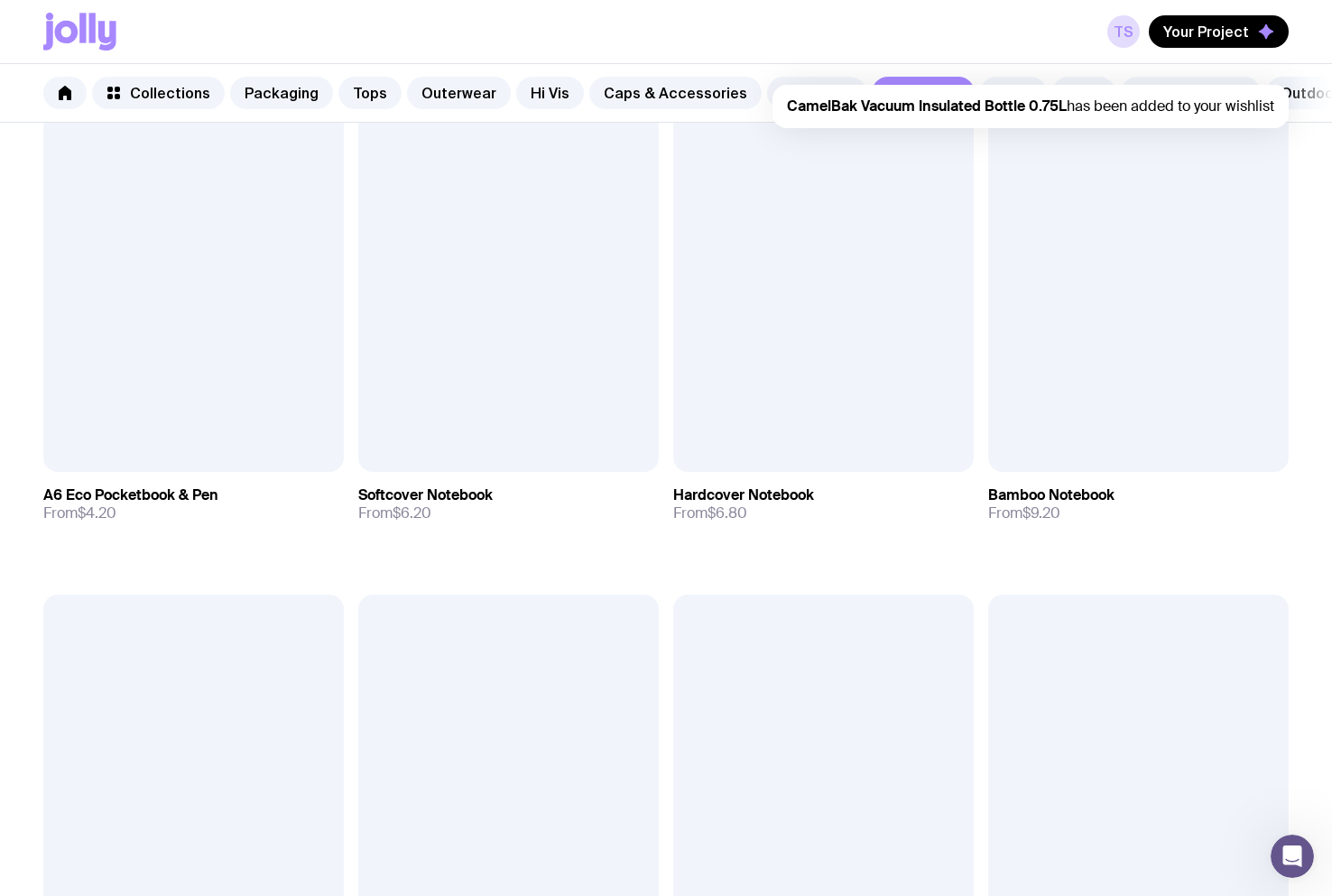
scroll to position [1353, 0]
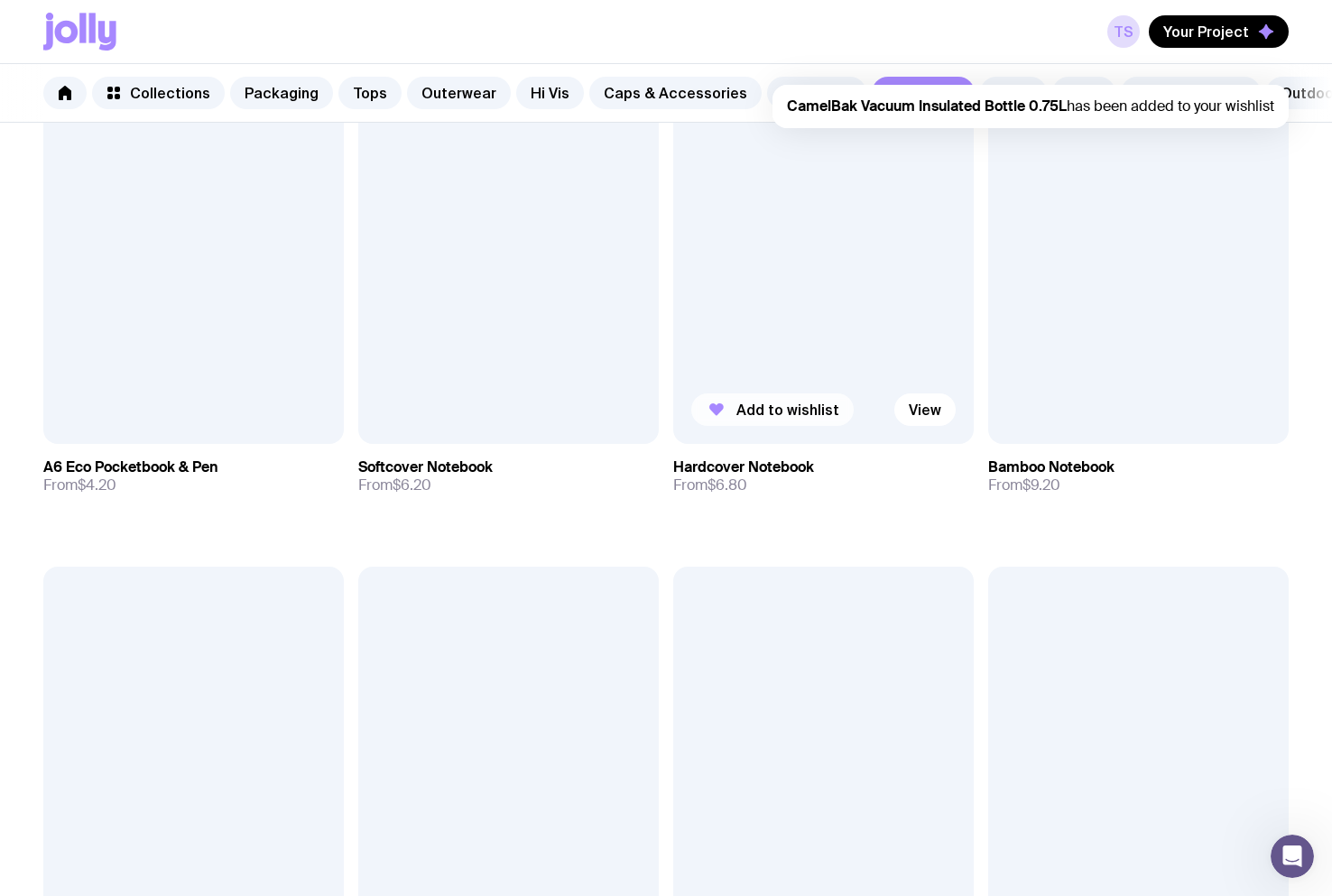
click at [775, 419] on span "Add to wishlist" at bounding box center [787, 409] width 103 height 18
click at [1057, 419] on span "Add to wishlist" at bounding box center [1103, 409] width 103 height 18
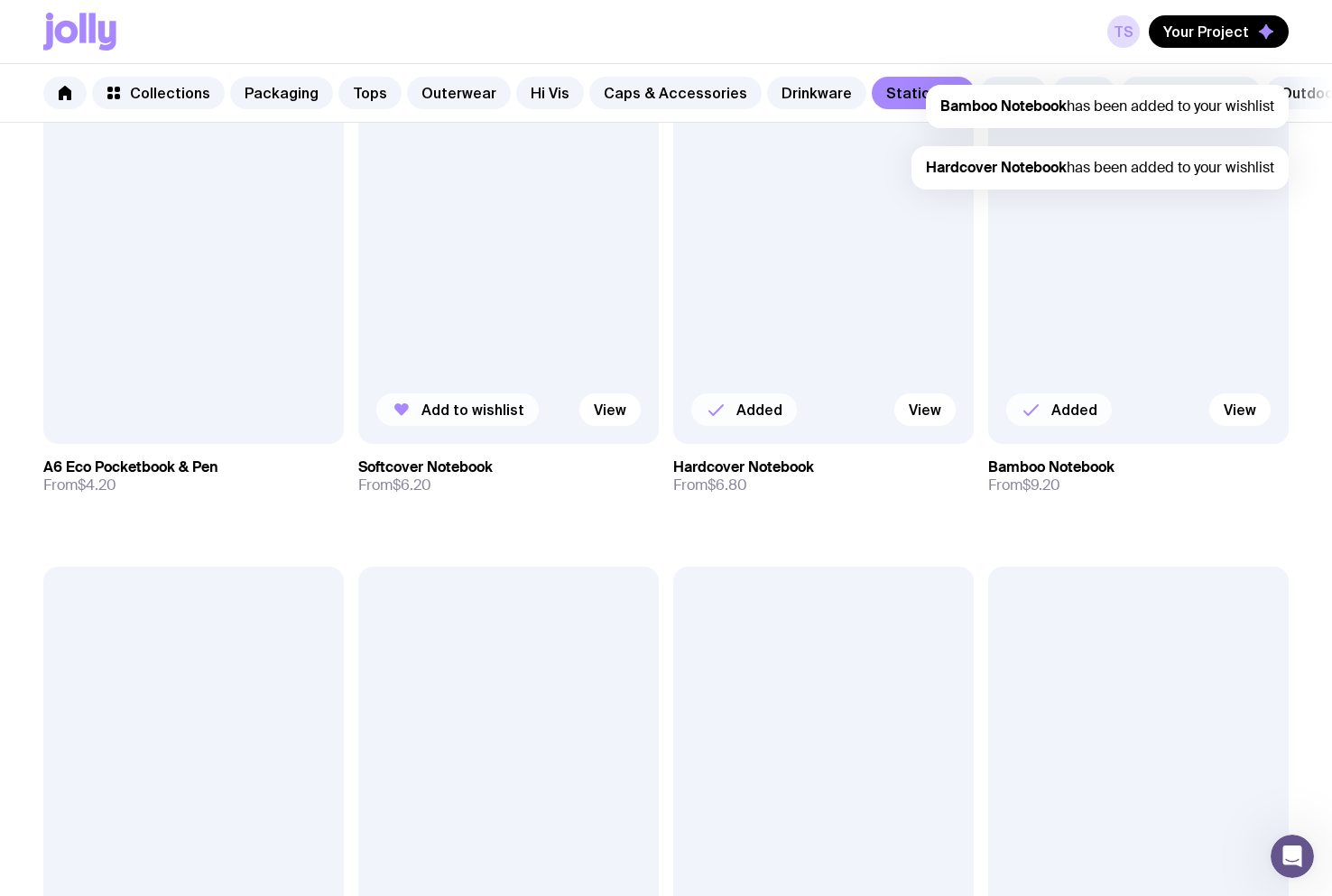
click at [480, 419] on span "Add to wishlist" at bounding box center [473, 409] width 103 height 18
click at [1214, 25] on span "Your Project" at bounding box center [1205, 32] width 86 height 18
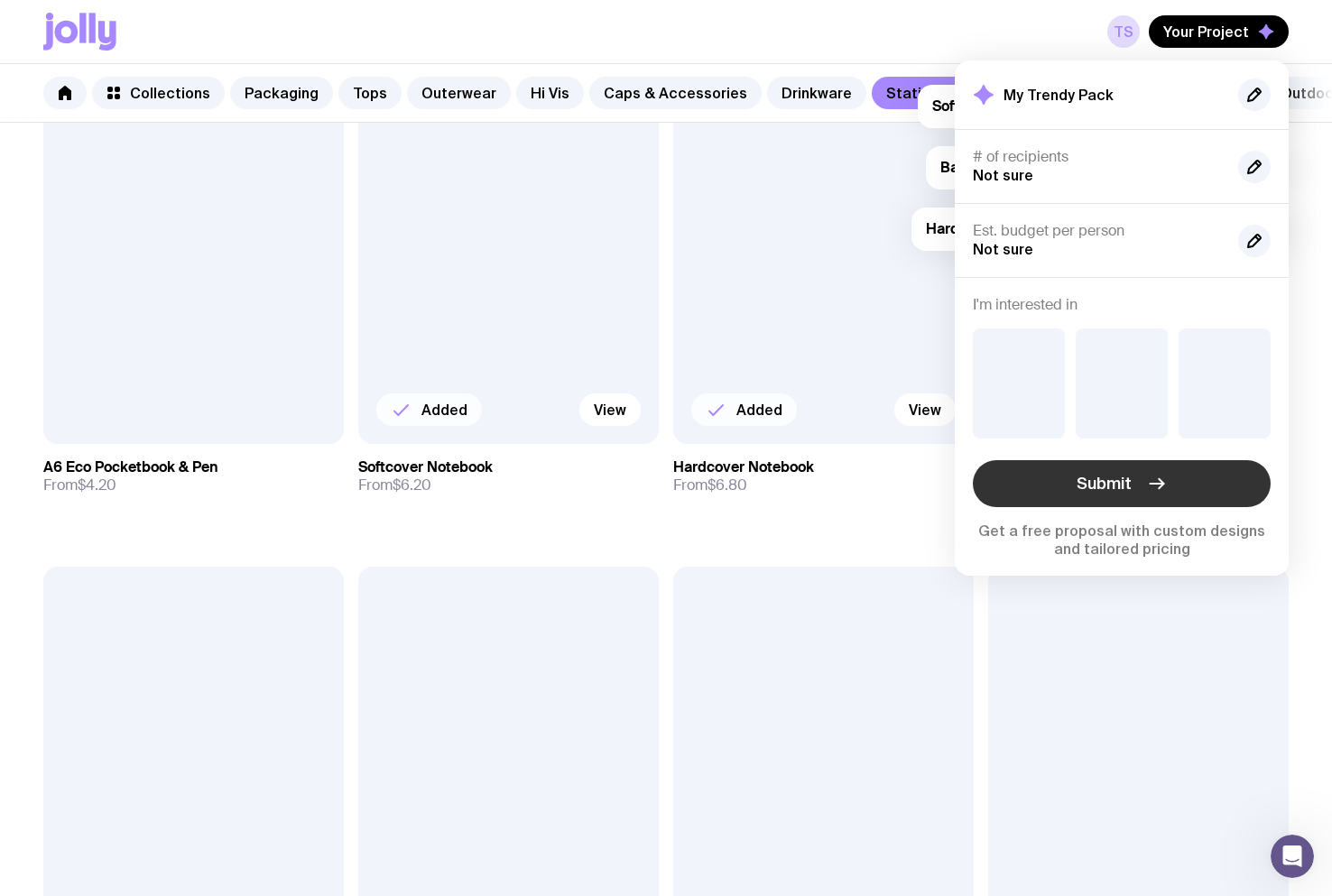
click at [1139, 485] on button "Submit" at bounding box center [1121, 483] width 298 height 47
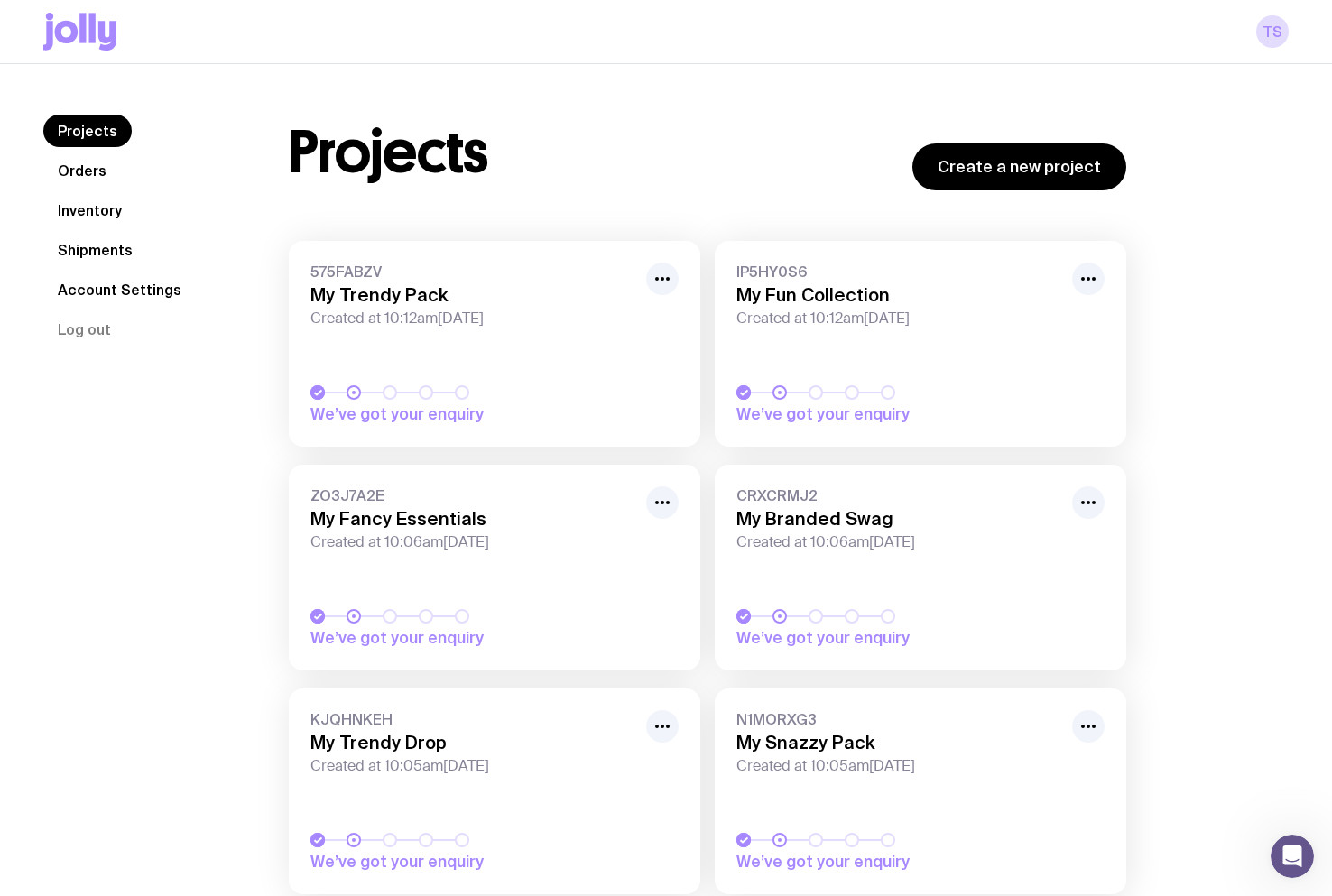
drag, startPoint x: 1181, startPoint y: 344, endPoint x: 1156, endPoint y: 361, distance: 30.2
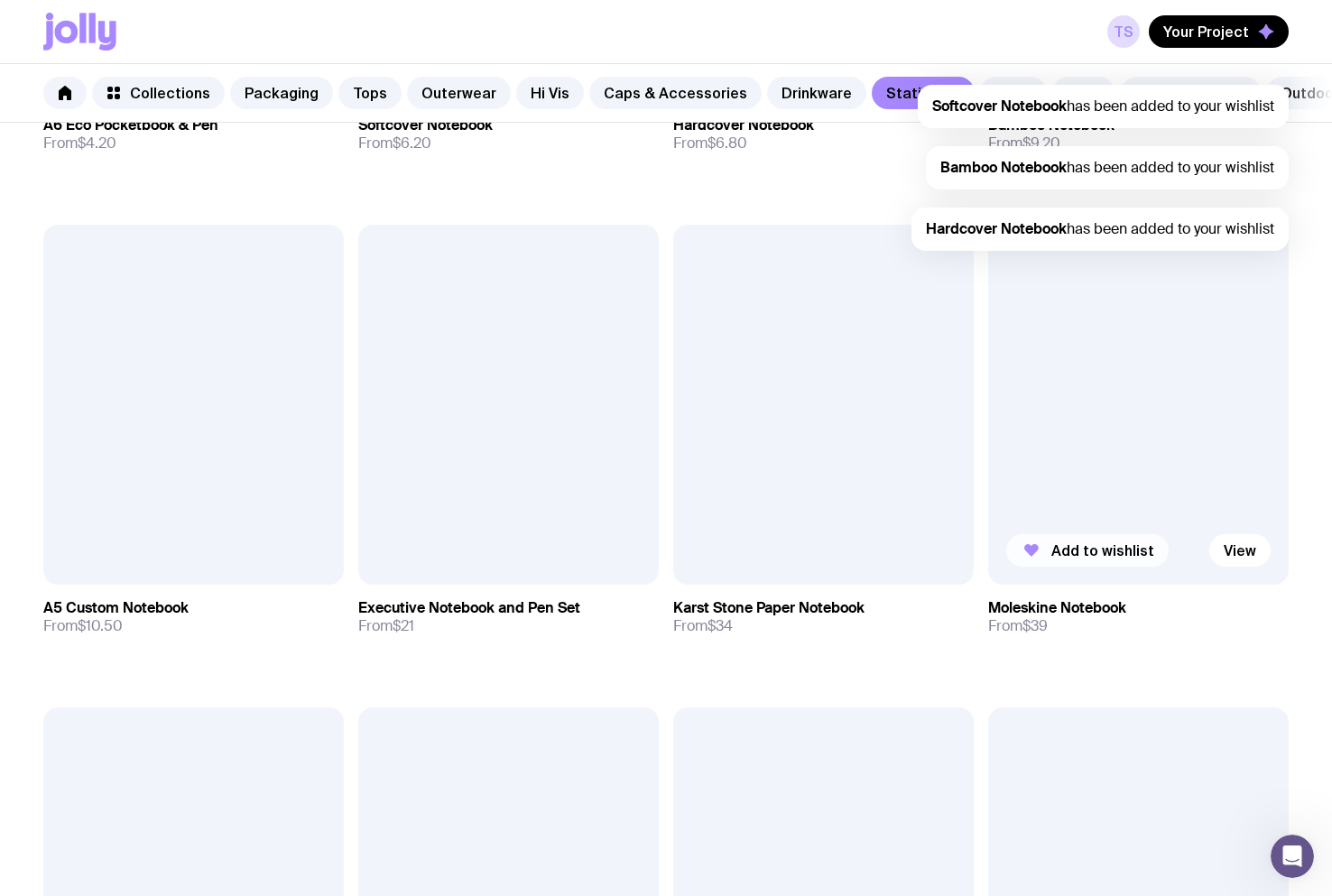
scroll to position [1714, 0]
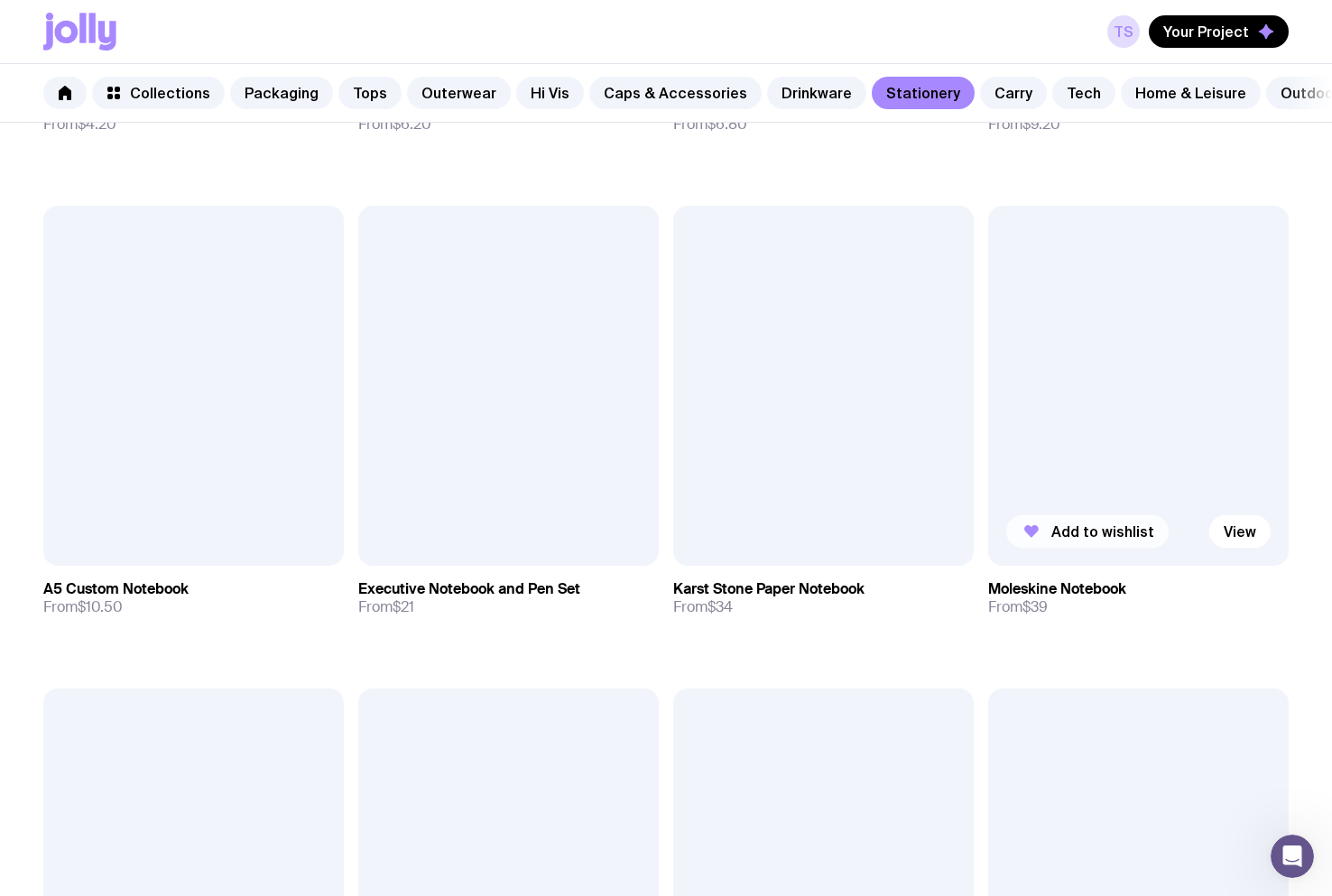
click at [1098, 540] on span "Add to wishlist" at bounding box center [1103, 532] width 103 height 18
click at [774, 540] on span "Add to wishlist" at bounding box center [787, 532] width 103 height 18
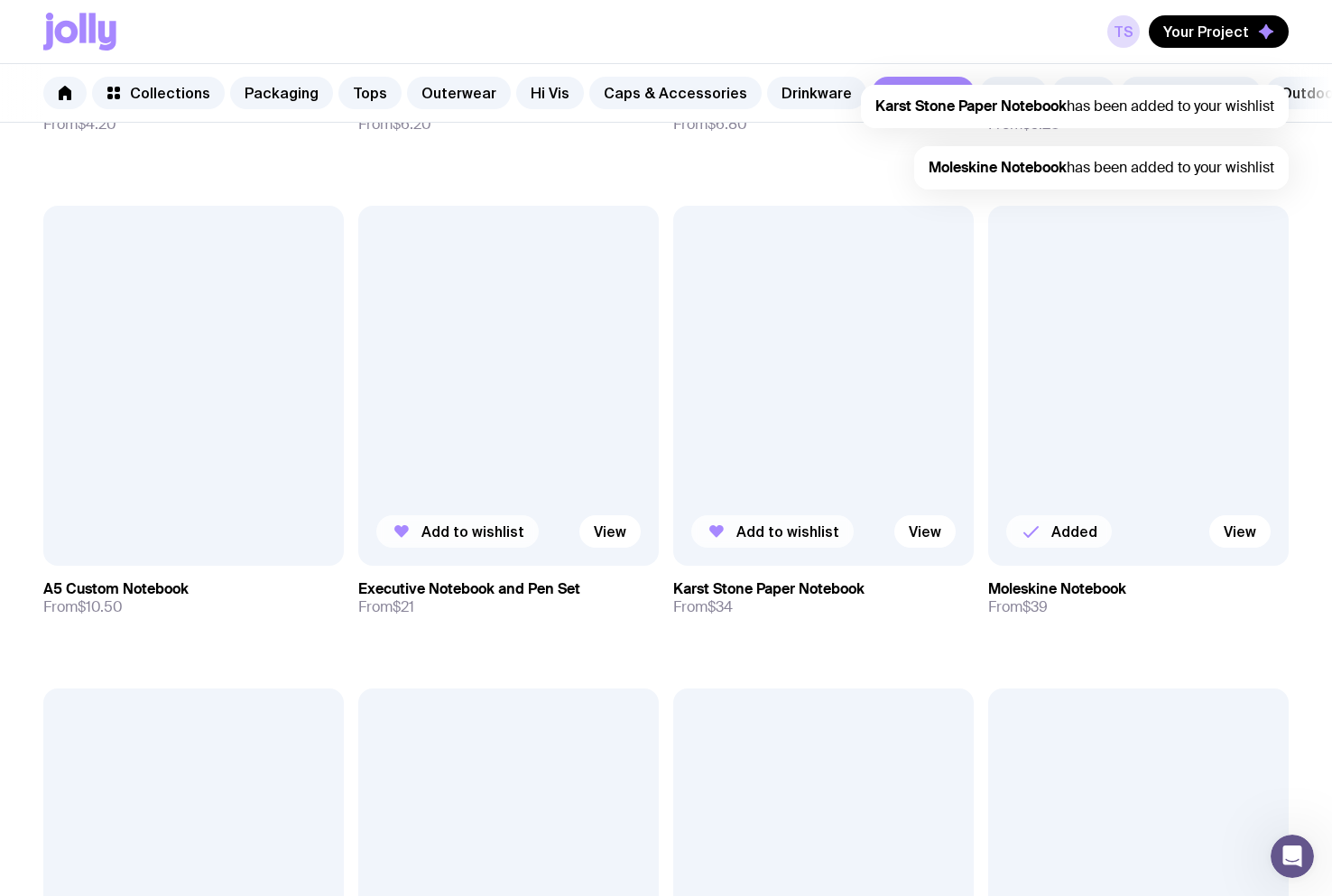
click at [472, 540] on span "Add to wishlist" at bounding box center [473, 532] width 103 height 18
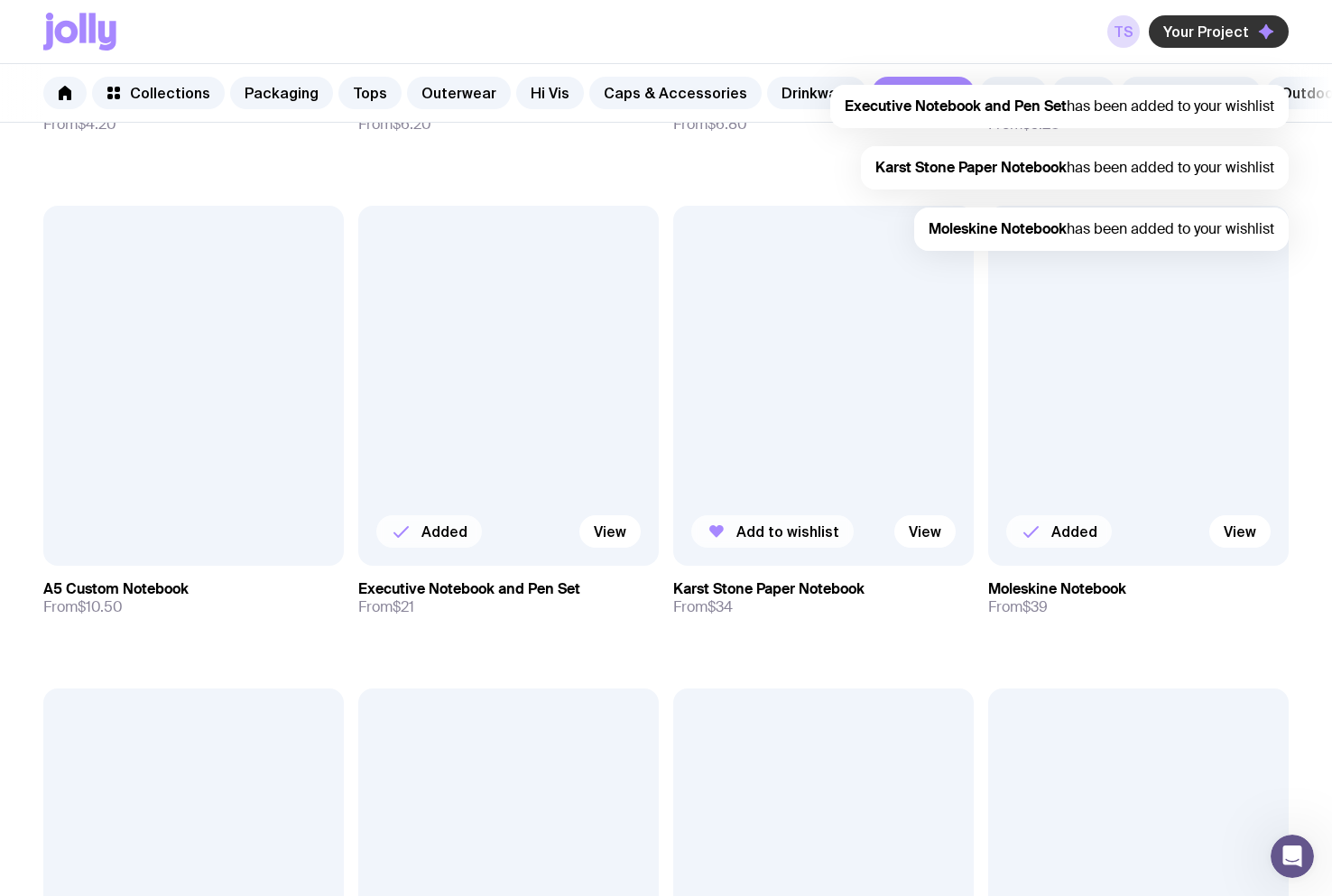
click at [1226, 29] on span "Your Project" at bounding box center [1205, 32] width 86 height 18
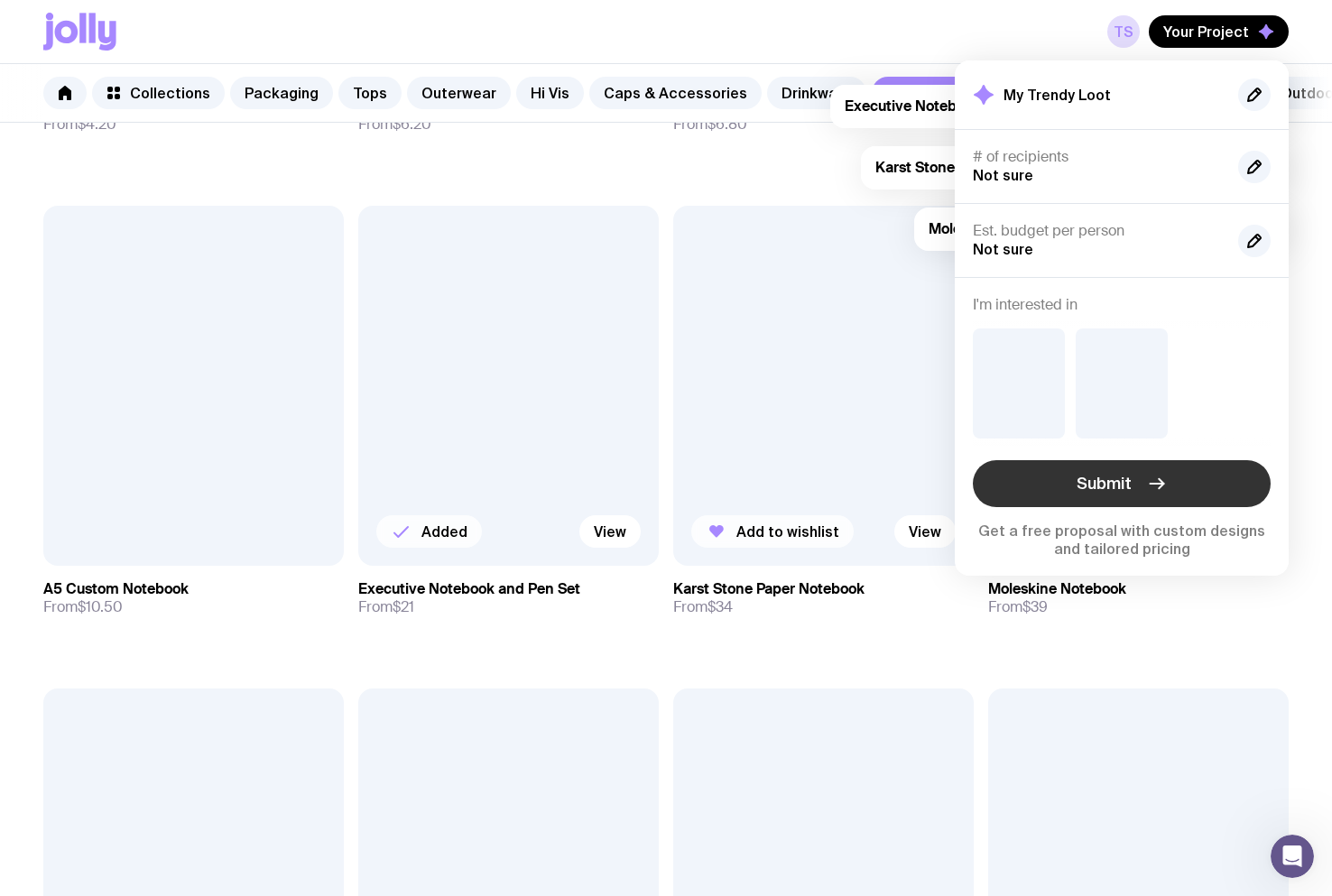
click at [1143, 484] on button "Submit" at bounding box center [1121, 483] width 298 height 47
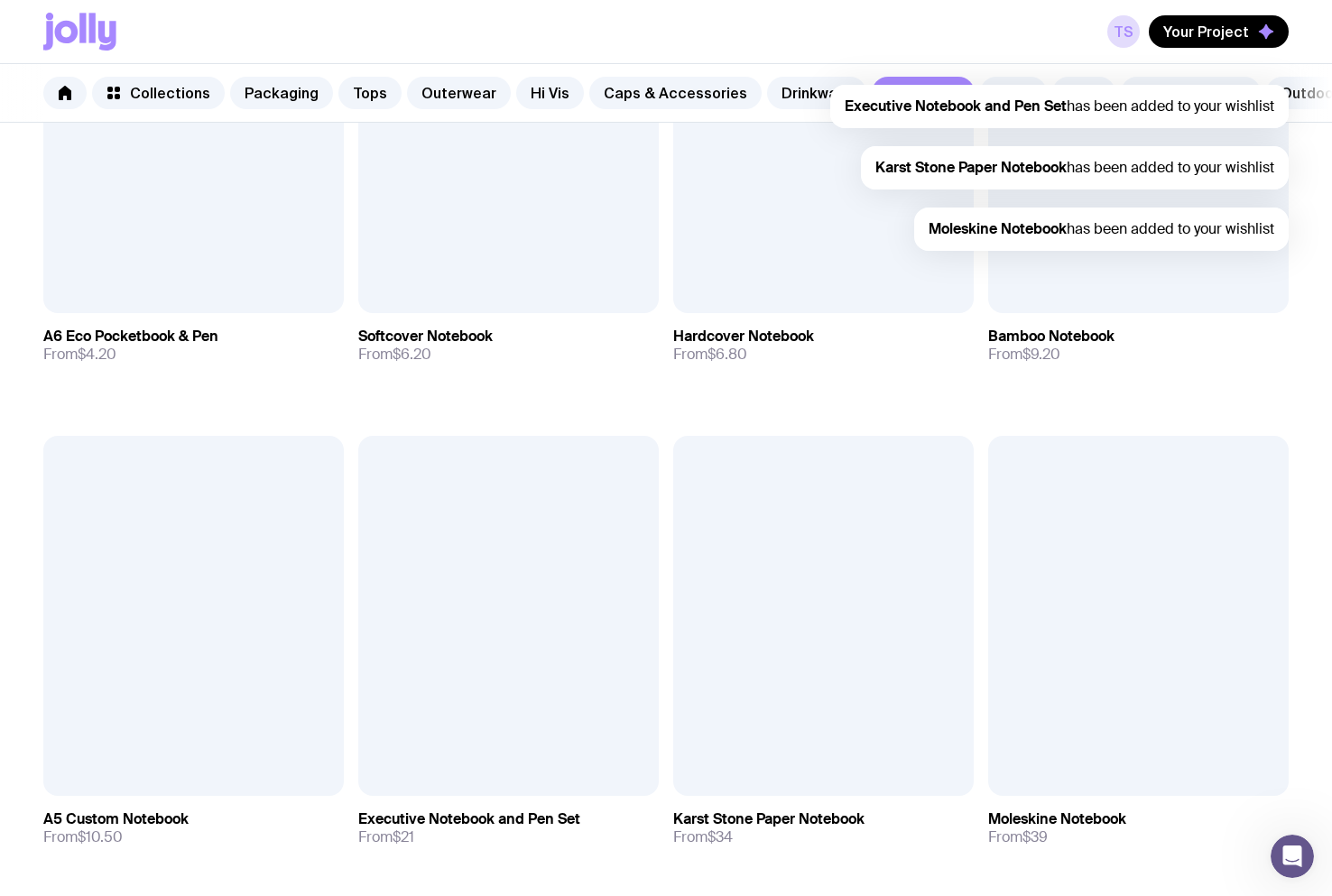
scroll to position [1624, 0]
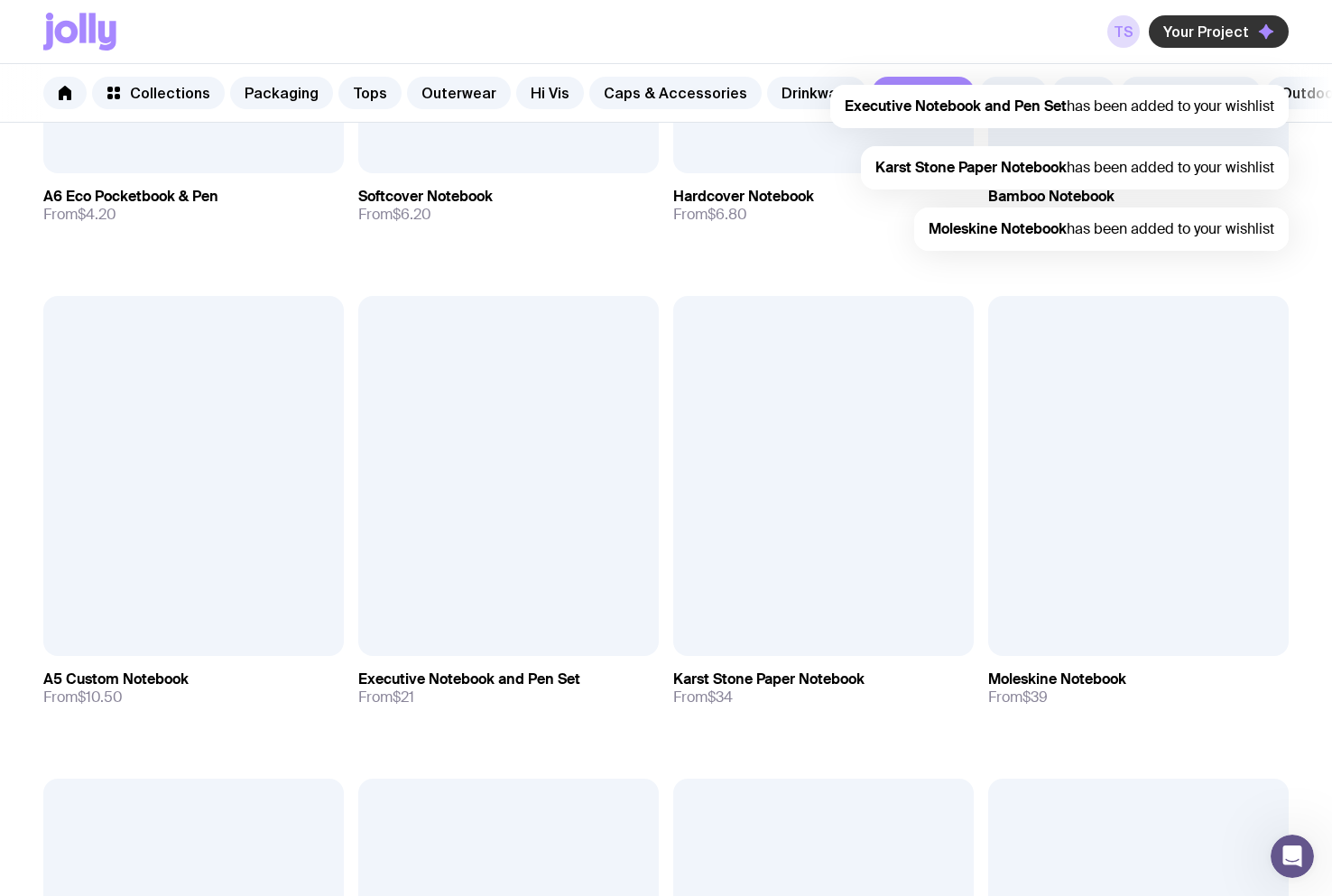
click at [1231, 19] on button "Your Project" at bounding box center [1218, 31] width 140 height 32
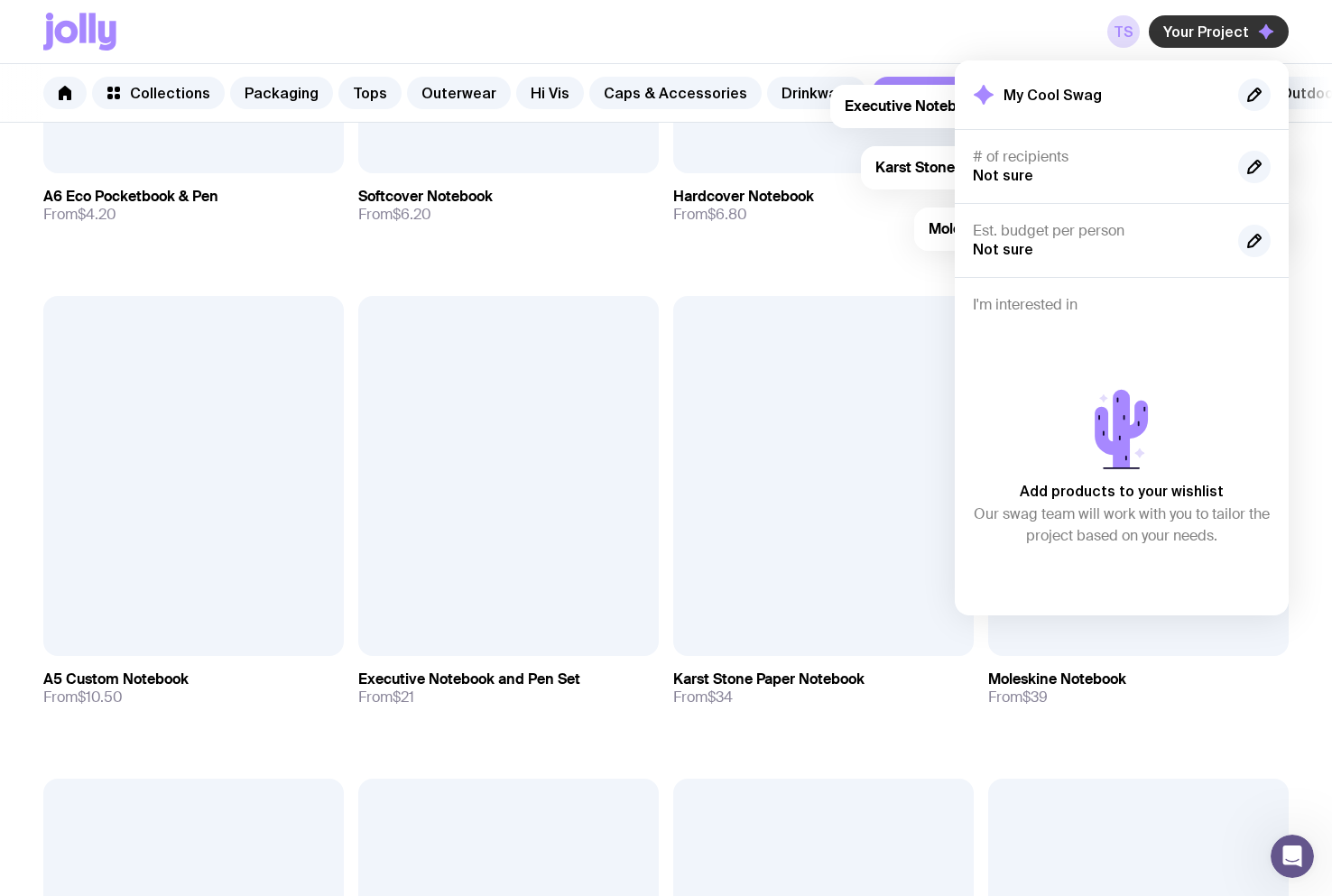
click at [1233, 21] on button "Your Project" at bounding box center [1218, 31] width 140 height 32
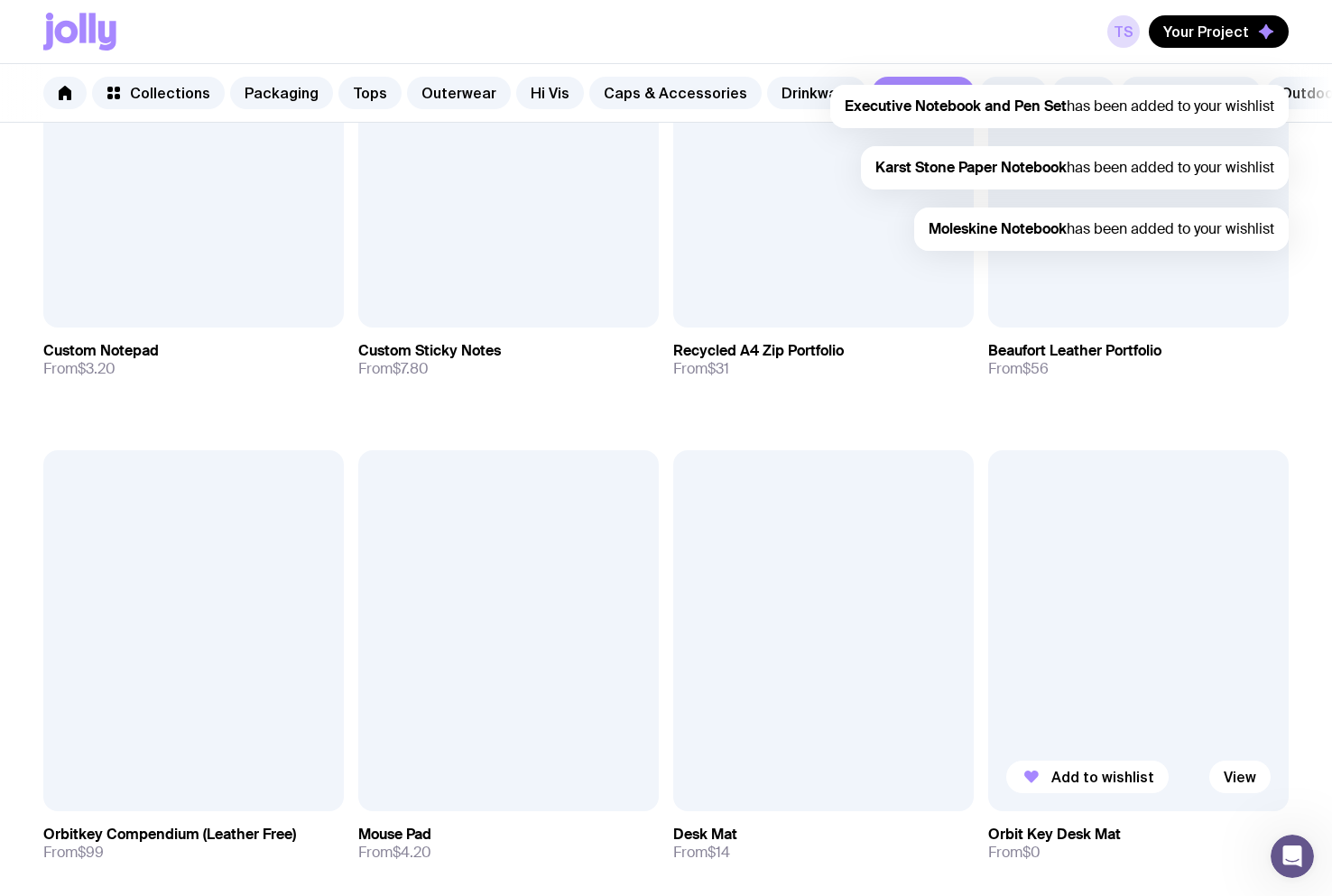
scroll to position [2737, 0]
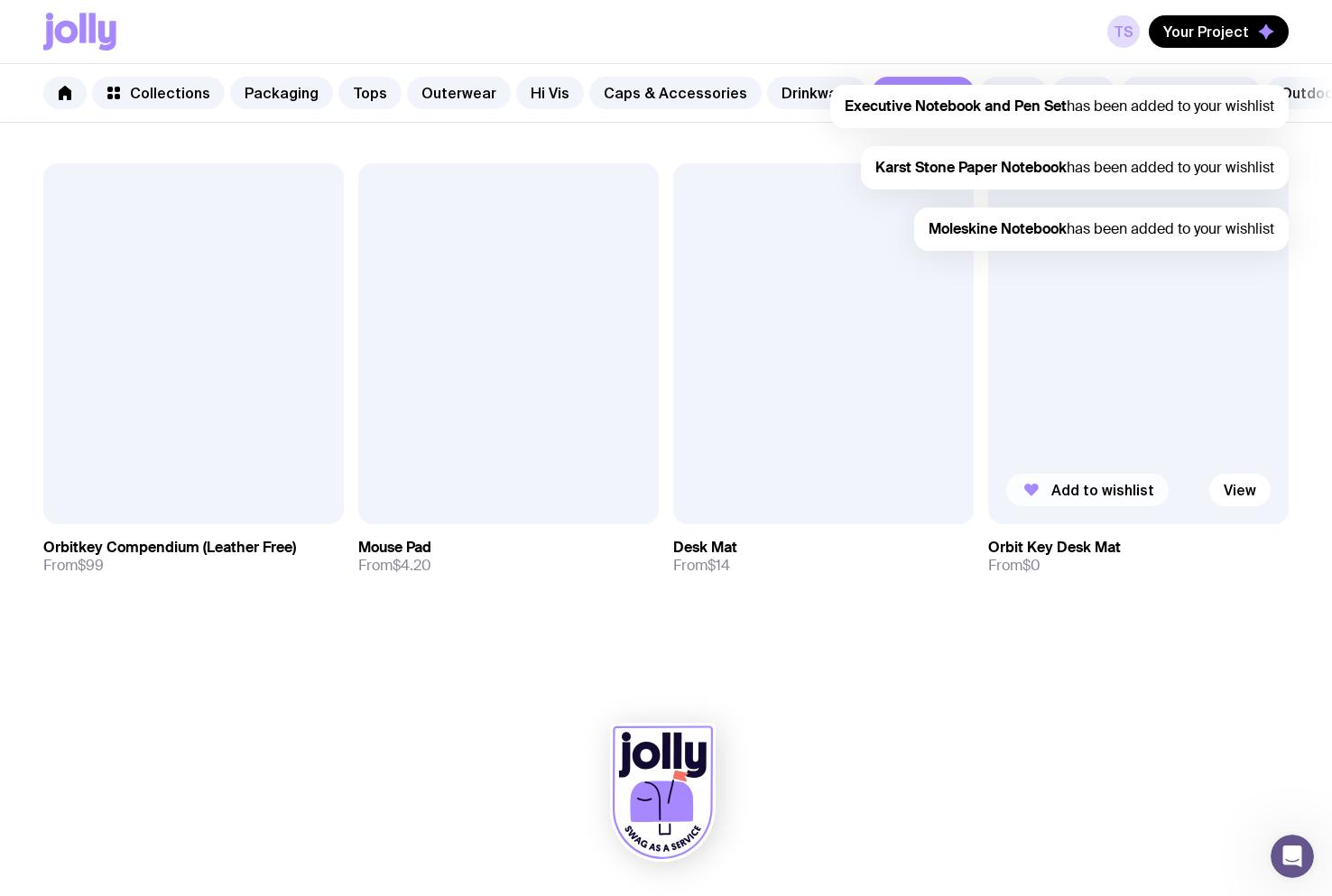
click at [1090, 489] on span "Add to wishlist" at bounding box center [1103, 490] width 103 height 18
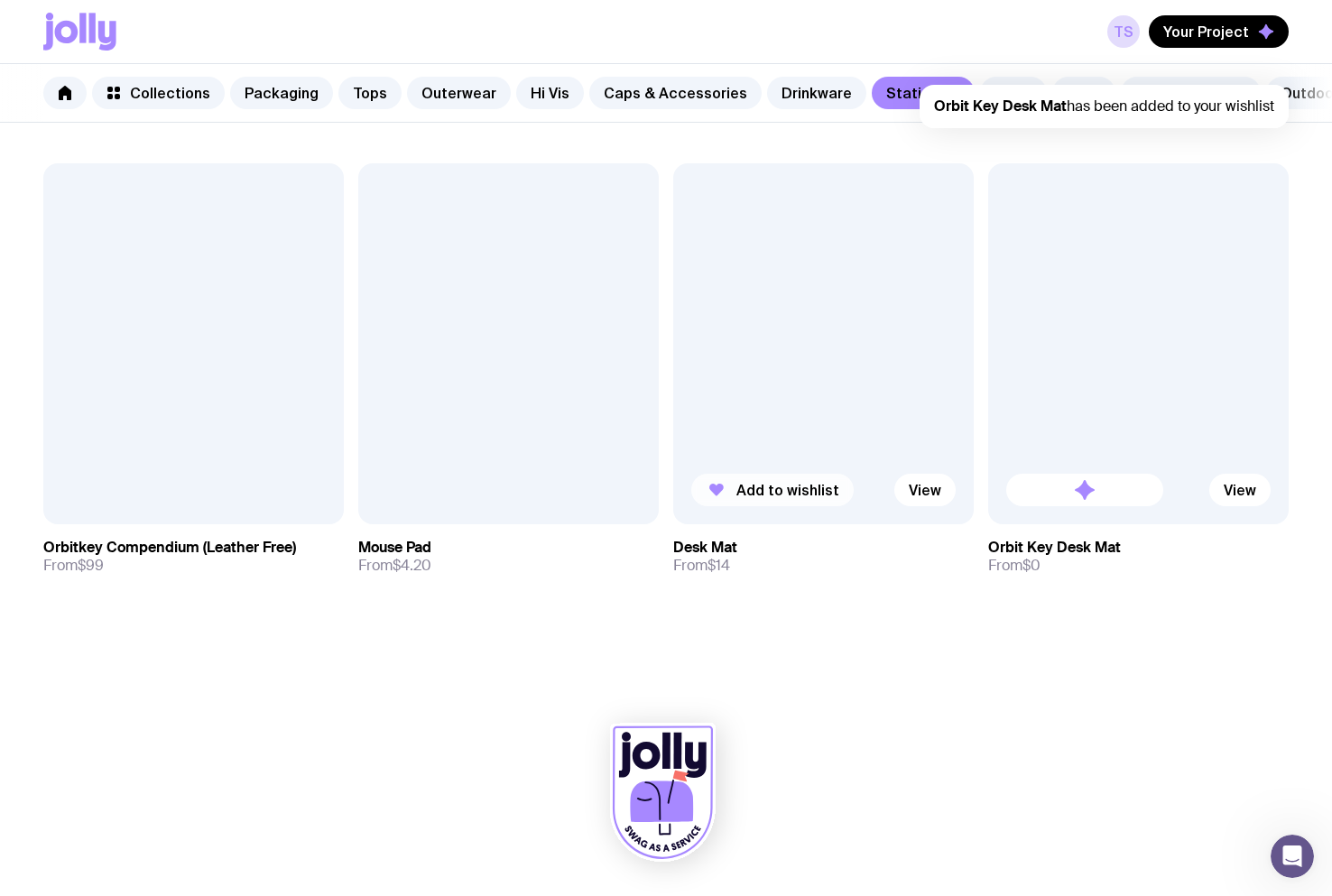
click at [796, 494] on span "Add to wishlist" at bounding box center [787, 490] width 103 height 18
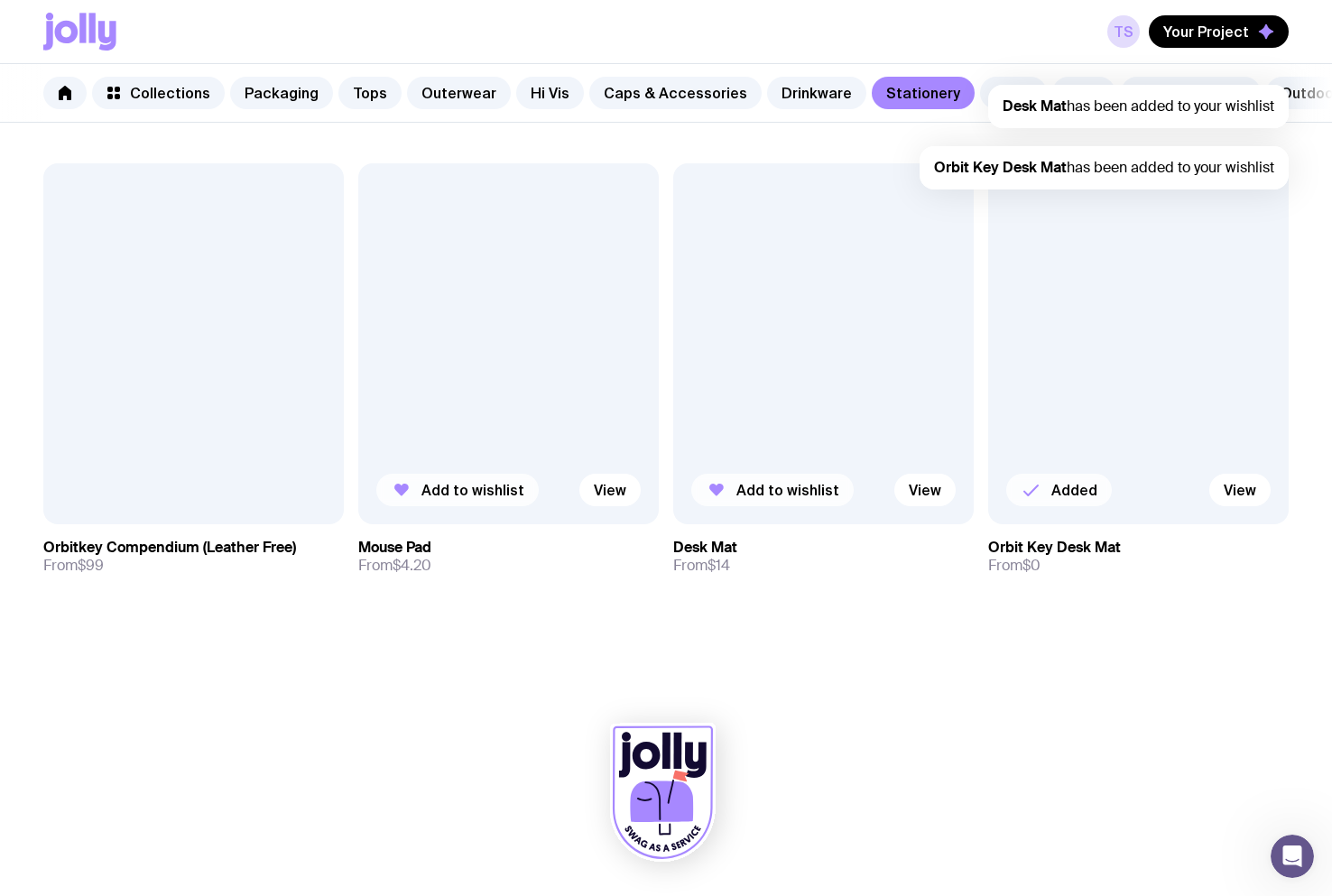
click at [435, 497] on span "Add to wishlist" at bounding box center [473, 490] width 103 height 18
click at [1229, 30] on span "Your Project" at bounding box center [1205, 32] width 86 height 18
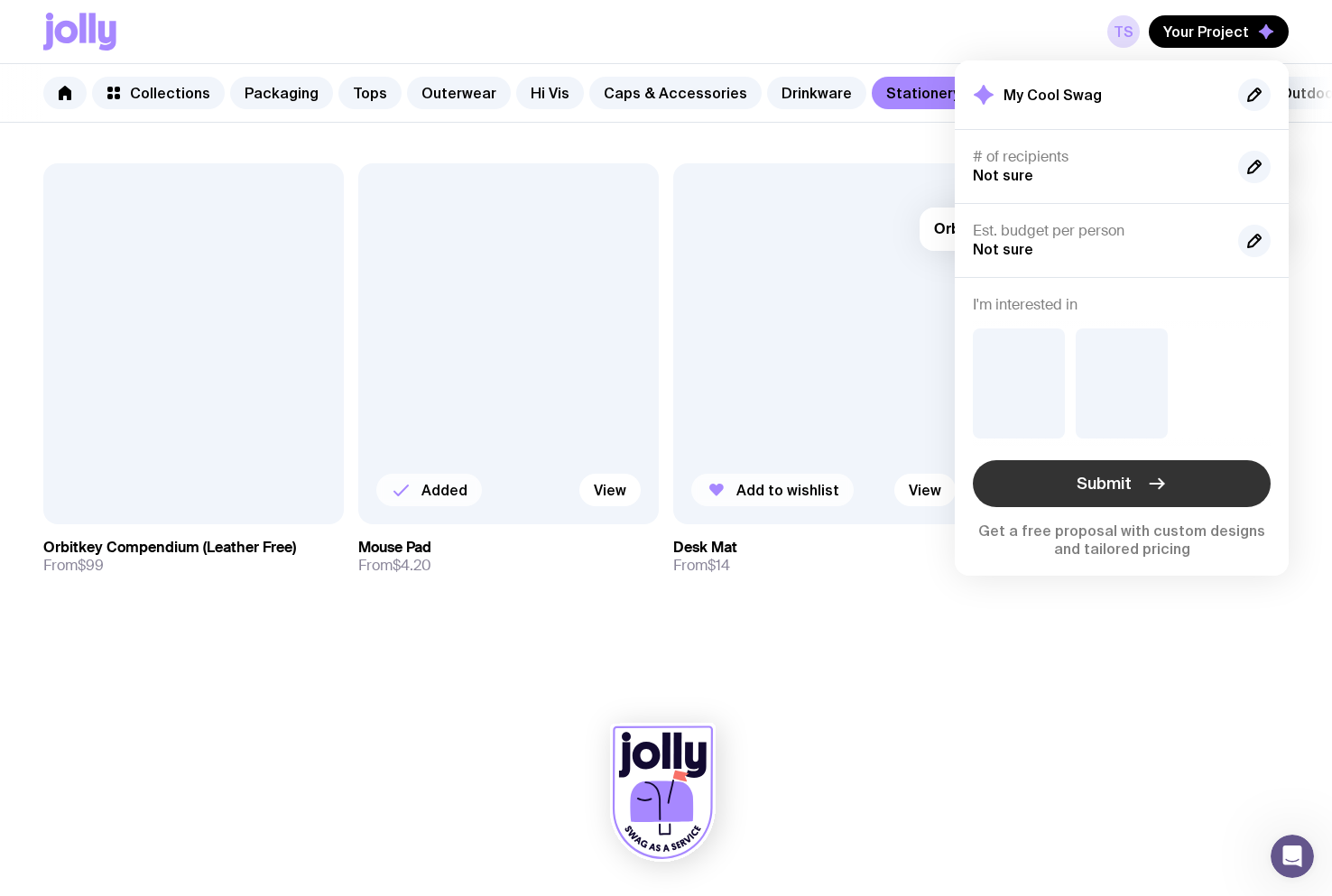
click at [1118, 485] on span "Submit" at bounding box center [1104, 484] width 55 height 22
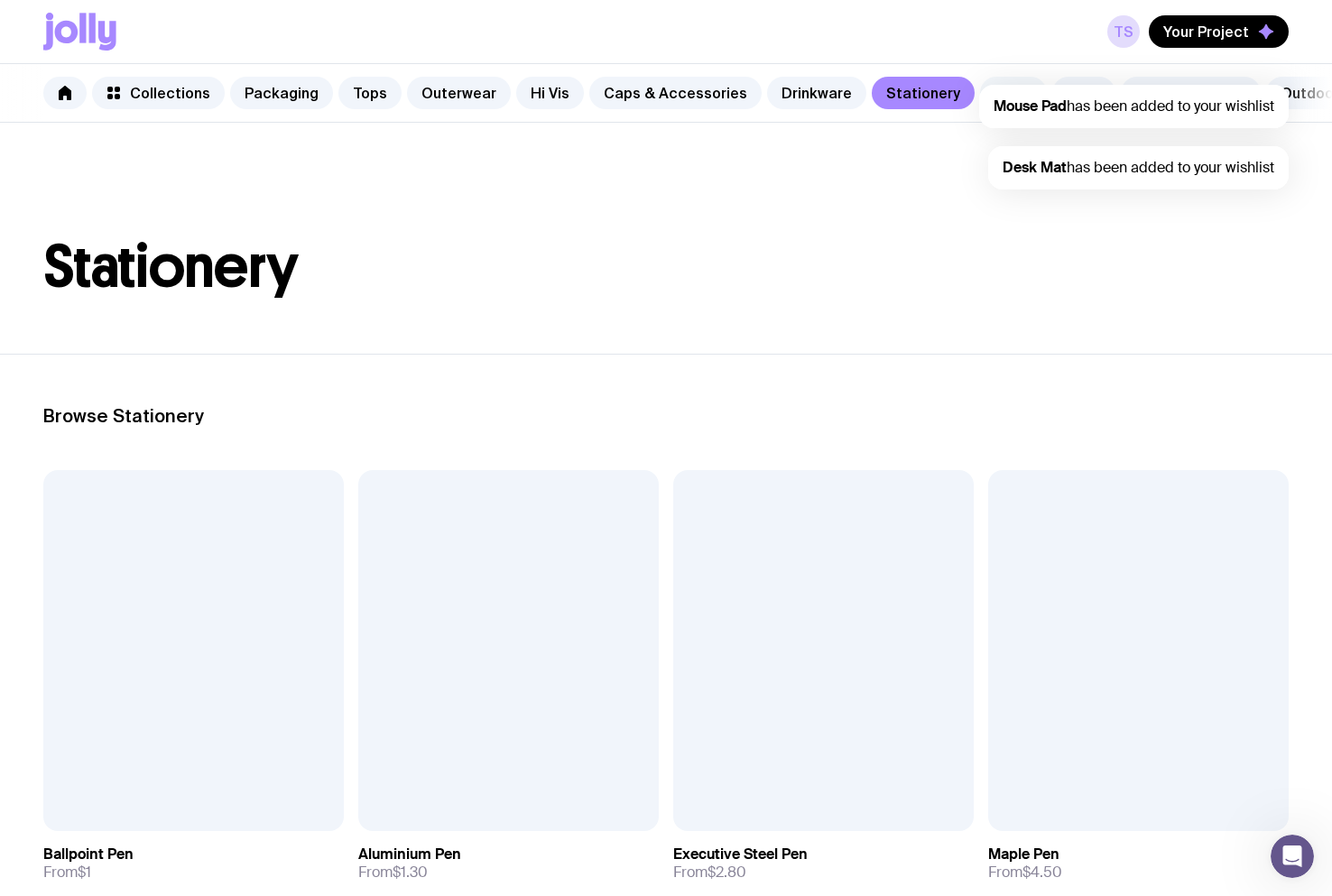
click at [980, 82] on link "Carry" at bounding box center [1013, 92] width 67 height 32
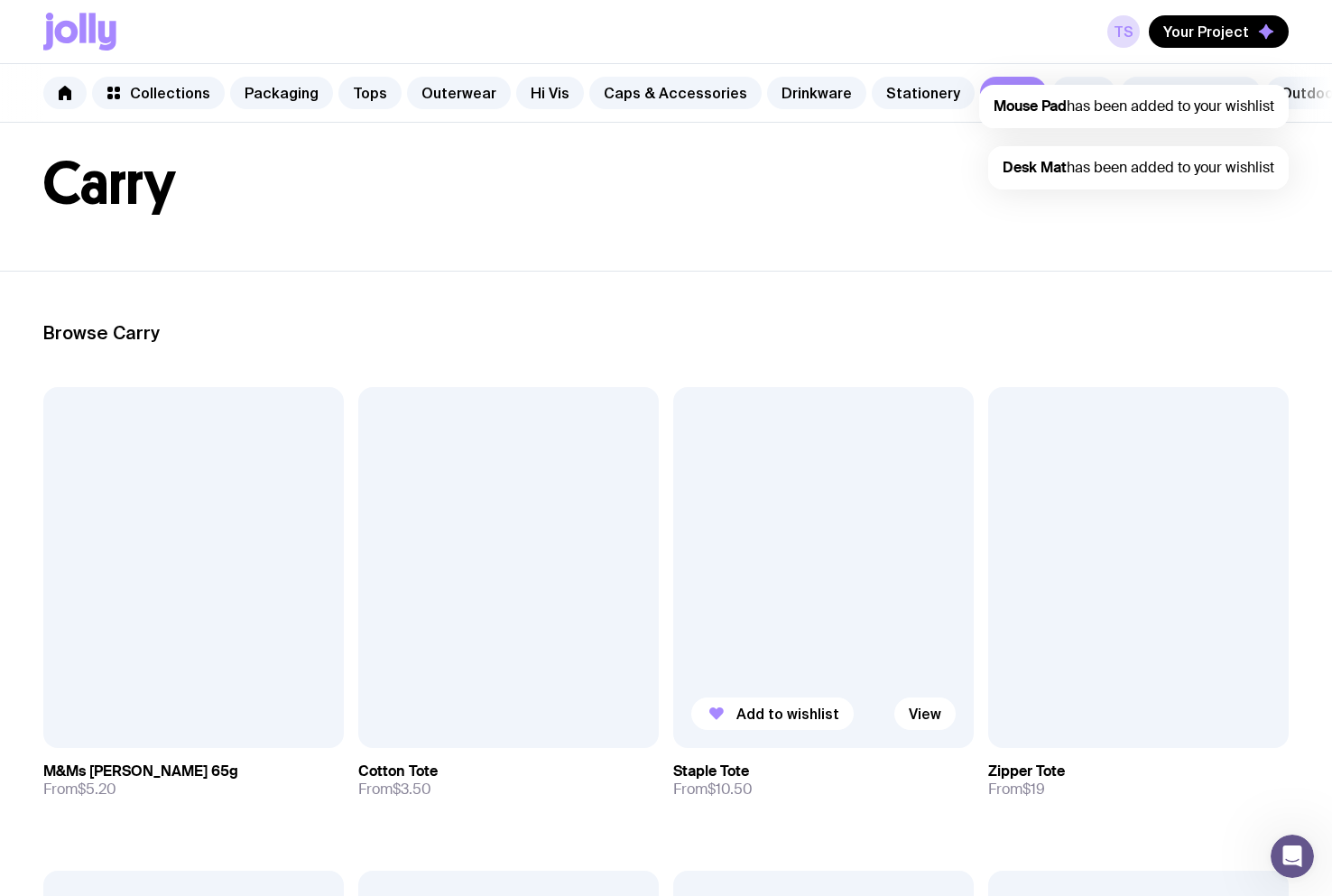
scroll to position [451, 0]
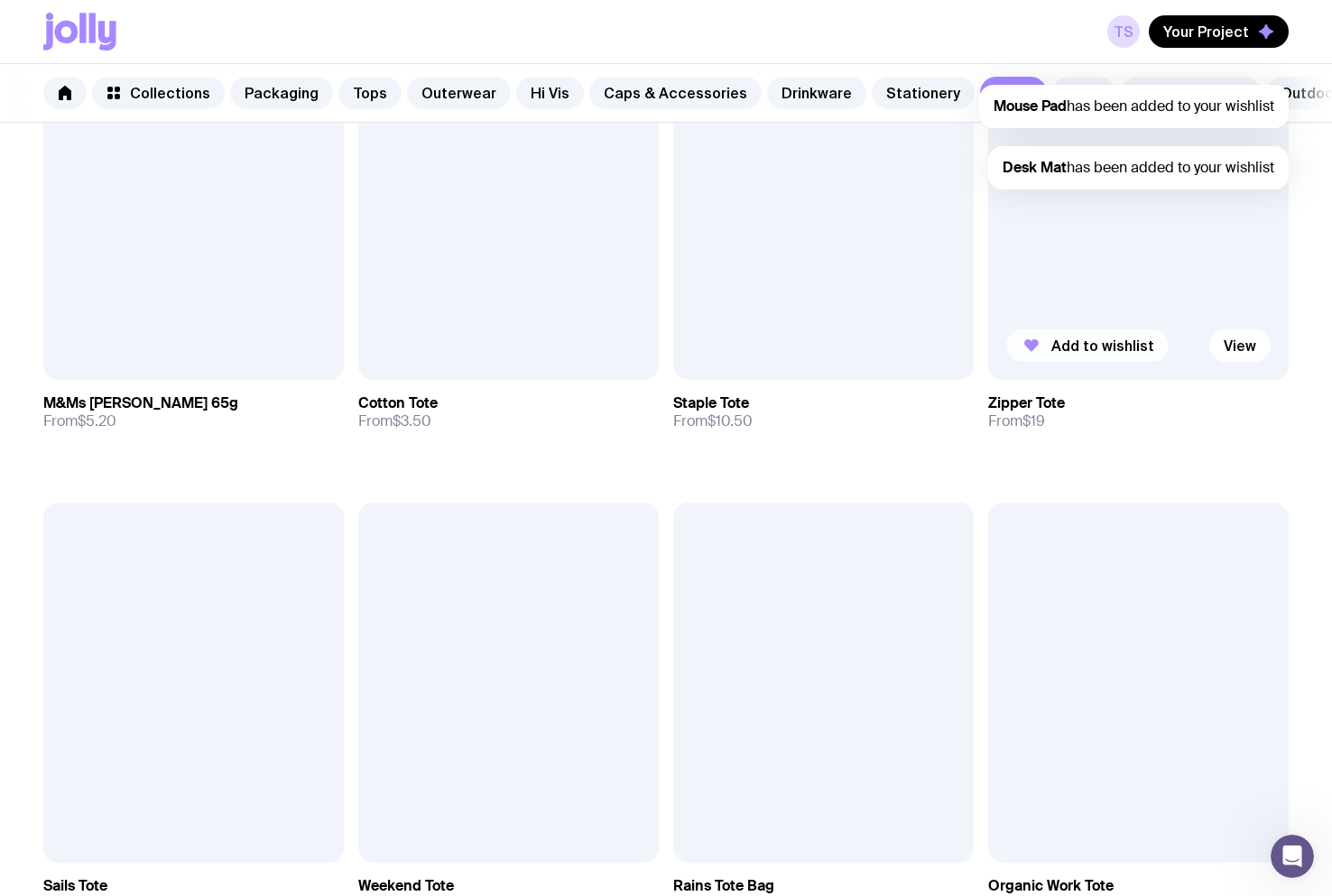
click at [1084, 345] on button "Add to wishlist" at bounding box center [1087, 345] width 163 height 32
click at [807, 354] on span "Add to wishlist" at bounding box center [787, 346] width 103 height 18
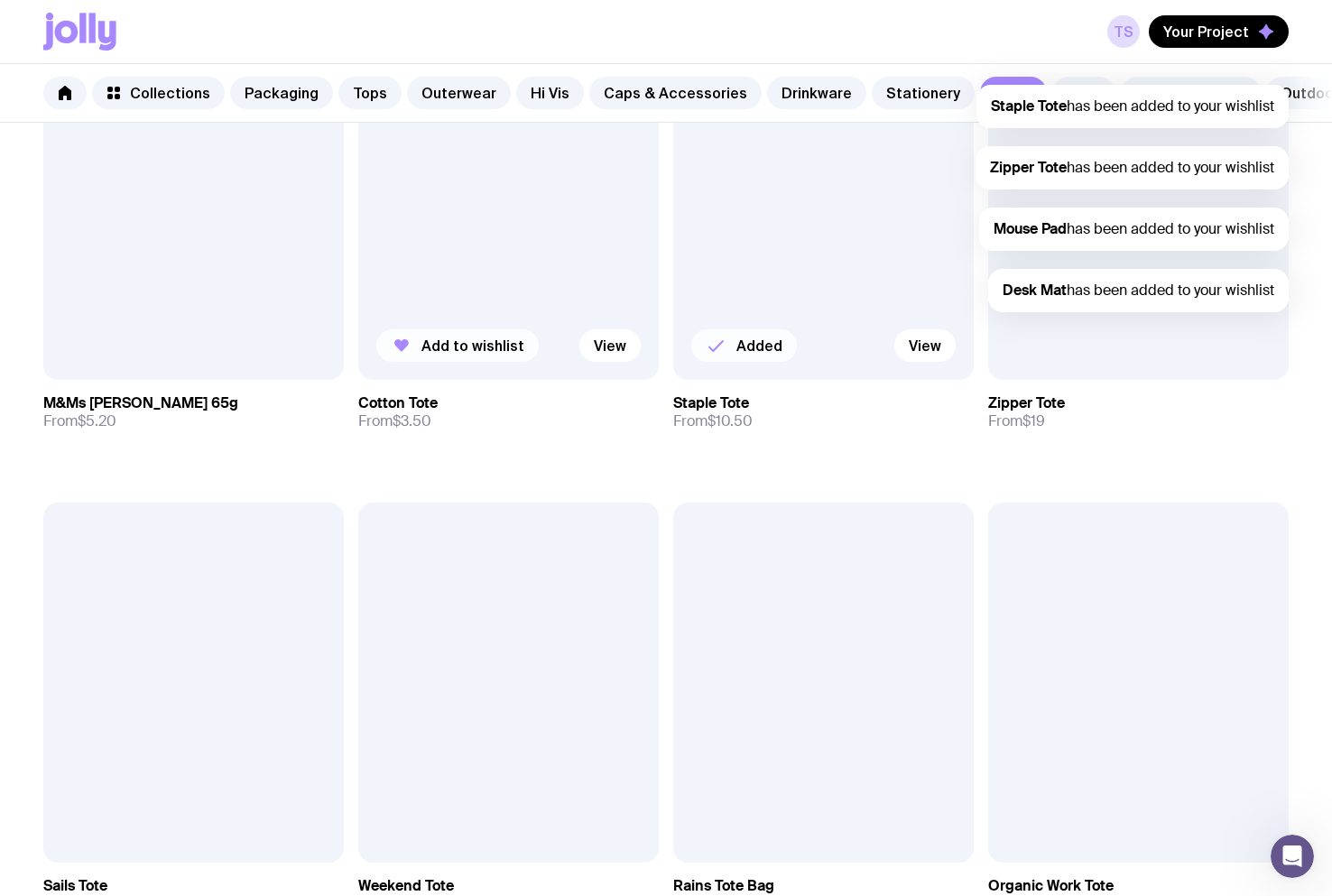
click at [491, 354] on span "Add to wishlist" at bounding box center [473, 346] width 103 height 18
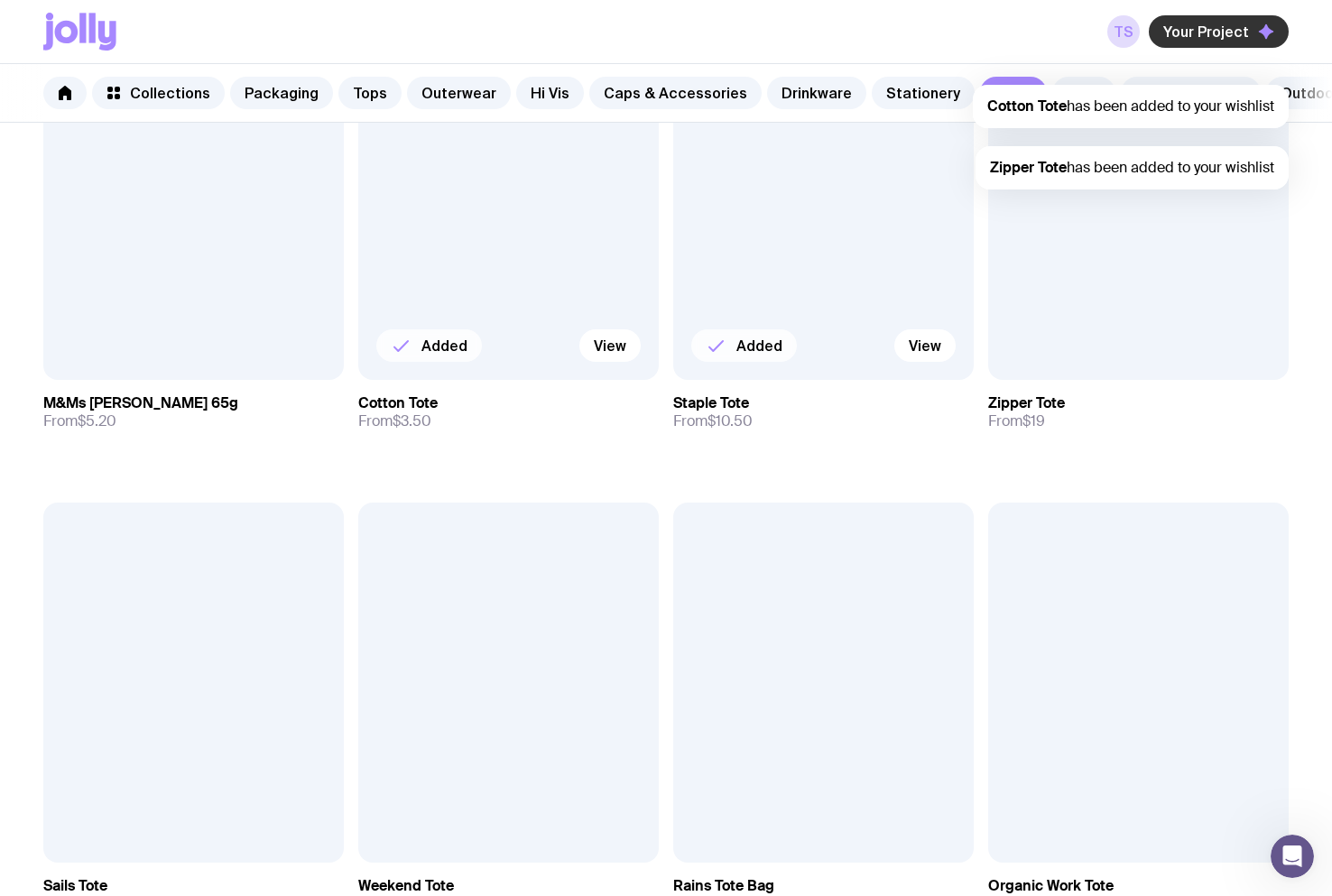
click at [1235, 32] on span "Your Project" at bounding box center [1205, 32] width 86 height 18
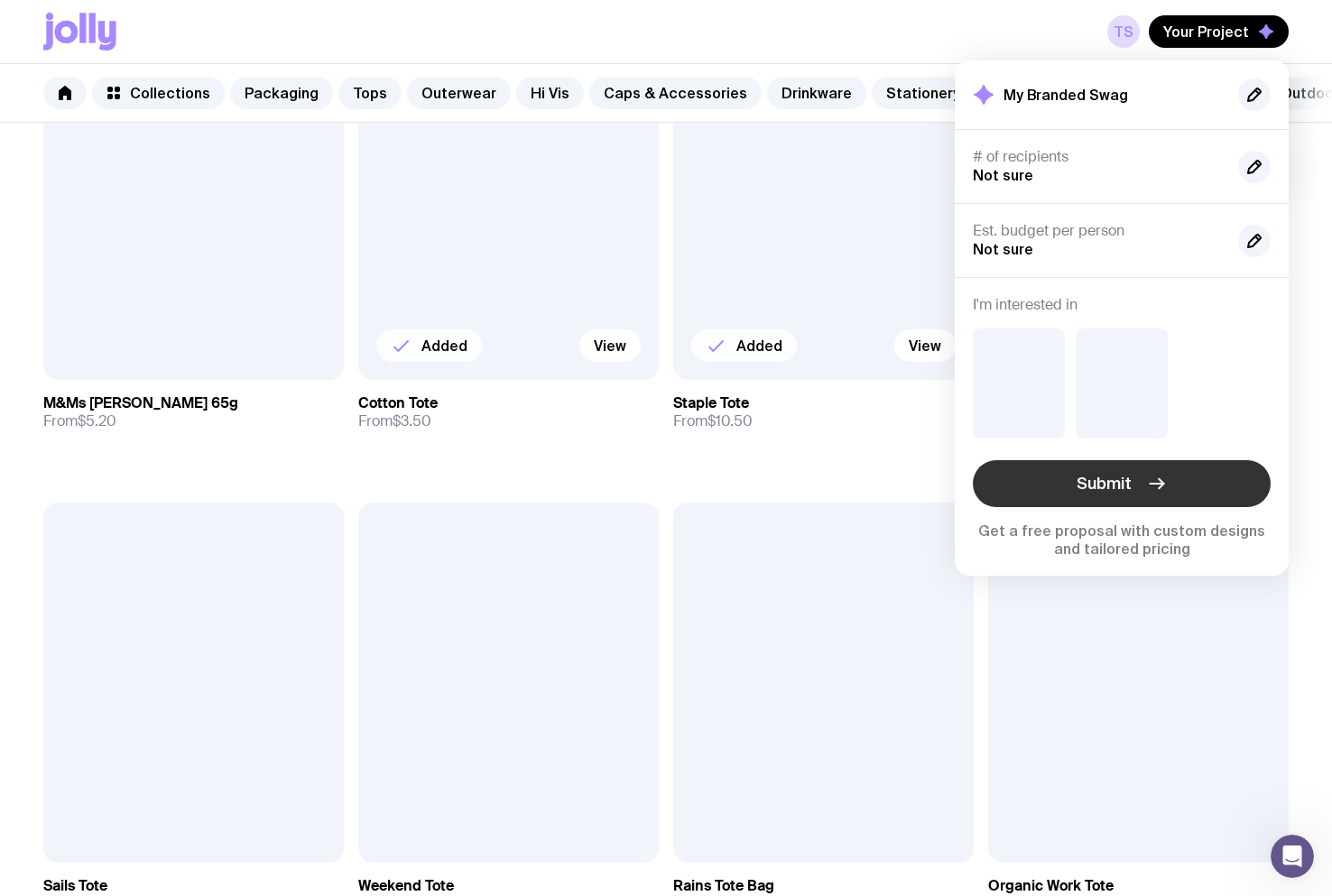
click at [1146, 469] on button "Submit" at bounding box center [1121, 483] width 298 height 47
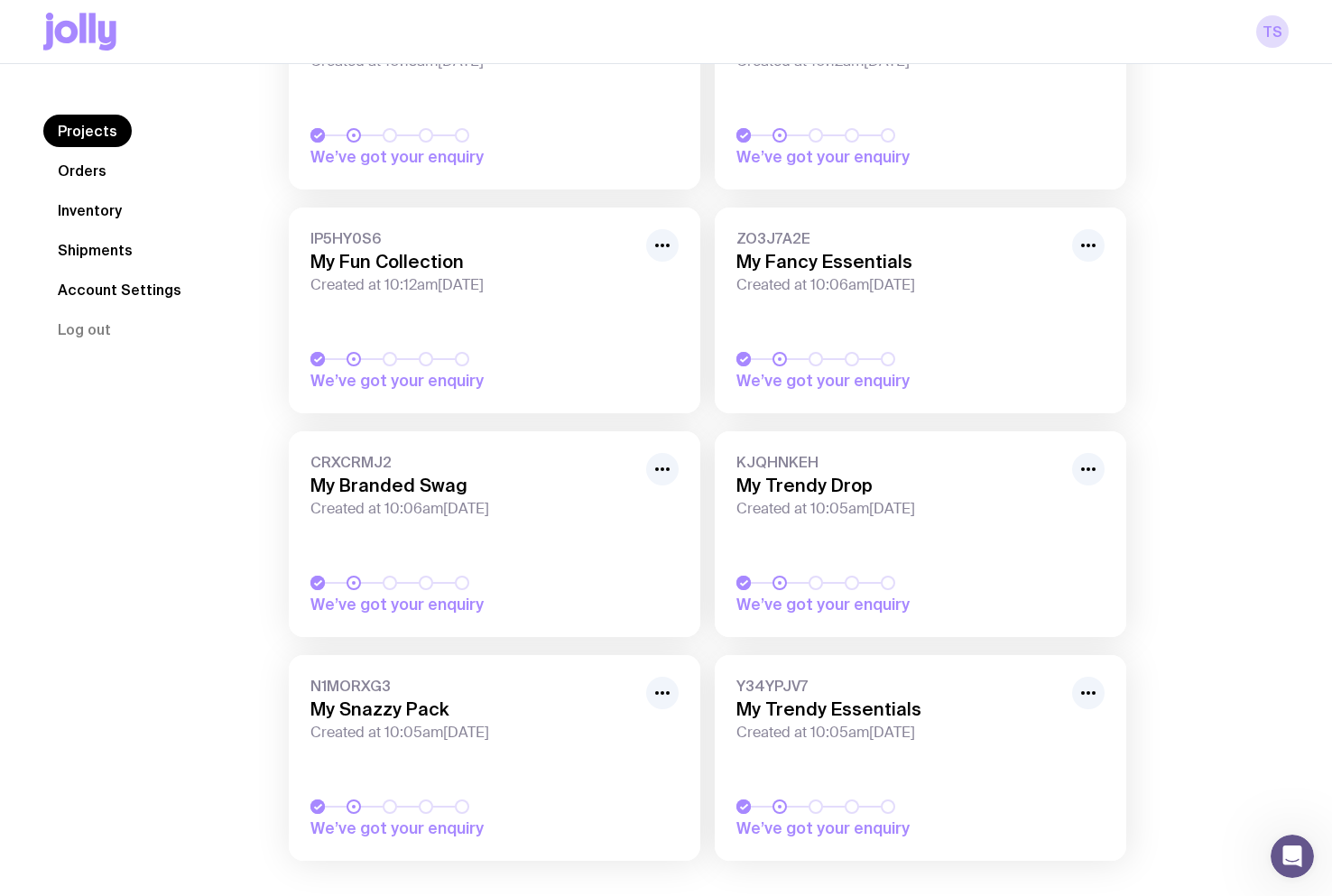
scroll to position [496, 0]
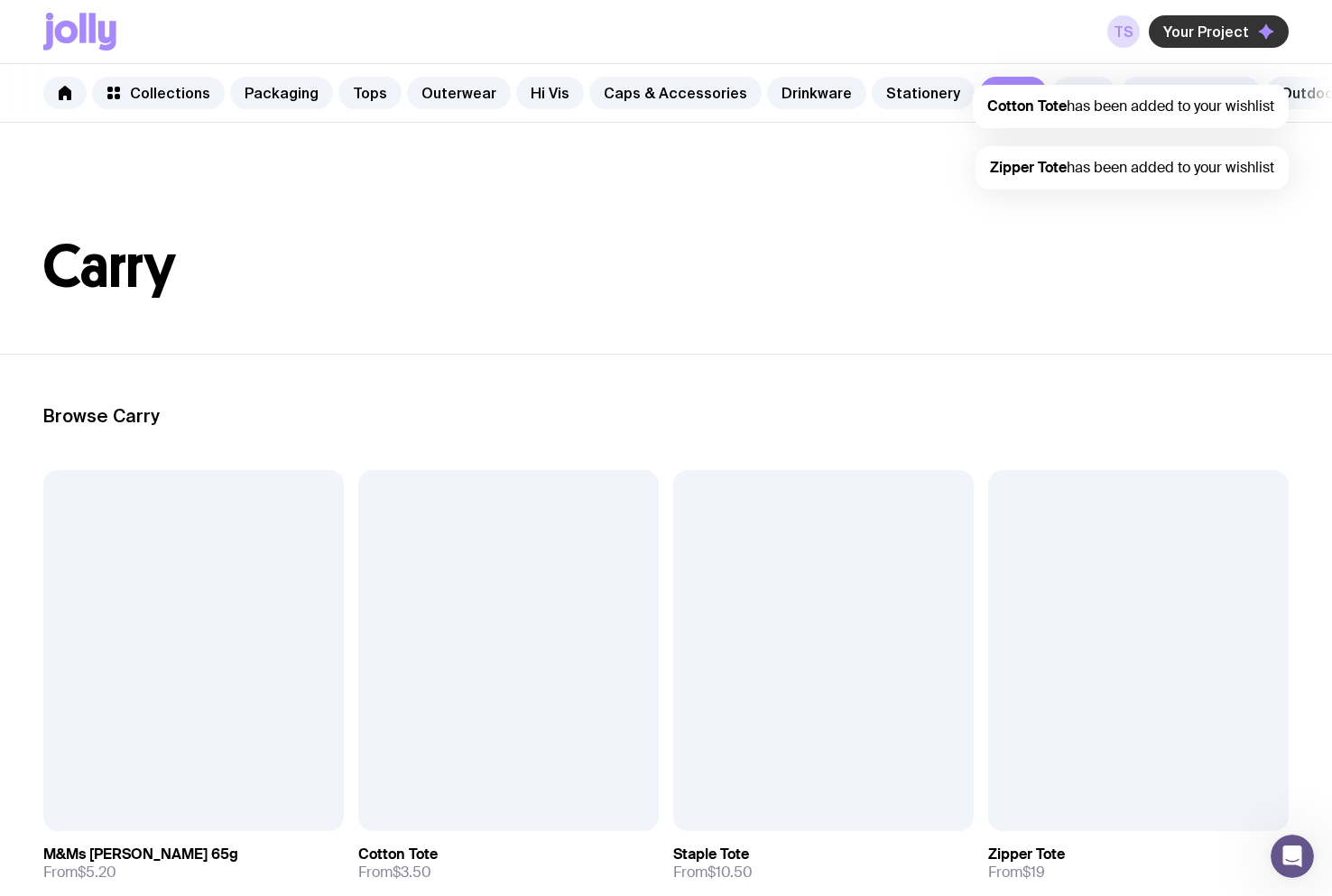
click at [1233, 31] on span "Your Project" at bounding box center [1205, 32] width 86 height 18
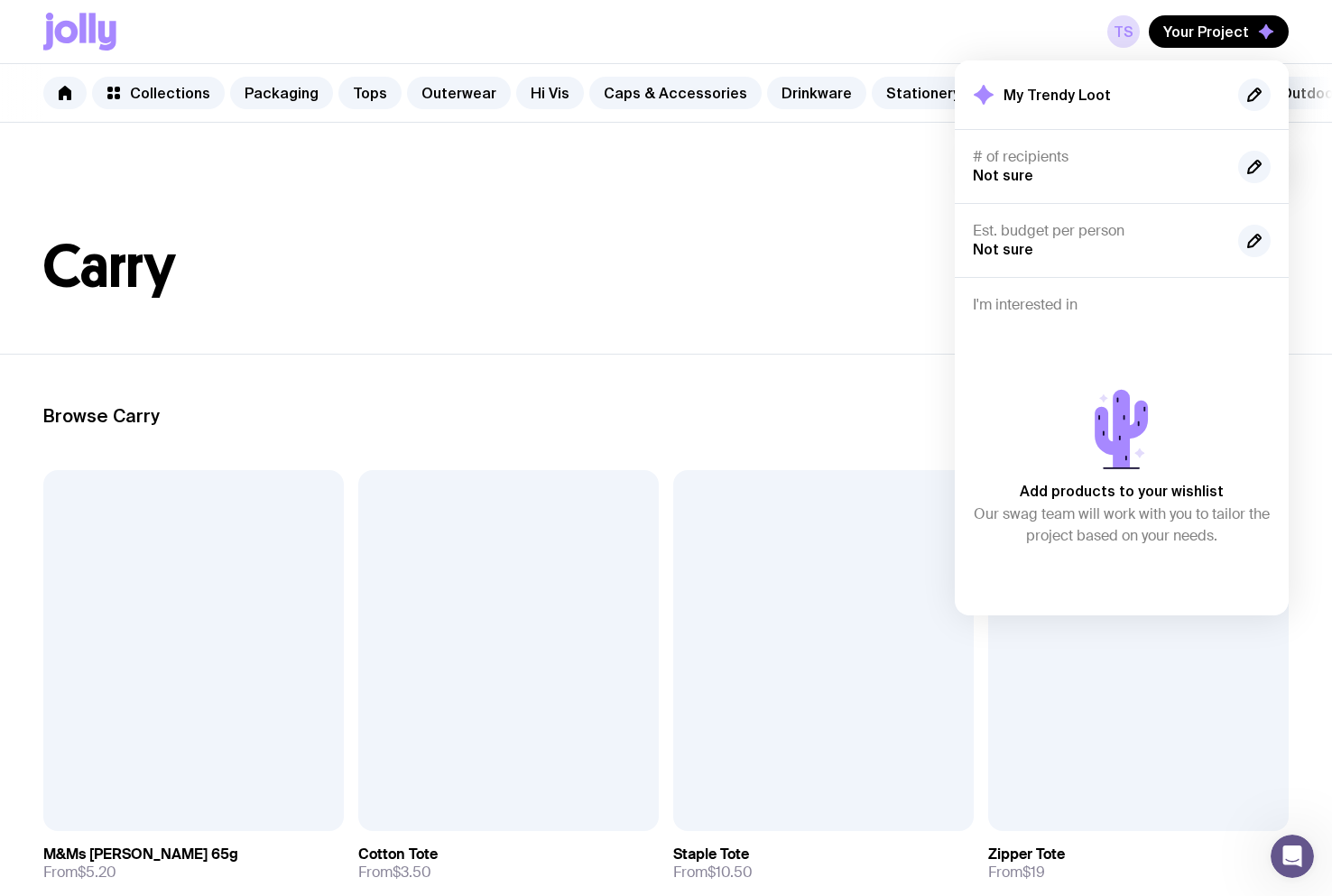
click at [760, 274] on h1 "Carry" at bounding box center [665, 267] width 1245 height 58
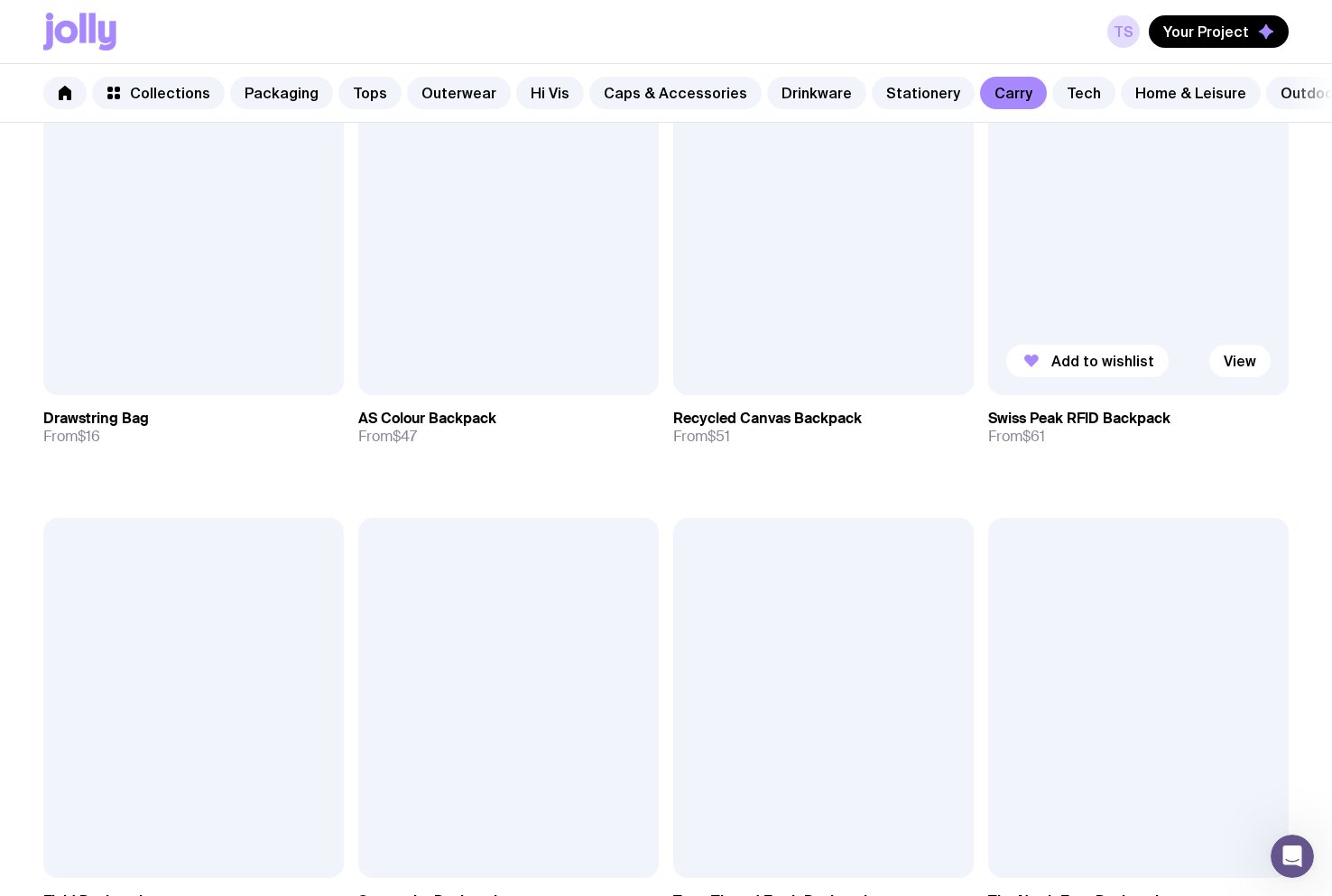
scroll to position [1353, 0]
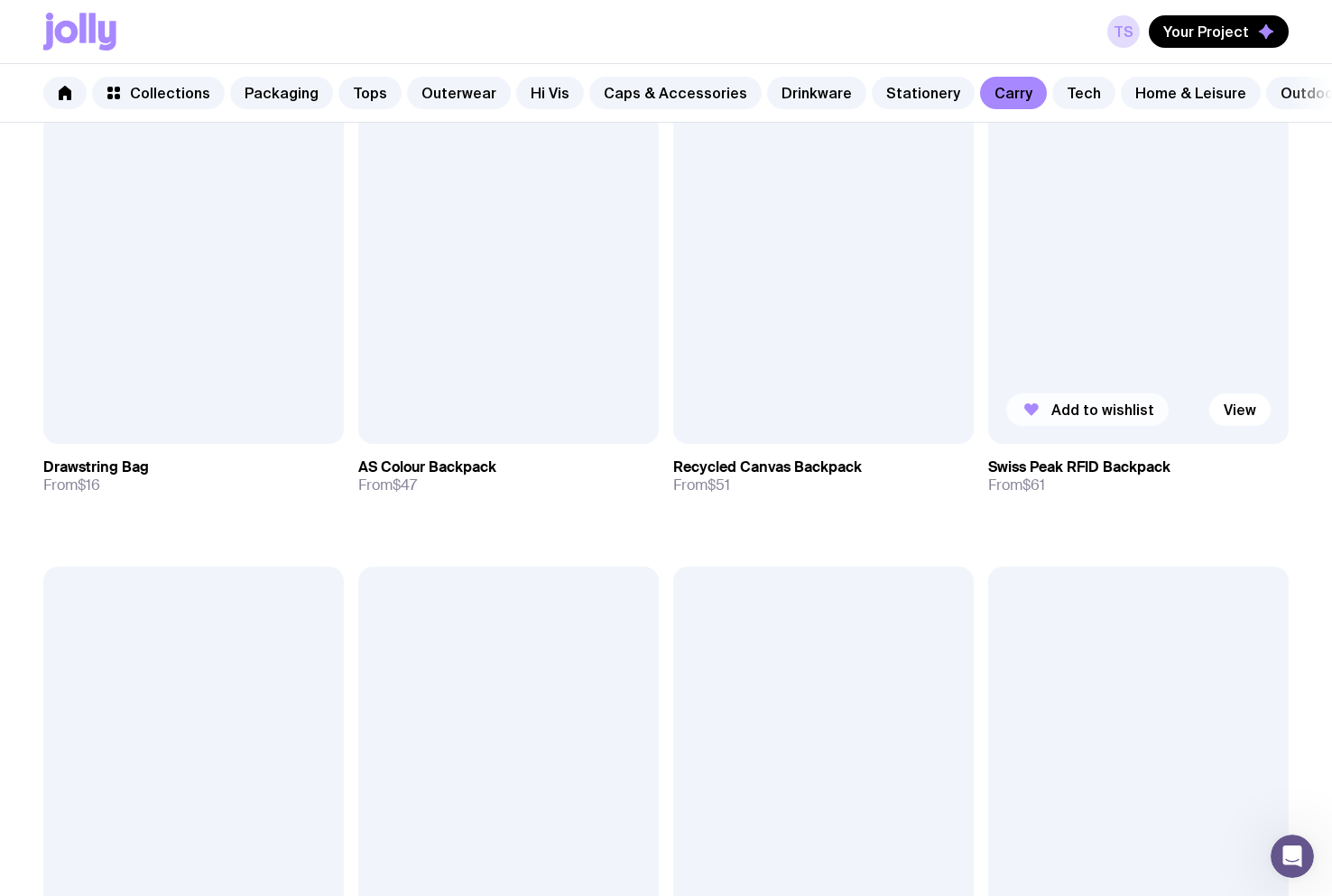
click at [1075, 414] on span "Add to wishlist" at bounding box center [1103, 409] width 103 height 18
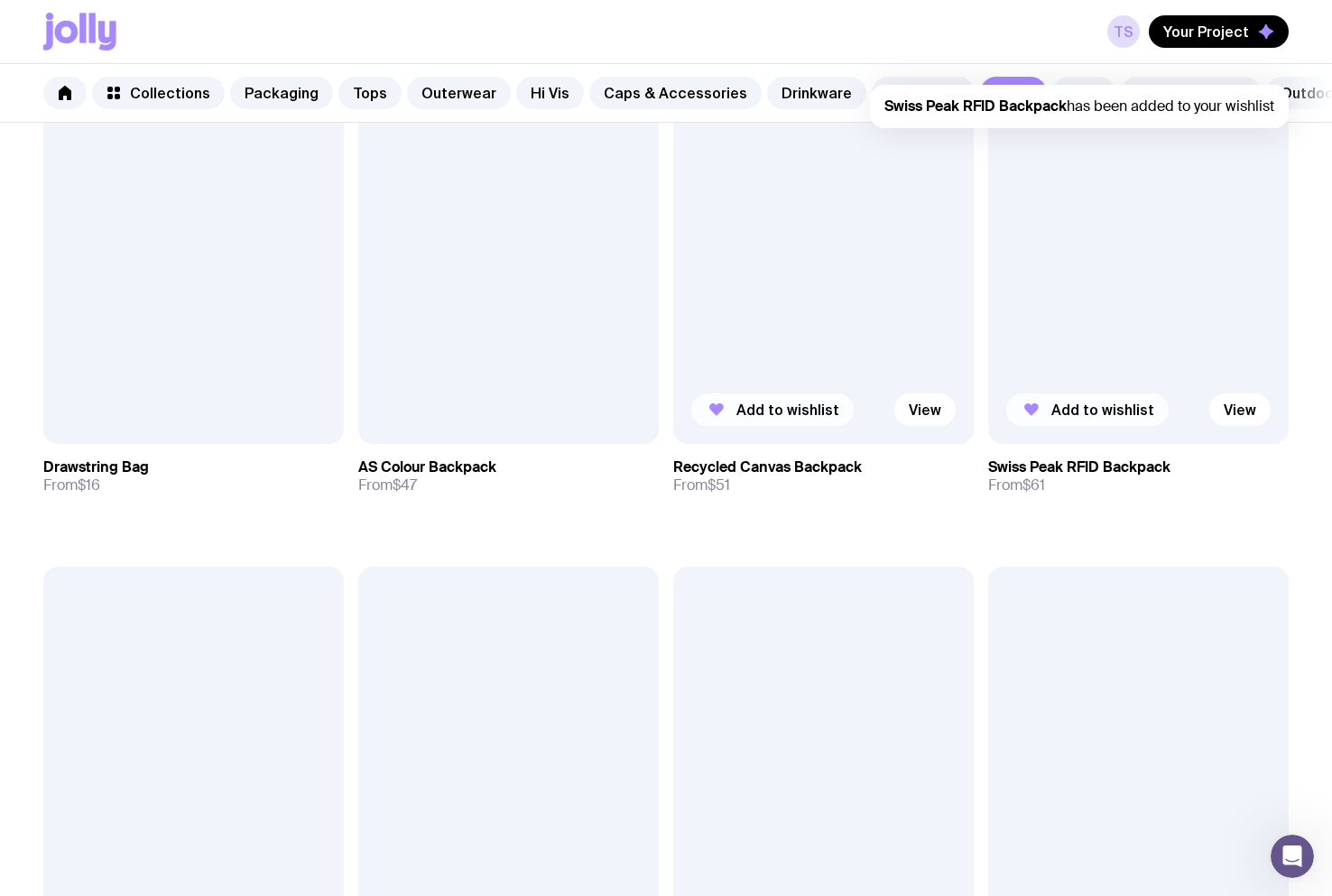
click at [778, 419] on span "Add to wishlist" at bounding box center [787, 409] width 103 height 18
click at [462, 419] on span "Add to wishlist" at bounding box center [473, 409] width 103 height 18
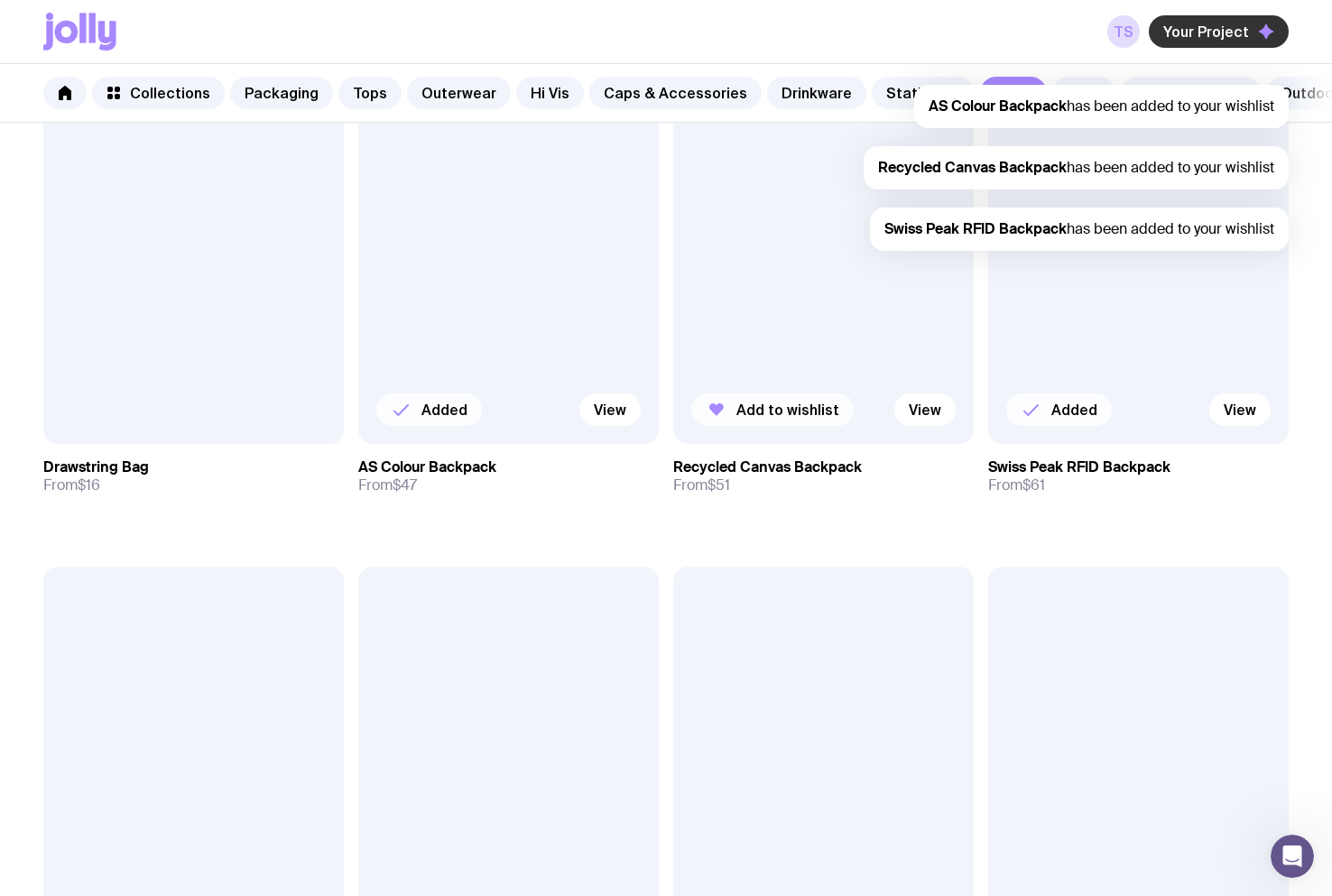
click at [1194, 29] on span "Your Project" at bounding box center [1205, 32] width 86 height 18
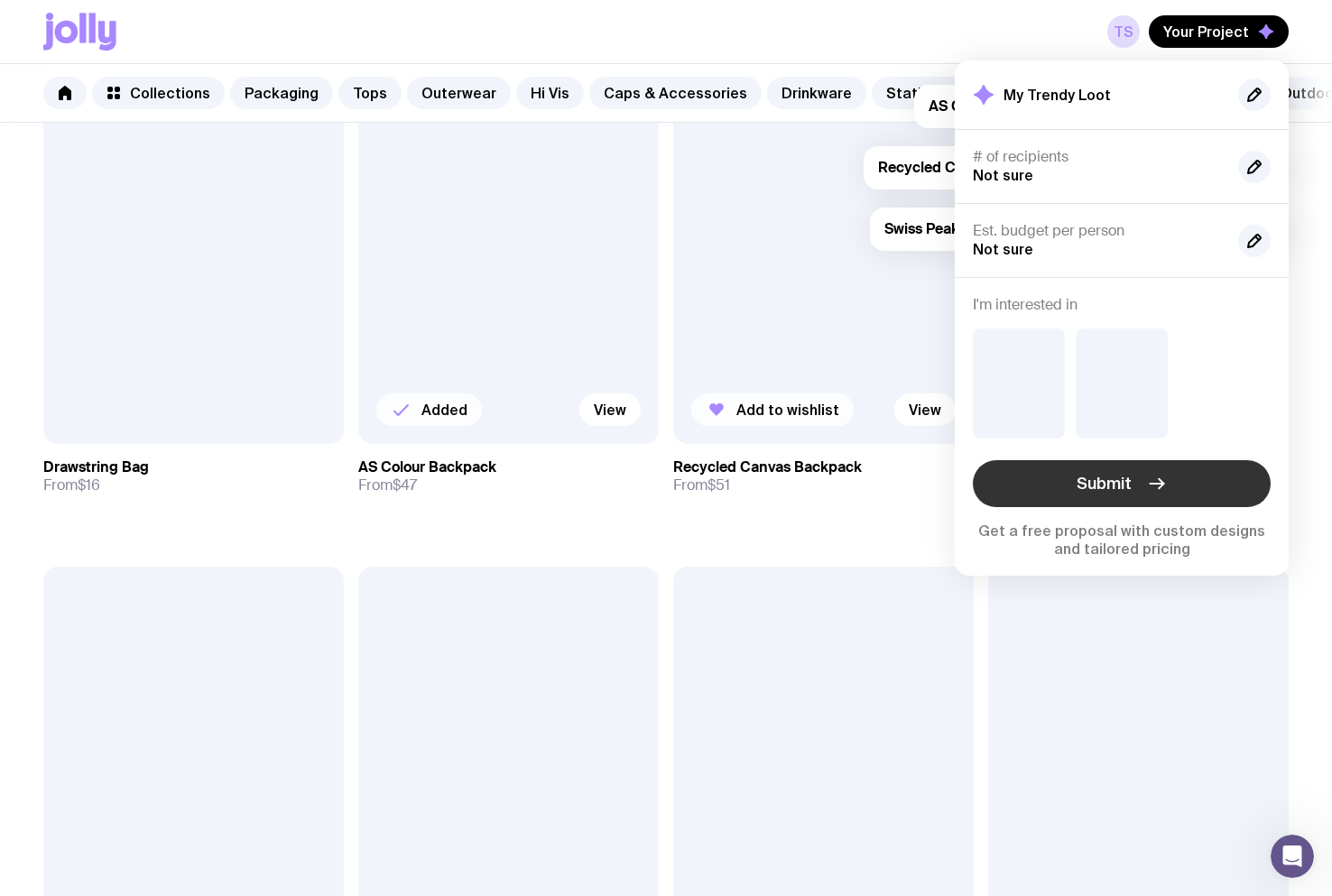
click at [1138, 489] on button "Submit" at bounding box center [1121, 483] width 298 height 47
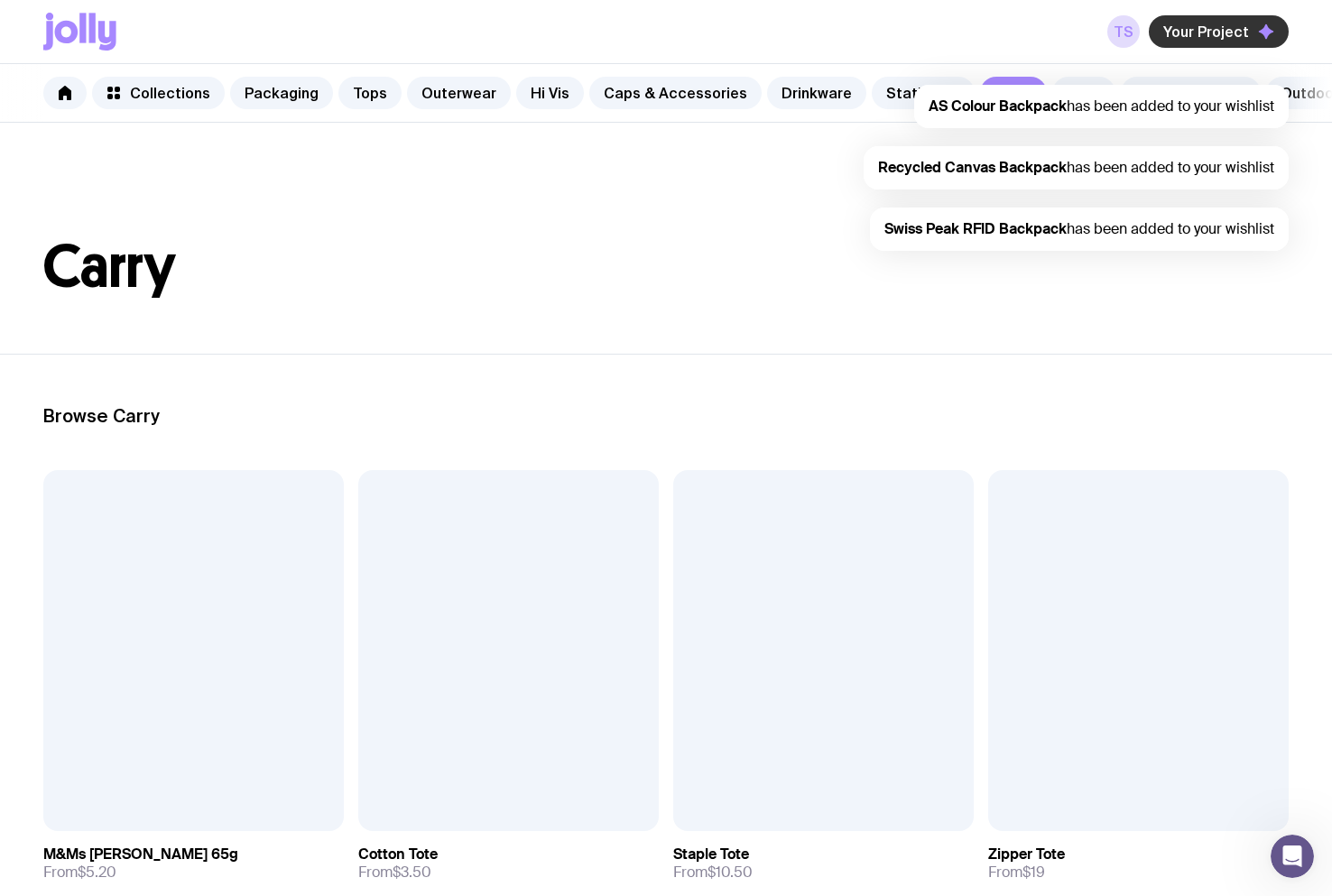
click at [1224, 38] on span "Your Project" at bounding box center [1205, 32] width 86 height 18
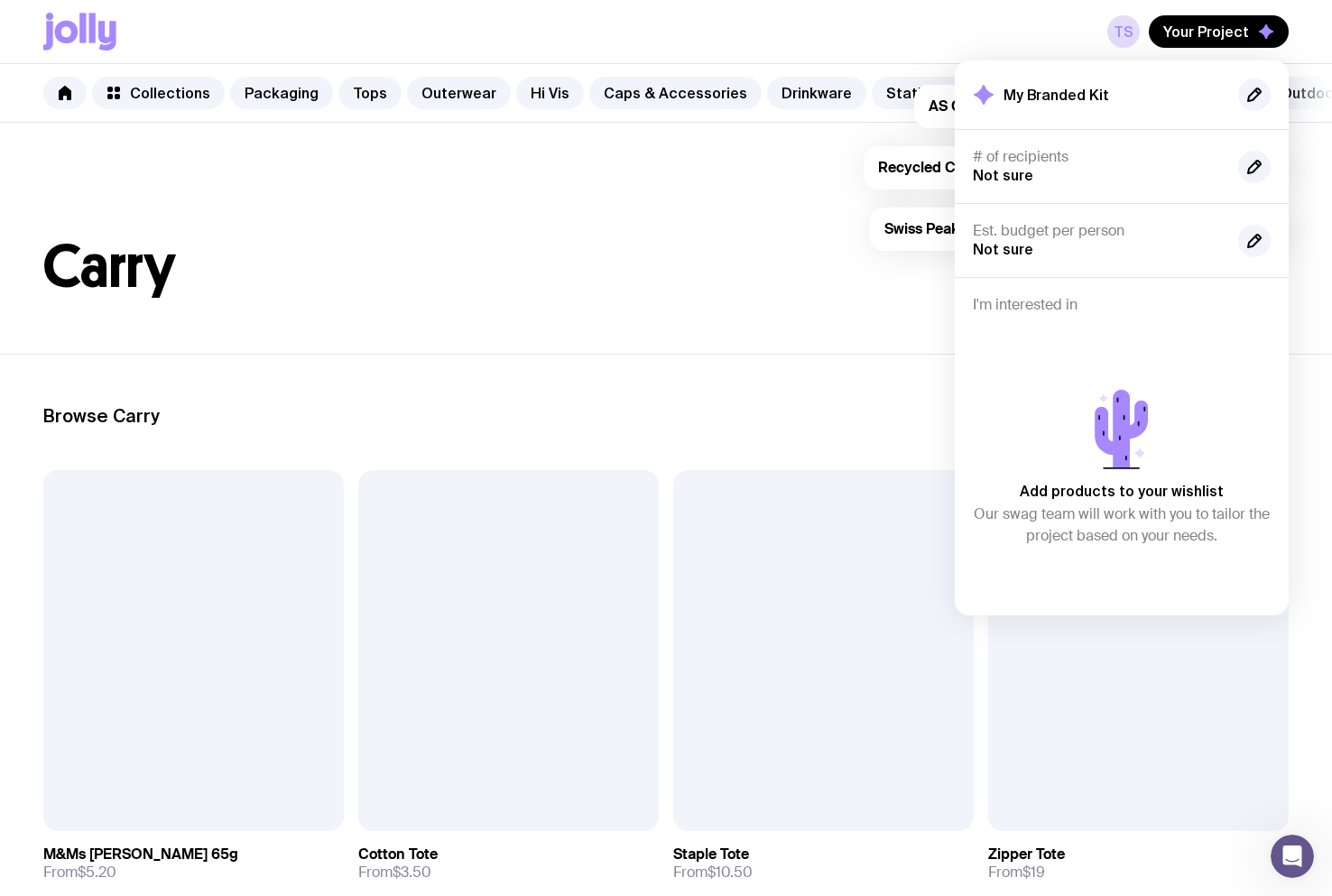
click at [722, 283] on h1 "Carry" at bounding box center [665, 267] width 1245 height 58
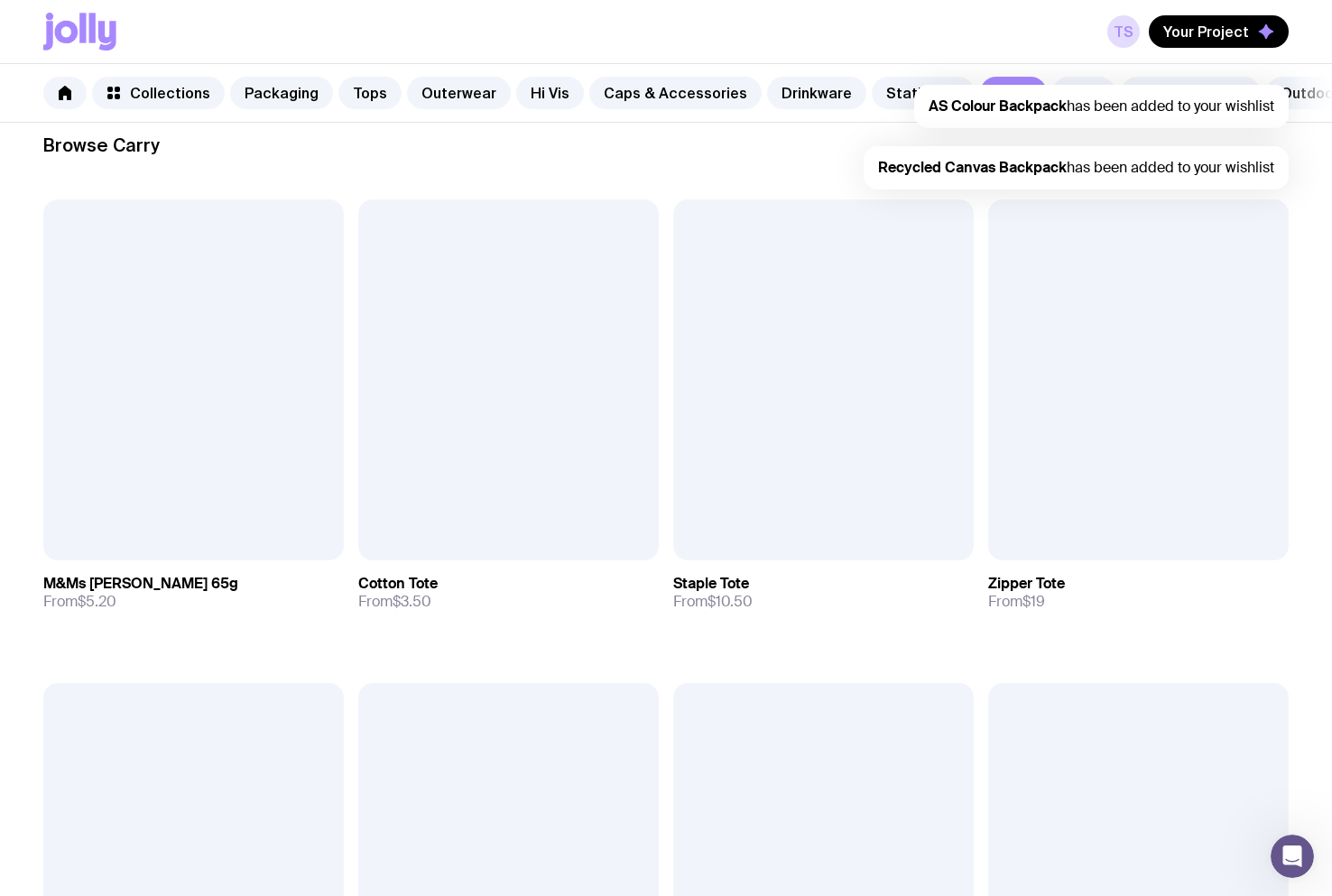
scroll to position [0, 117]
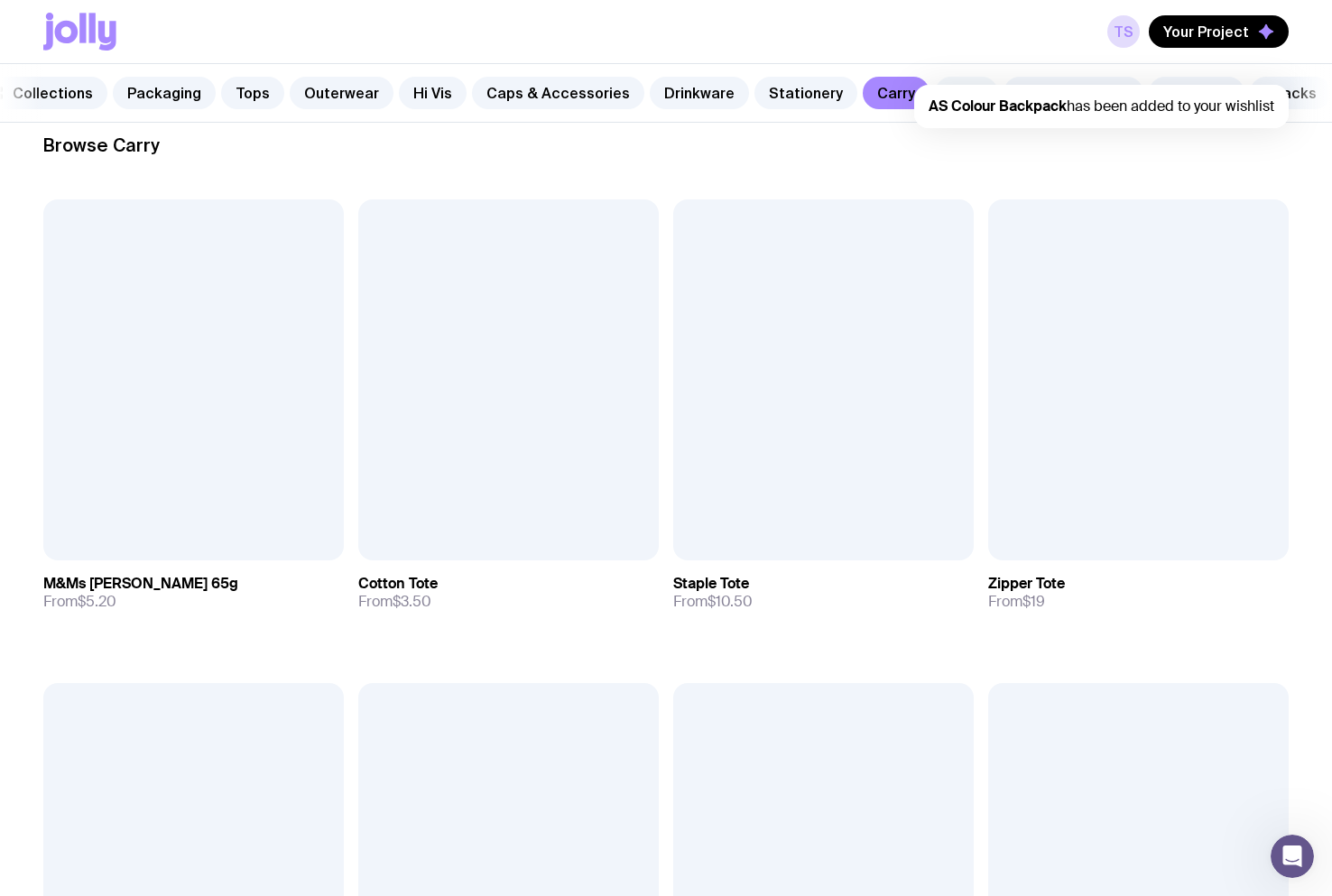
click at [935, 82] on link "Tech" at bounding box center [966, 92] width 63 height 32
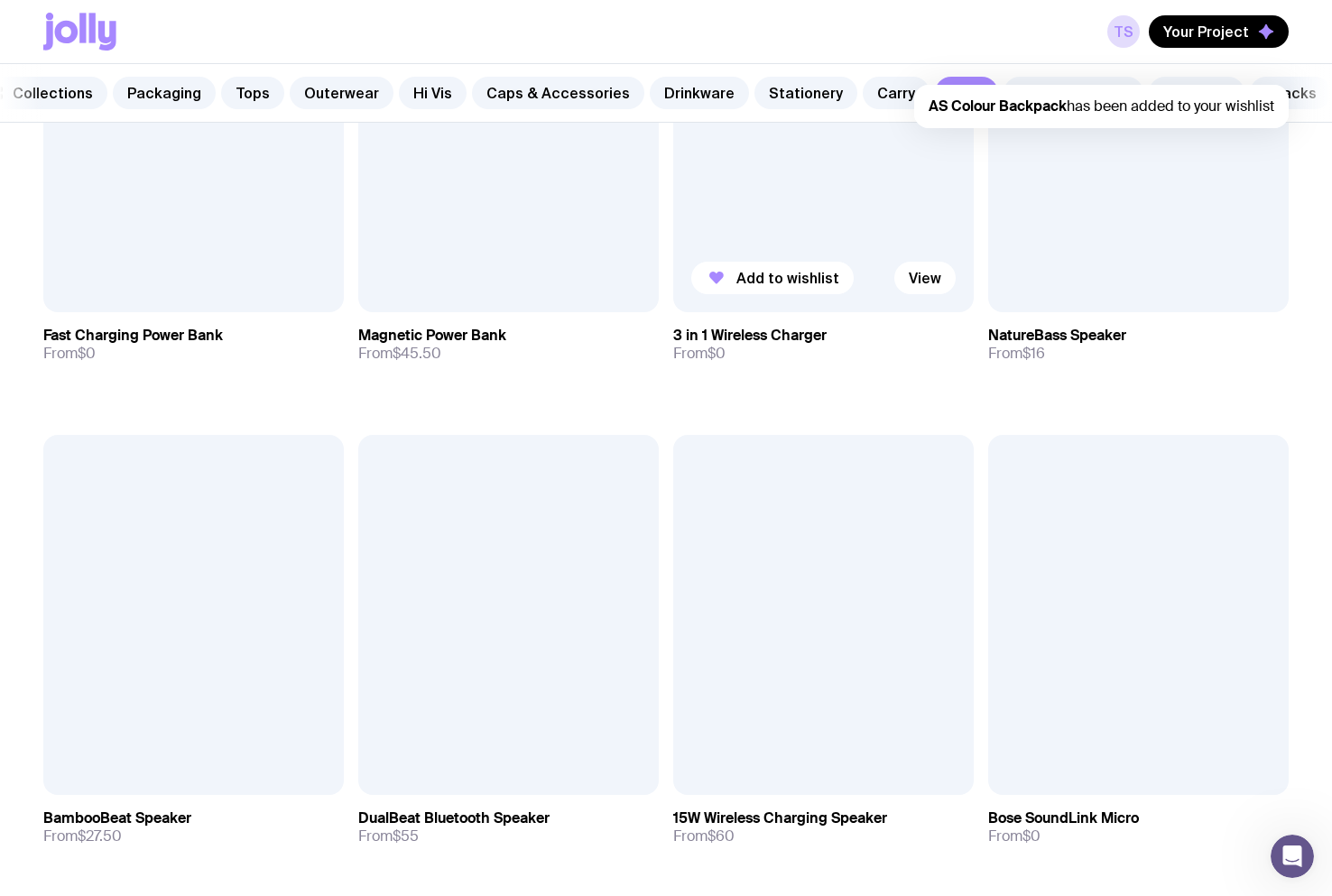
scroll to position [1804, 0]
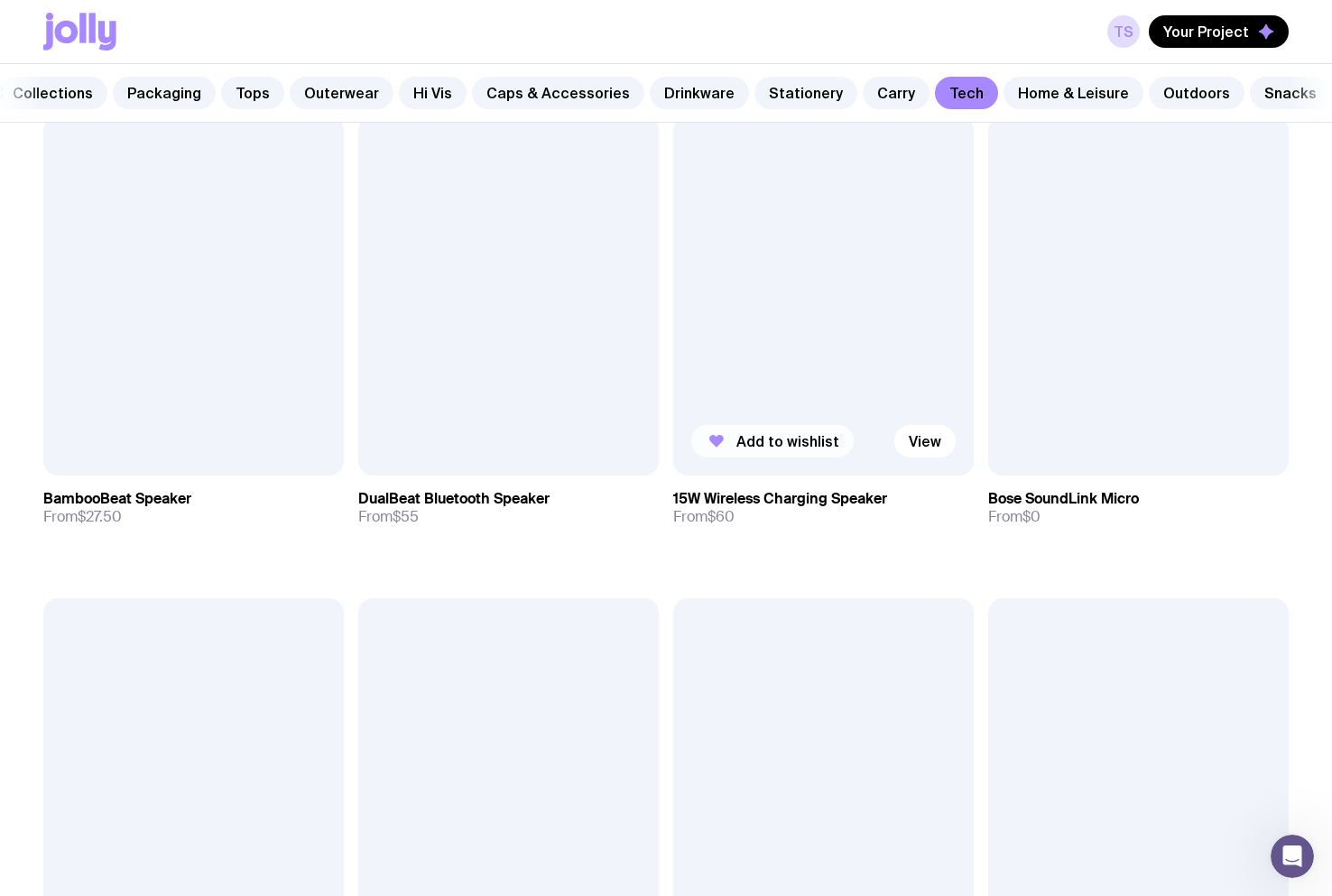
click at [778, 448] on span "Add to wishlist" at bounding box center [787, 442] width 103 height 18
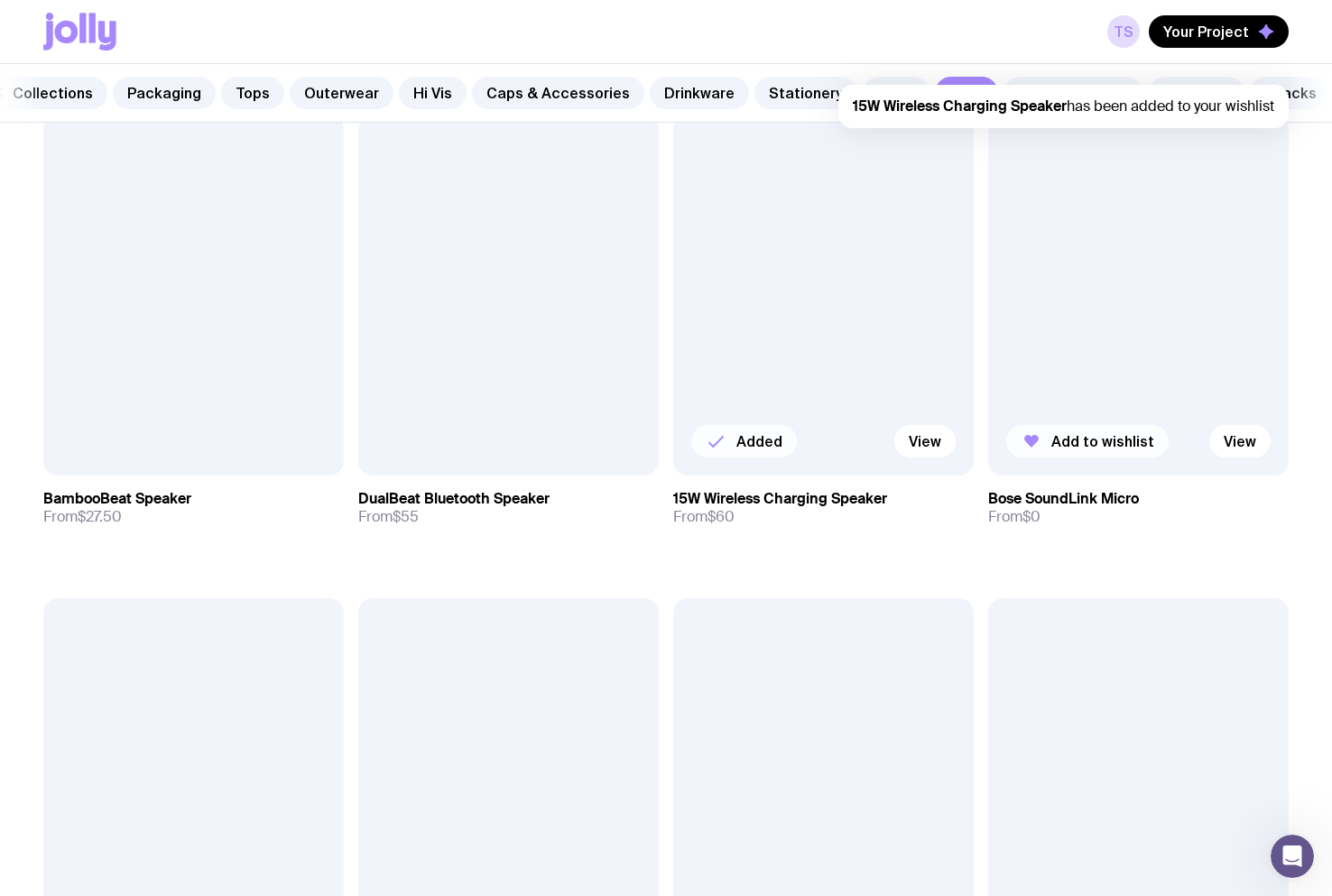
click at [1075, 447] on span "Add to wishlist" at bounding box center [1103, 442] width 103 height 18
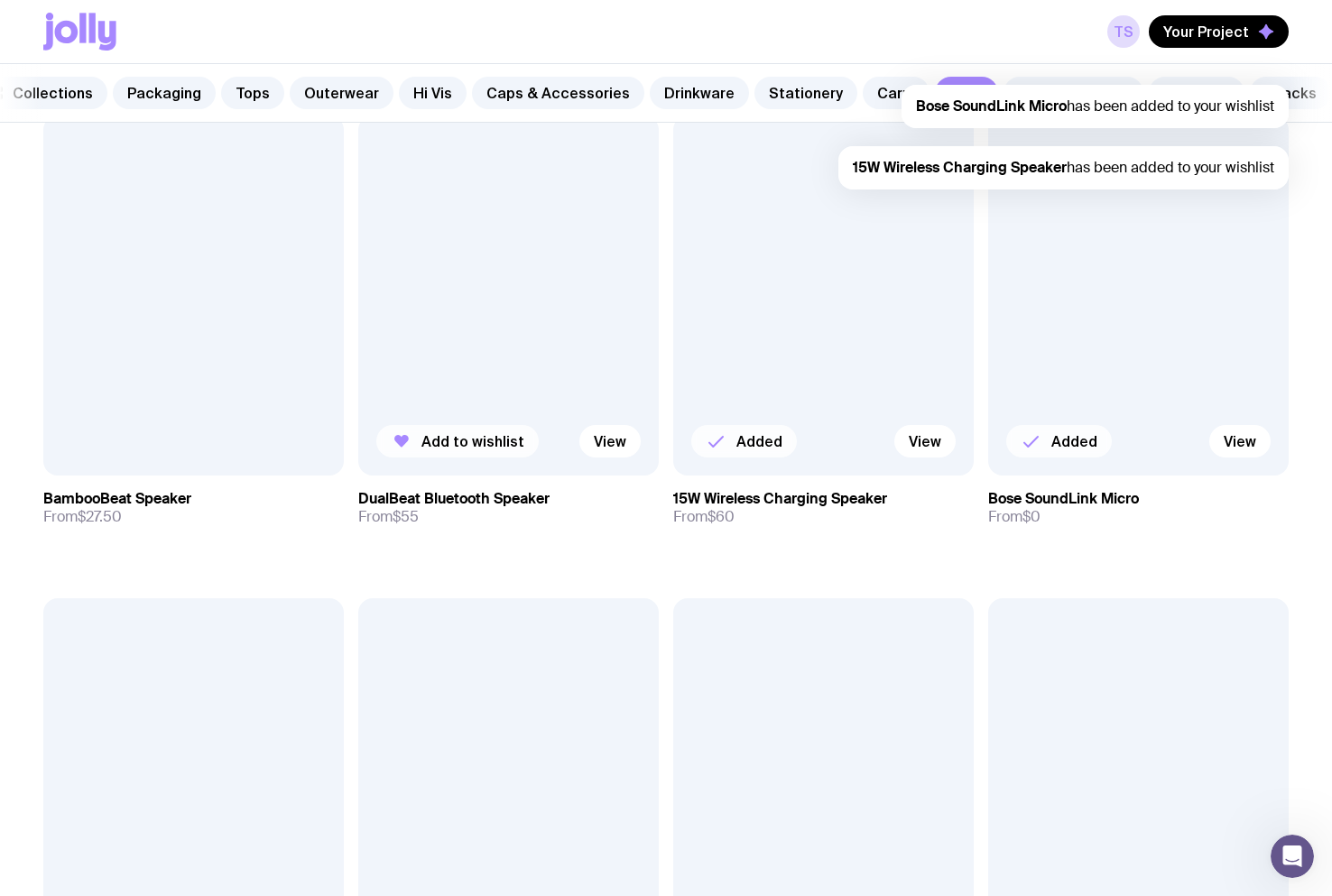
click at [472, 450] on span "Add to wishlist" at bounding box center [473, 442] width 103 height 18
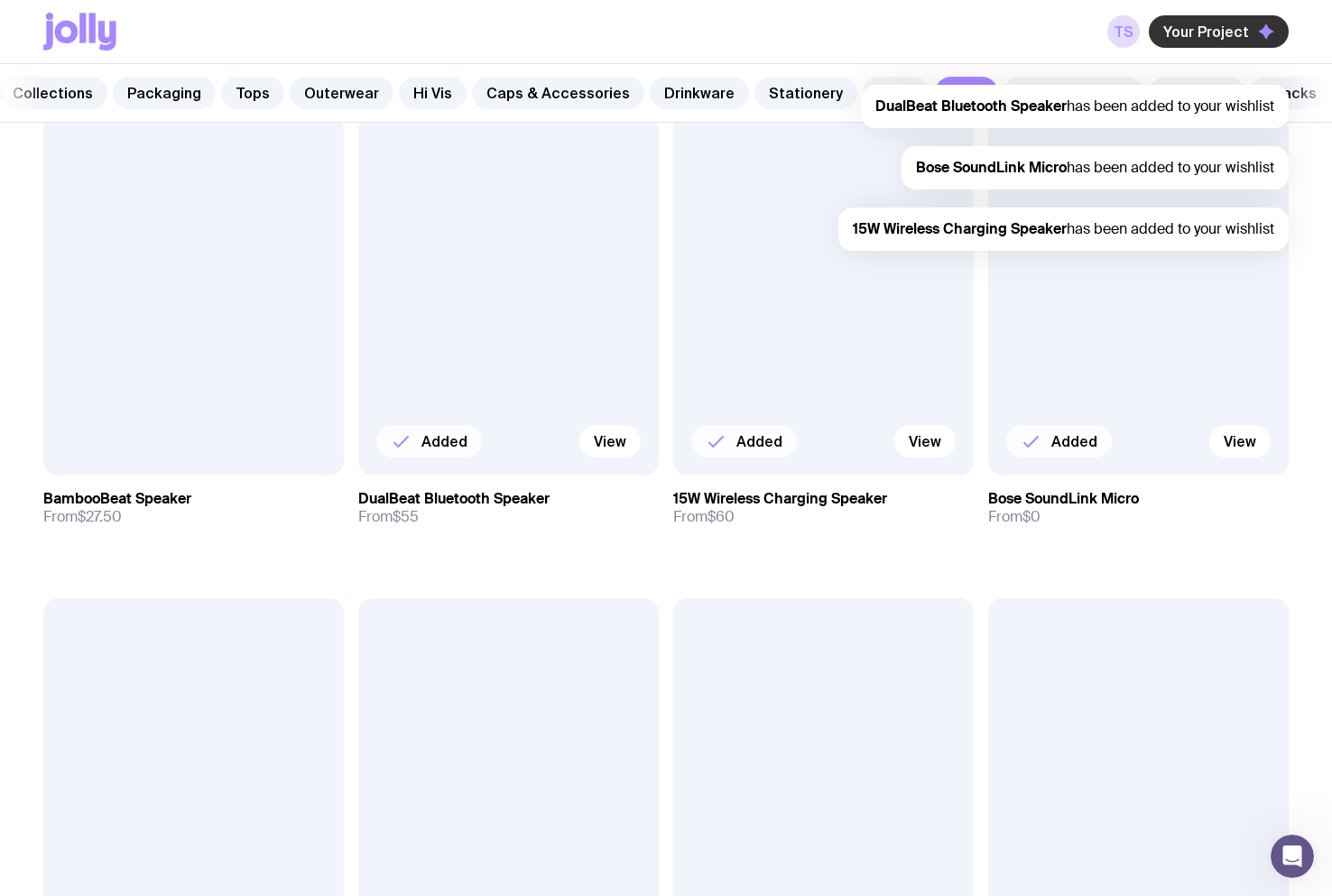
click at [1220, 27] on span "Your Project" at bounding box center [1205, 32] width 86 height 18
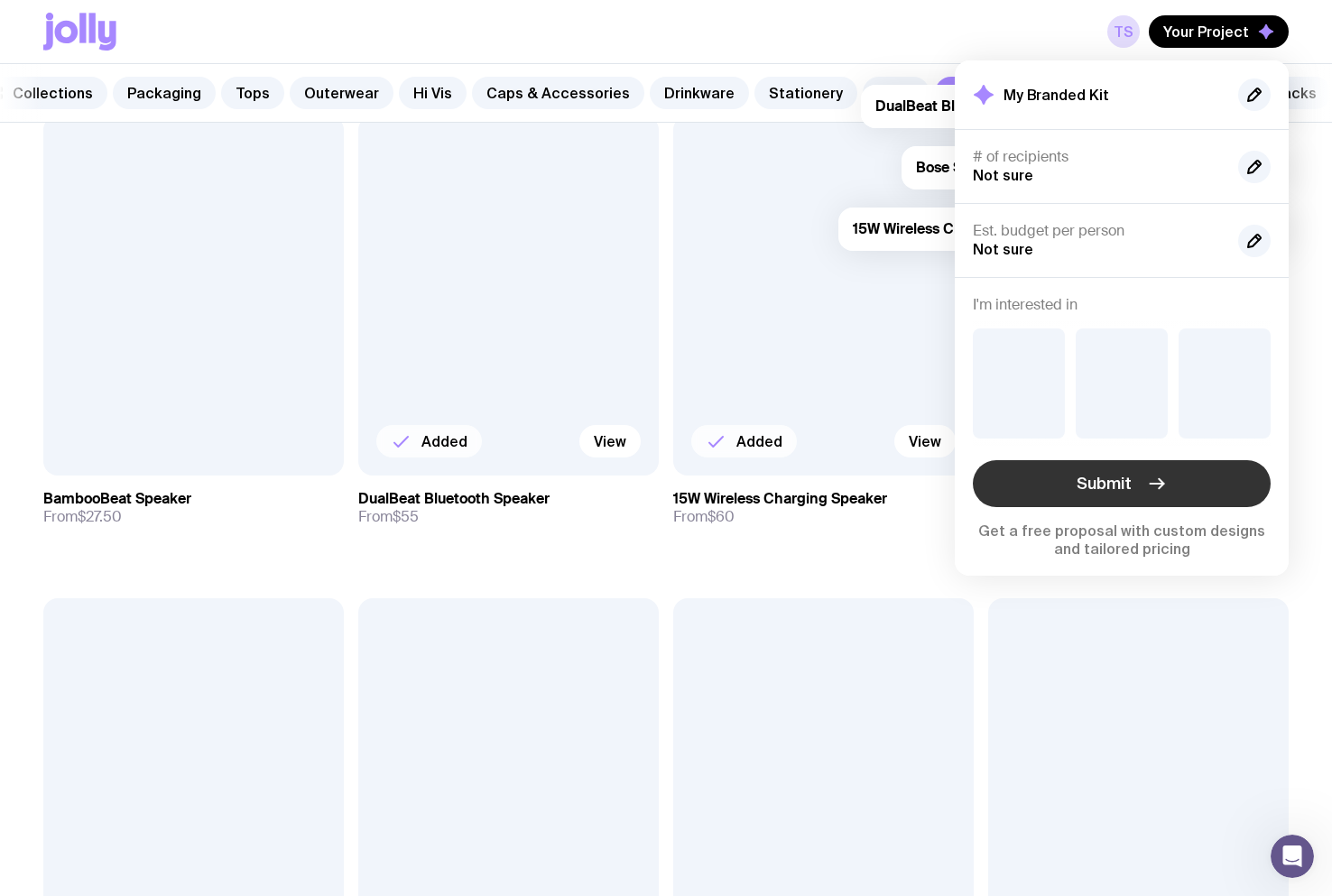
click at [1101, 477] on span "Submit" at bounding box center [1104, 484] width 55 height 22
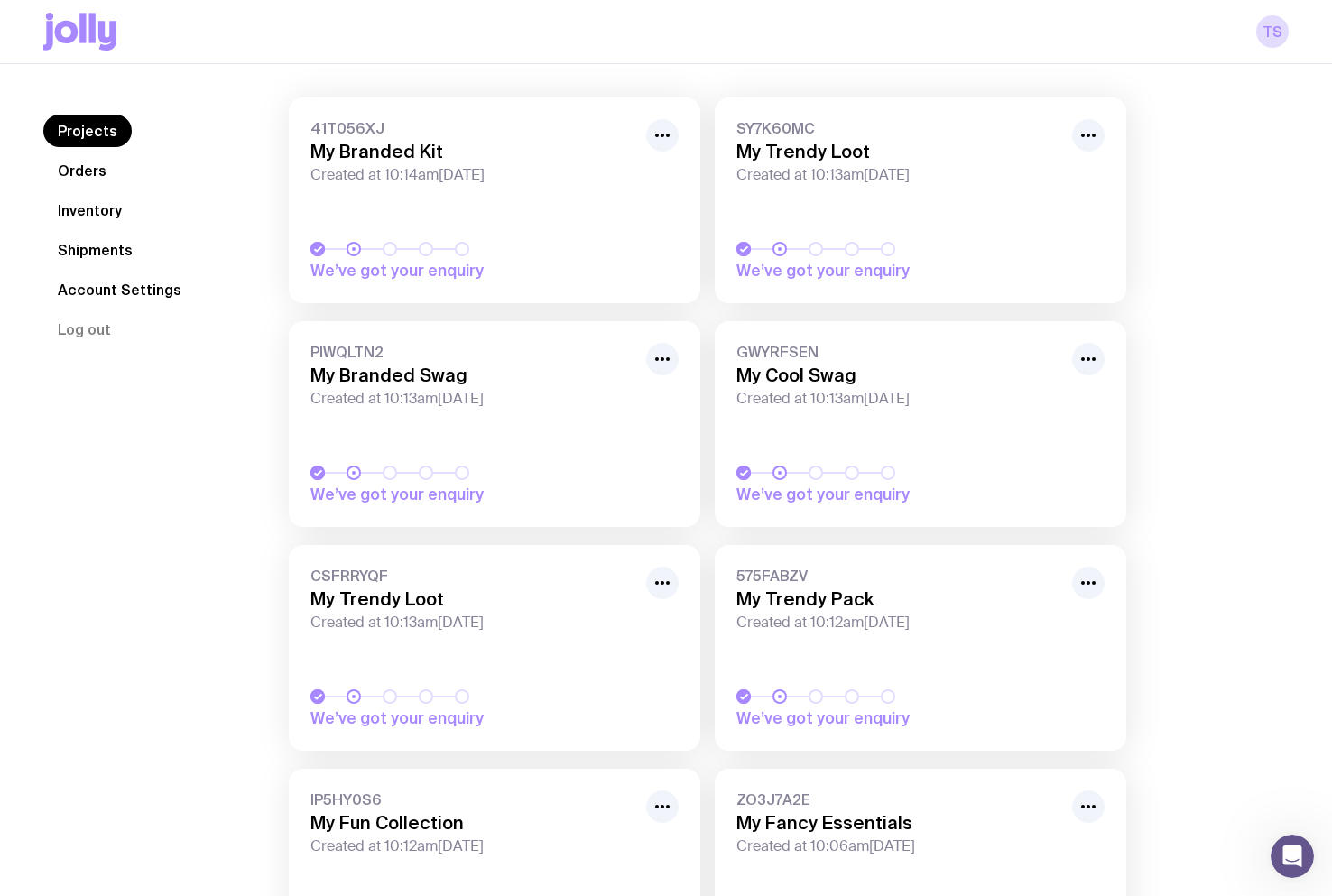
scroll to position [496, 0]
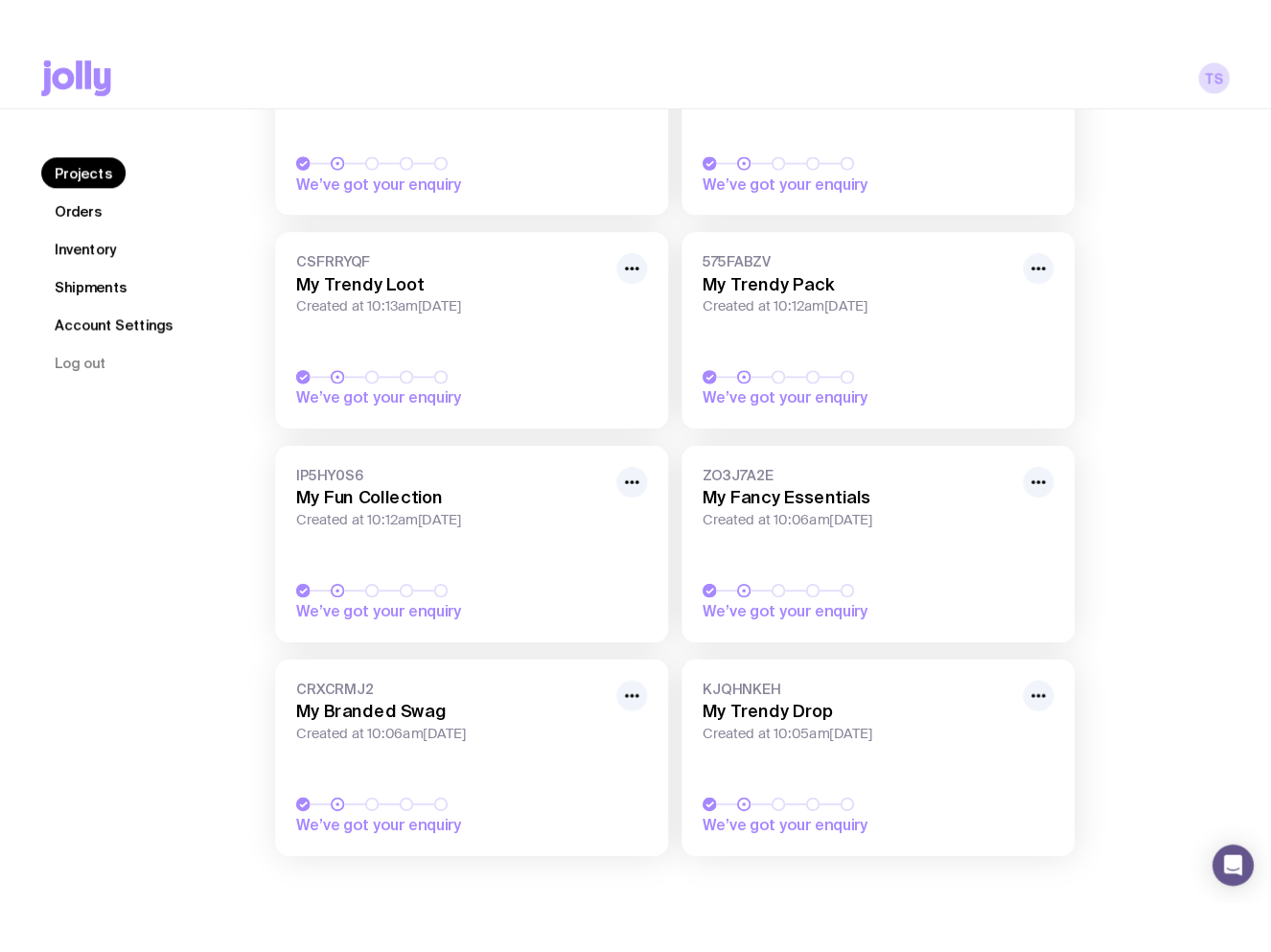
scroll to position [527, 0]
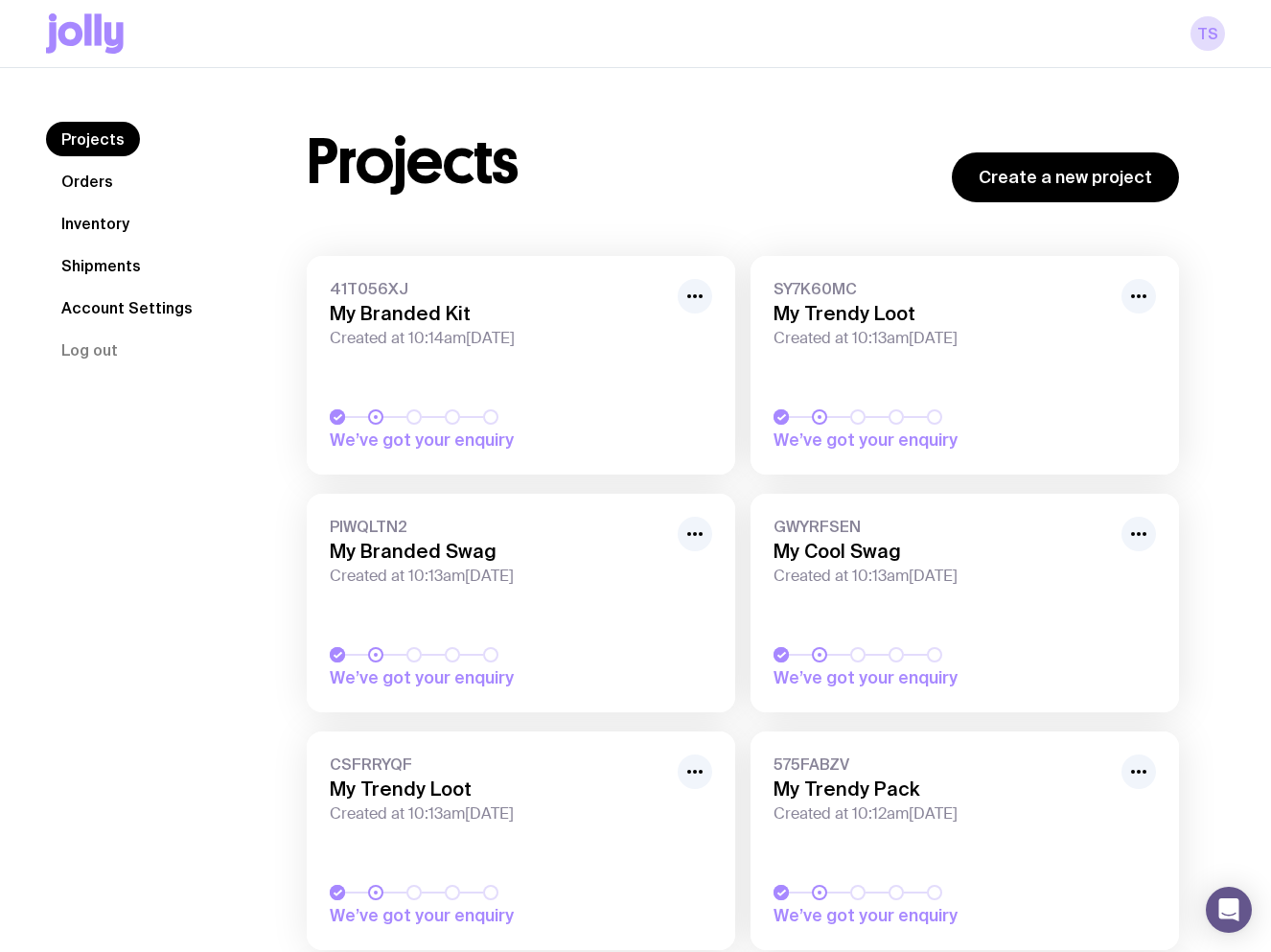
click at [80, 215] on link "Inventory" at bounding box center [95, 223] width 99 height 34
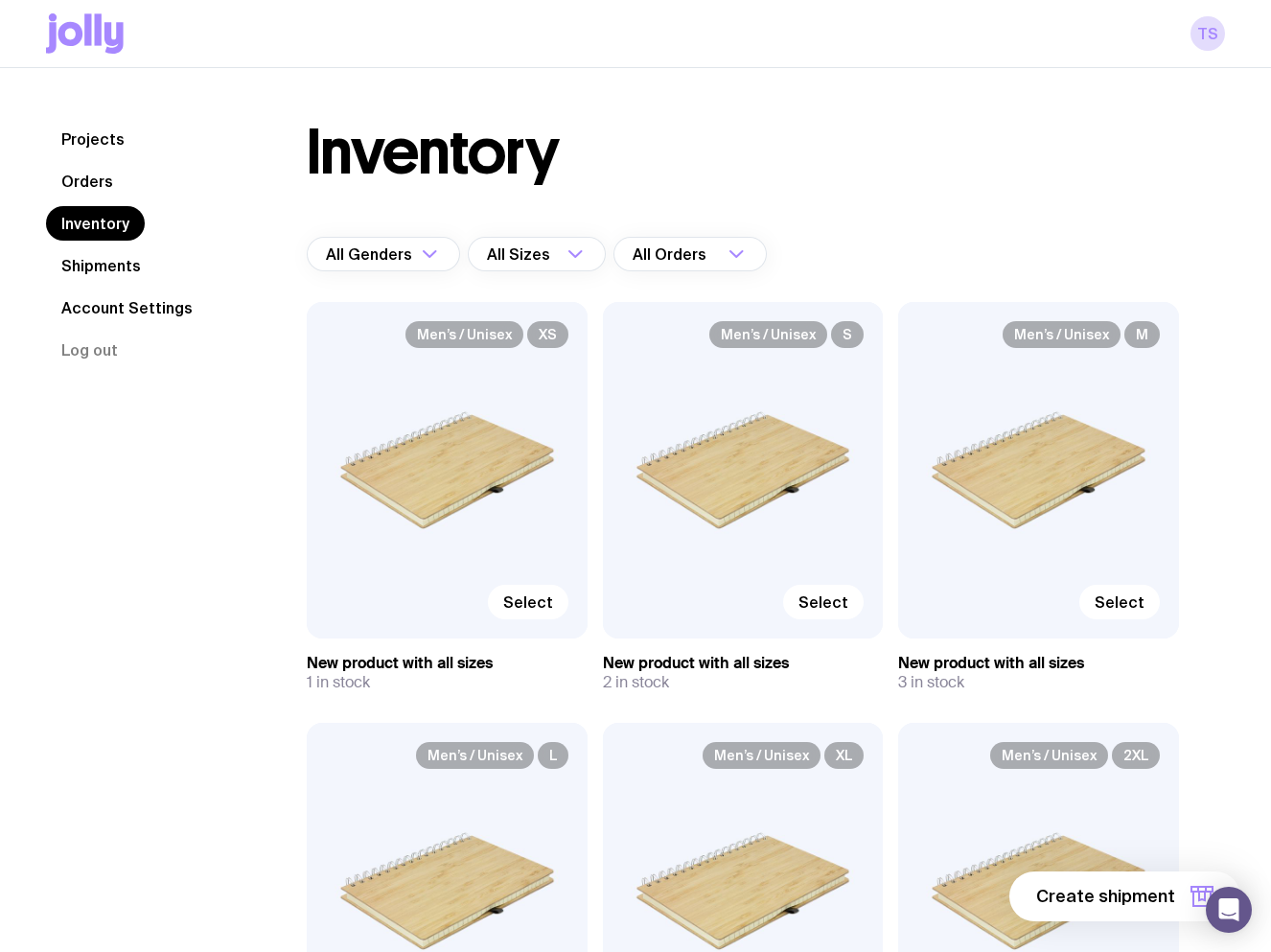
click at [96, 188] on link "Orders" at bounding box center [87, 181] width 82 height 34
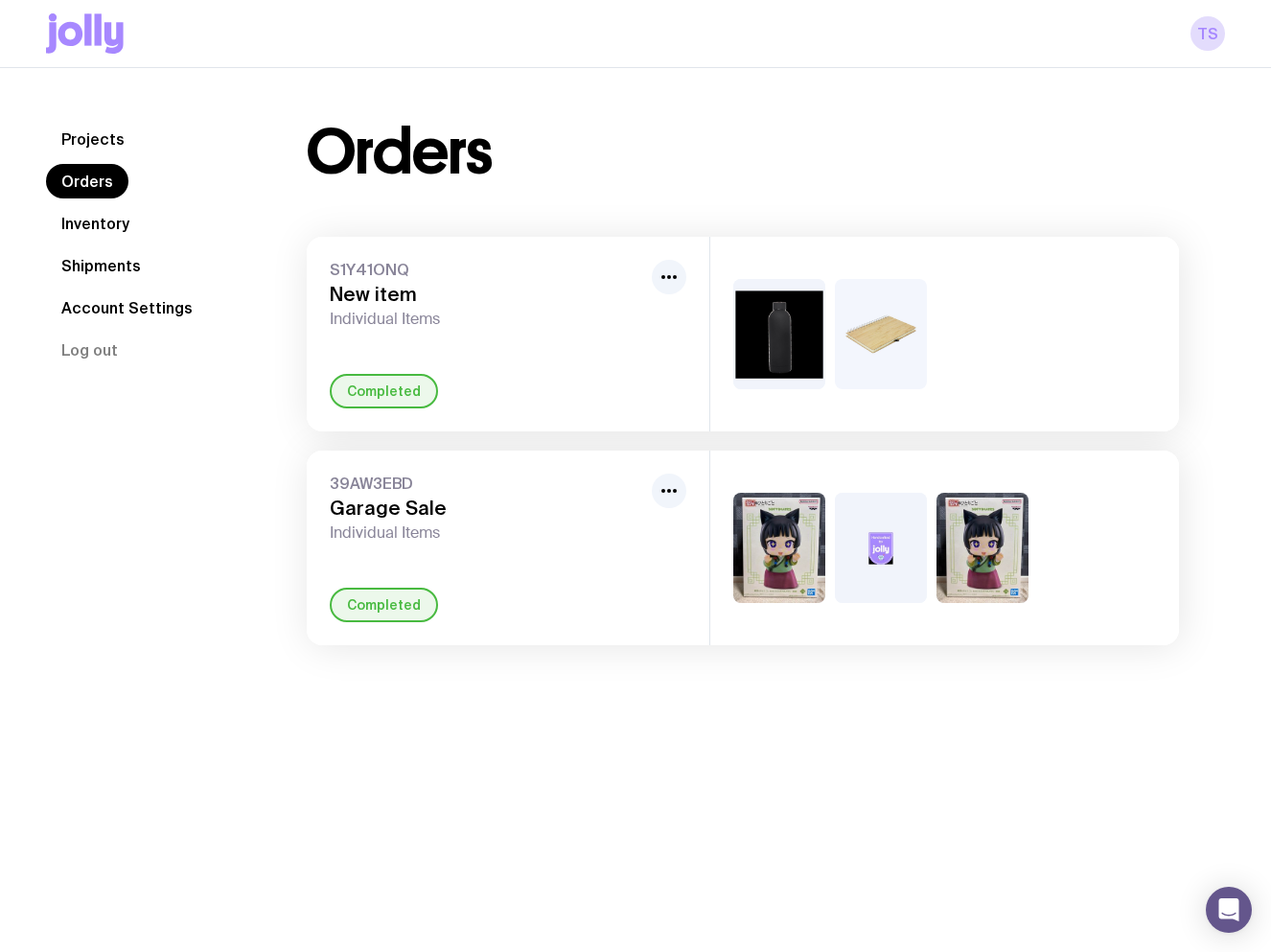
click at [104, 134] on link "Projects" at bounding box center [93, 139] width 94 height 34
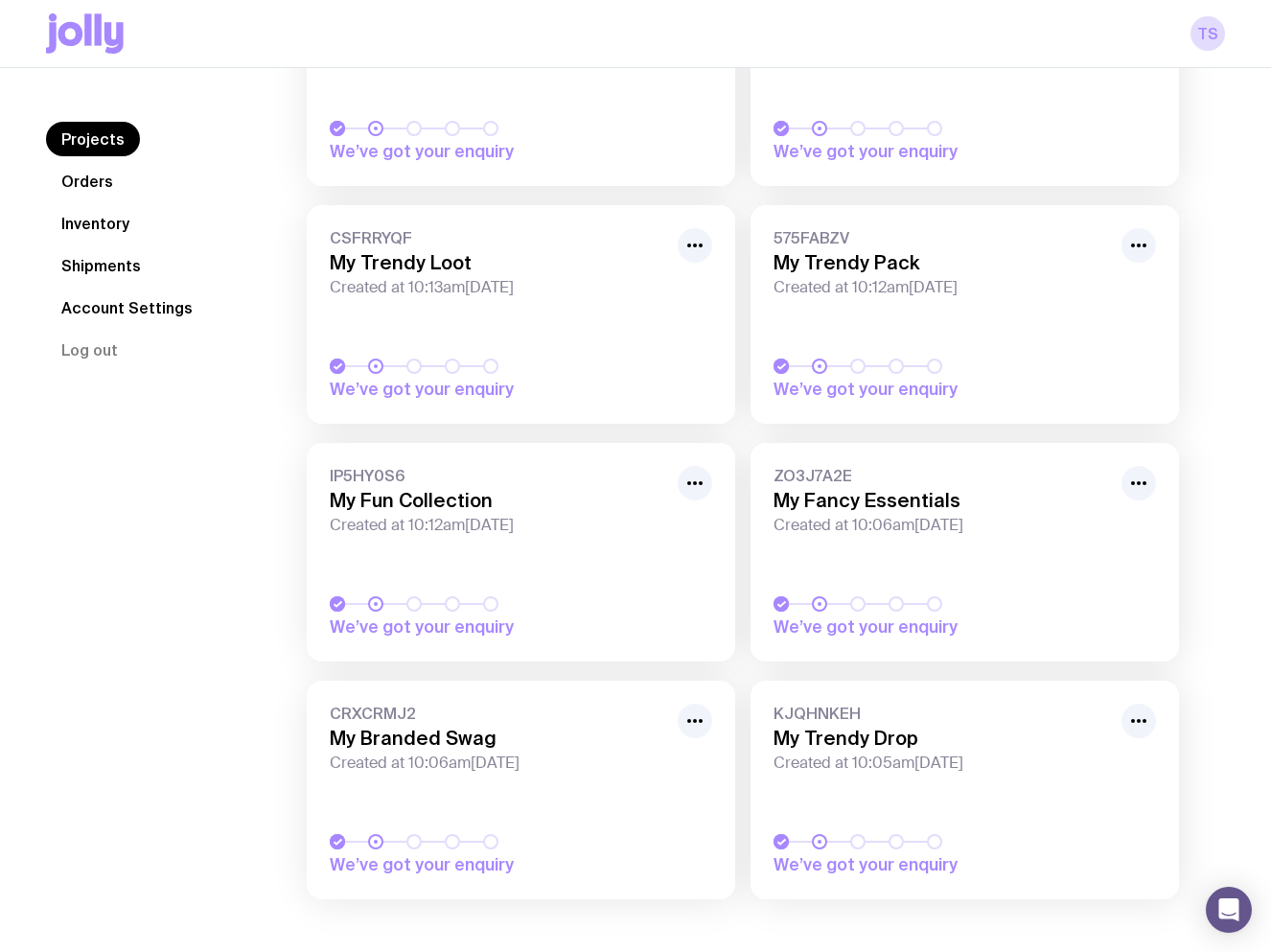
scroll to position [527, 0]
click at [1204, 39] on link "TS" at bounding box center [1207, 33] width 34 height 34
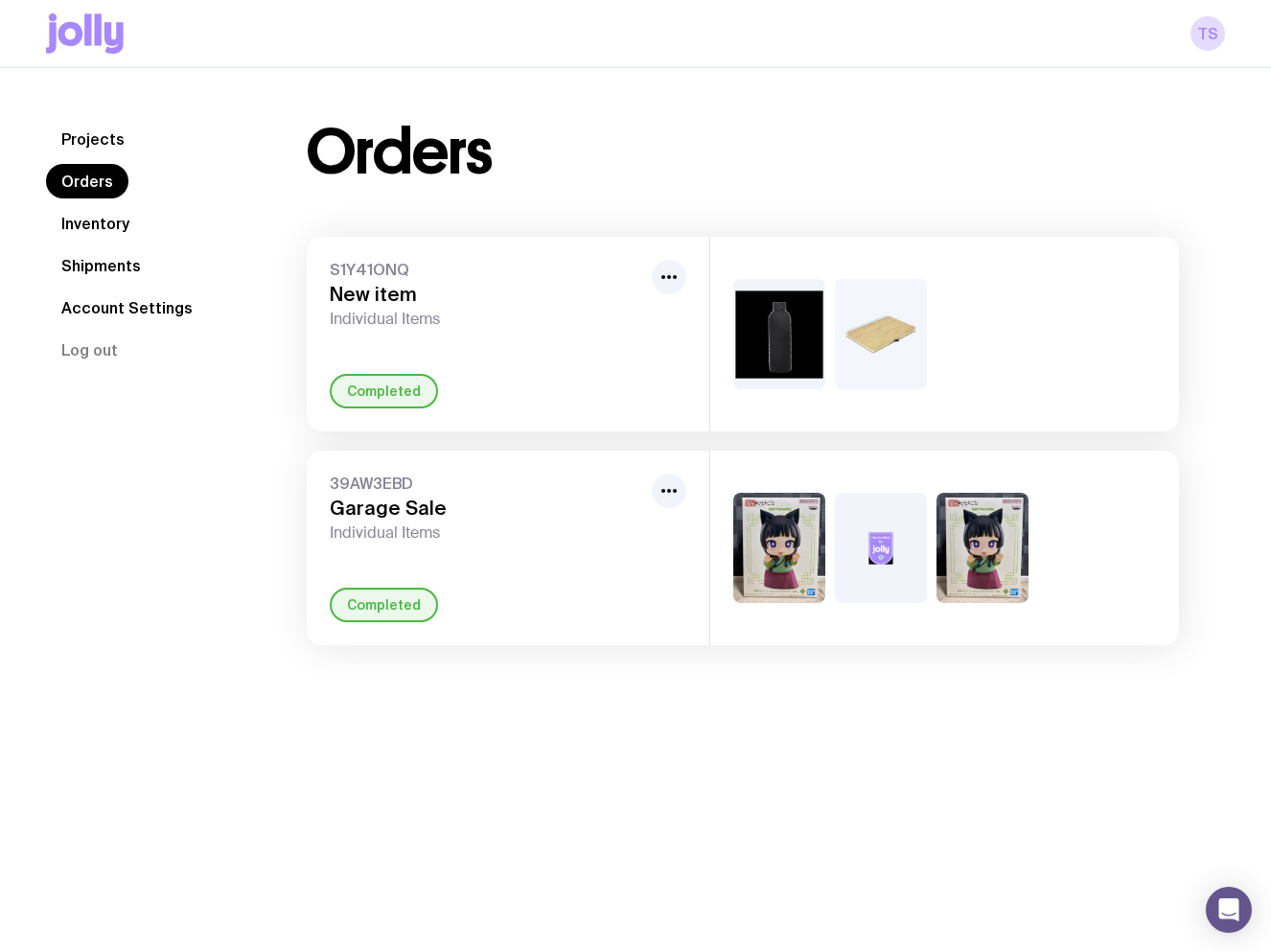
click at [100, 28] on icon at bounding box center [98, 29] width 7 height 31
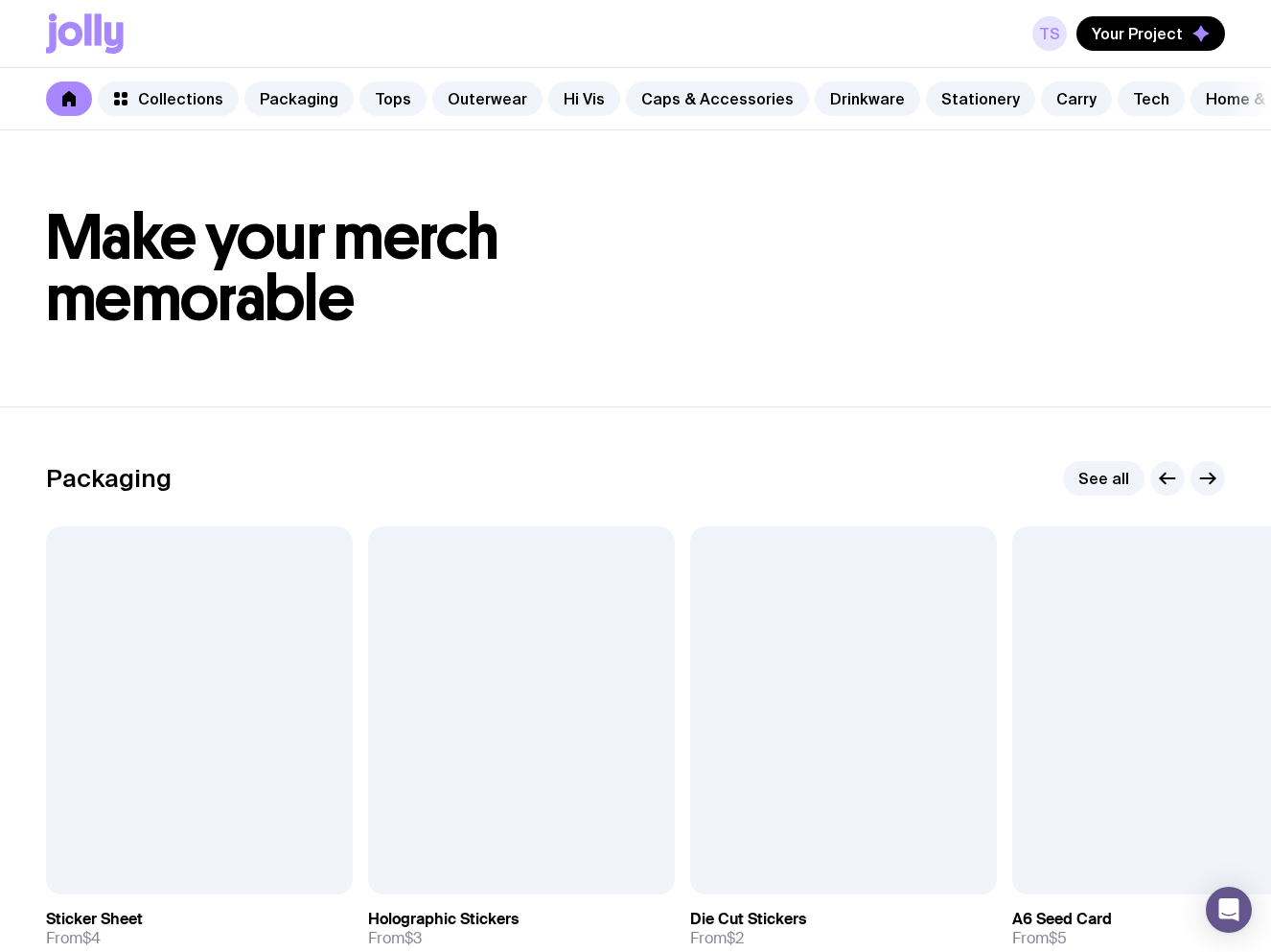
click at [1055, 34] on link "TS" at bounding box center [1049, 33] width 34 height 34
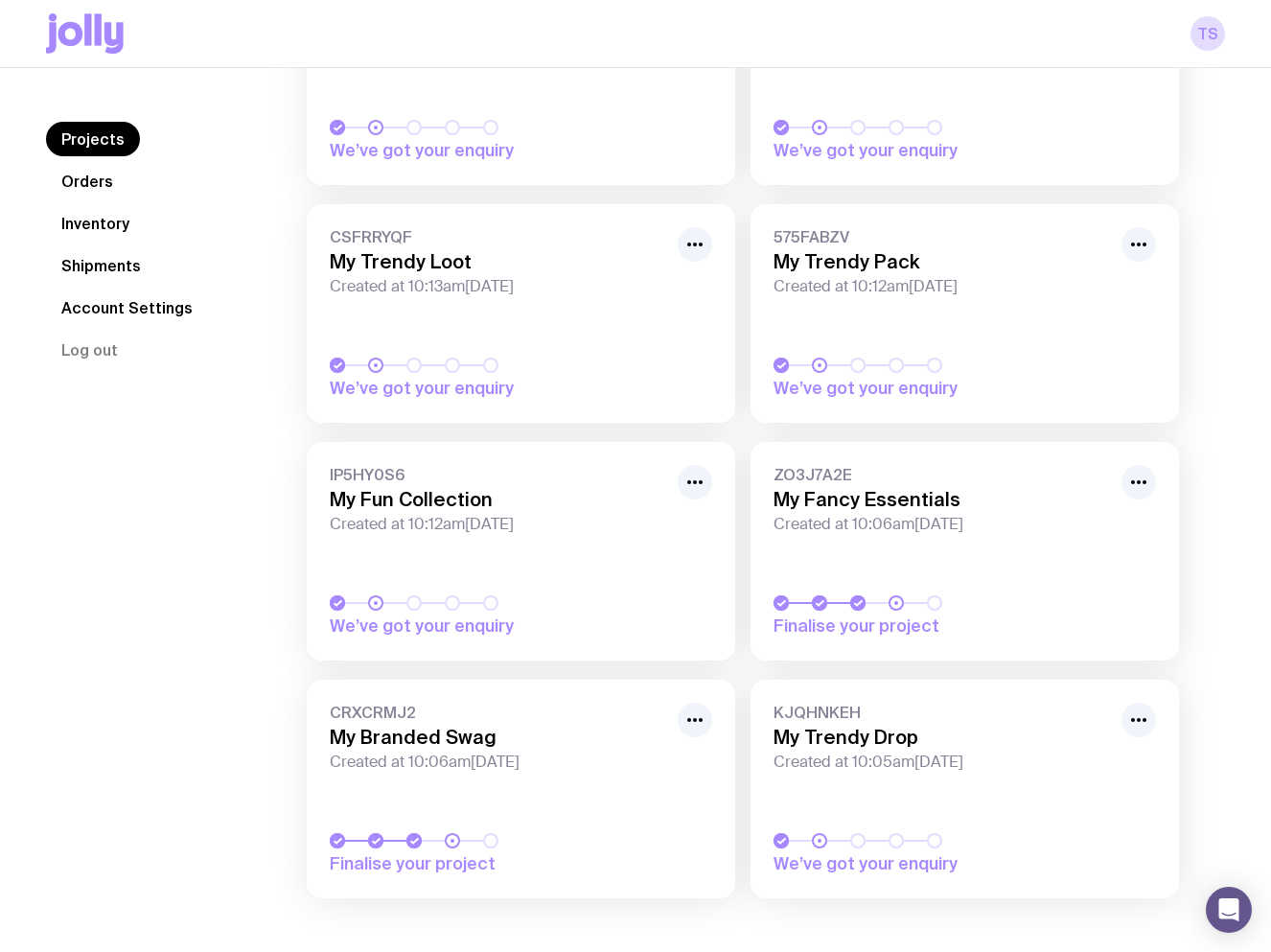
click at [1003, 561] on link "ZO3J7A2E My Fancy Essentials Created at 10:06am[DATE] Finalise your project" at bounding box center [965, 551] width 428 height 219
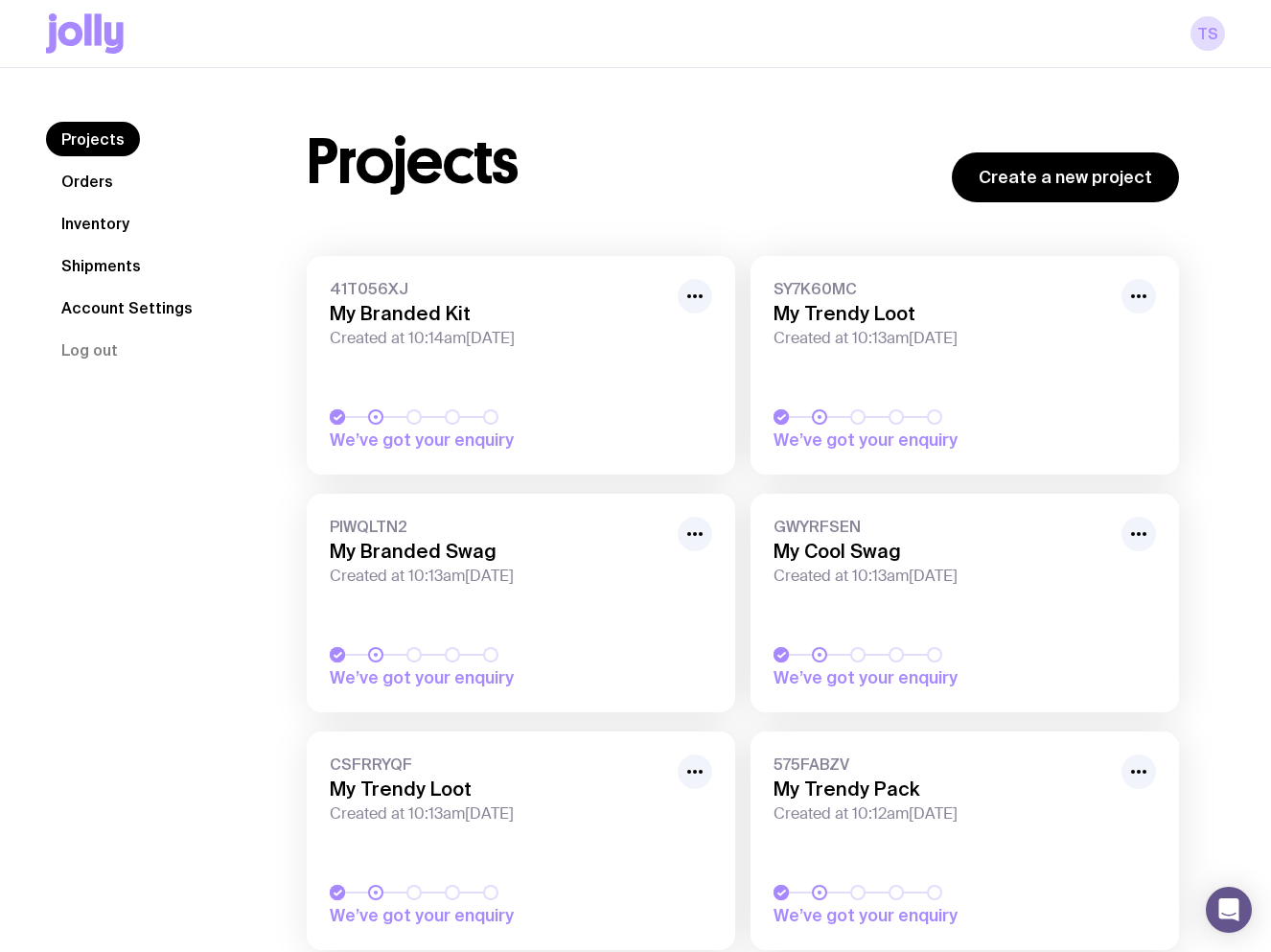
click at [101, 263] on link "Shipments" at bounding box center [101, 265] width 110 height 34
click at [111, 268] on link "Shipments" at bounding box center [101, 265] width 110 height 34
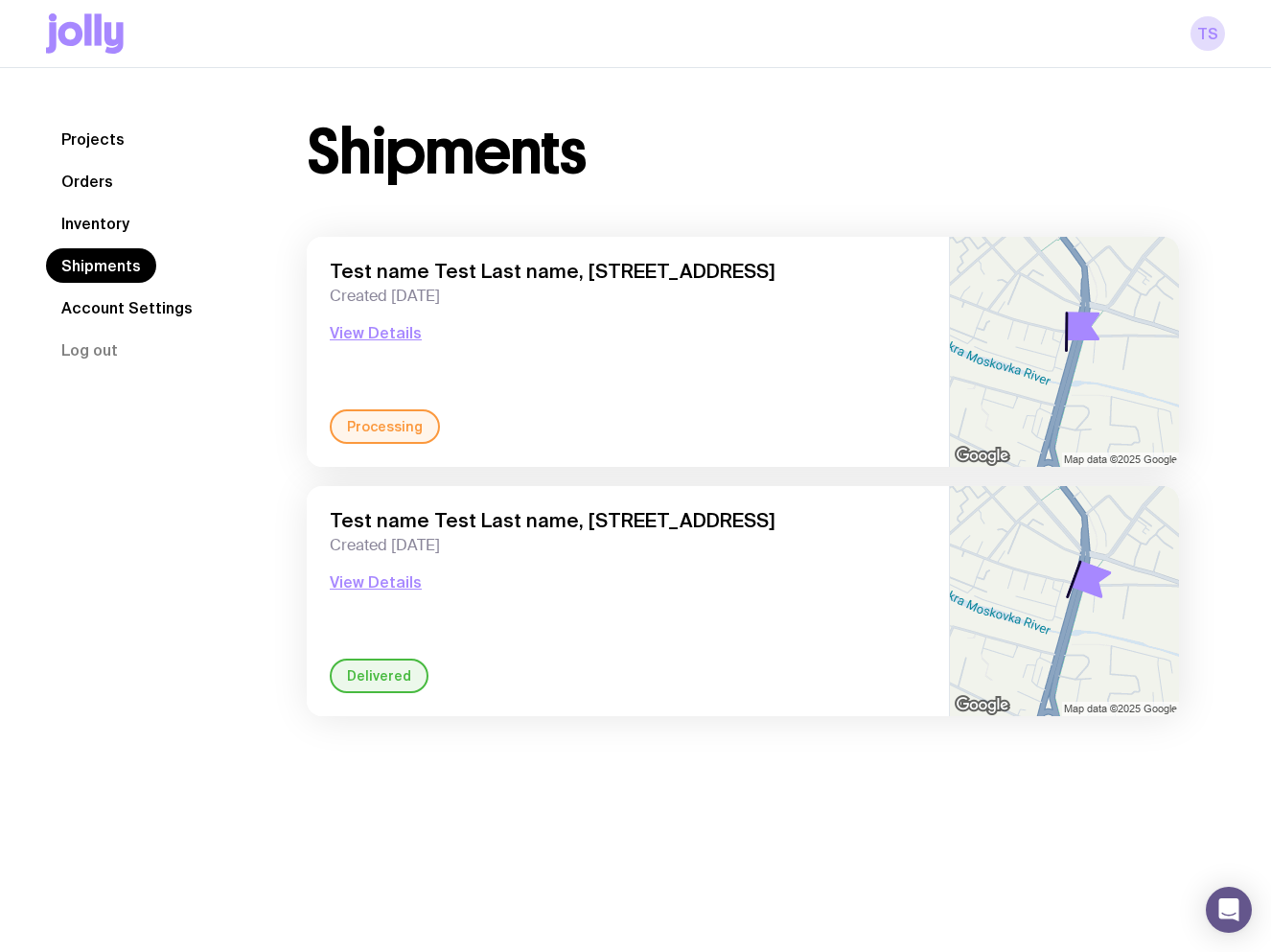
click at [100, 137] on link "Projects" at bounding box center [93, 139] width 94 height 34
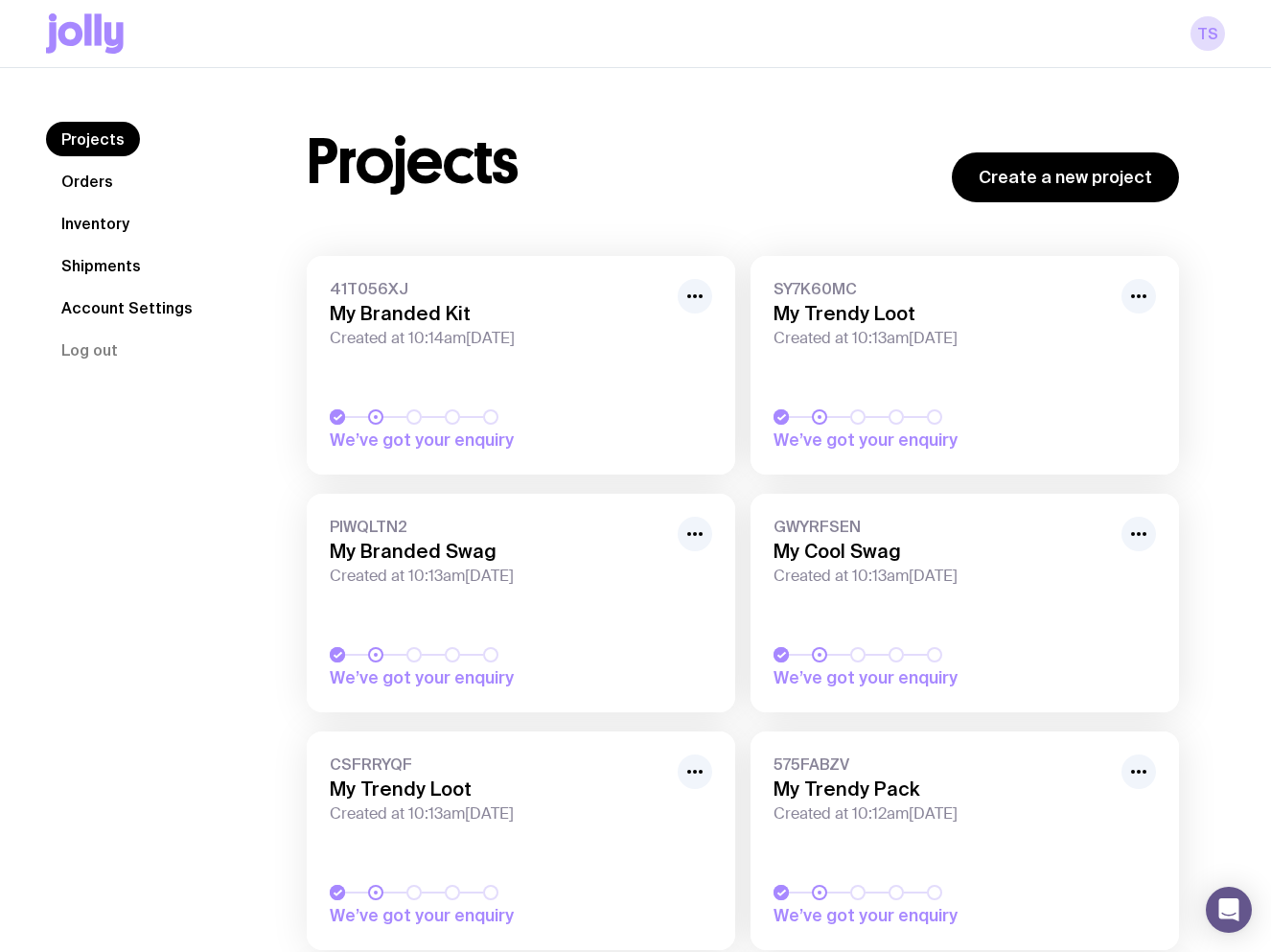
click at [98, 224] on link "Inventory" at bounding box center [95, 223] width 99 height 34
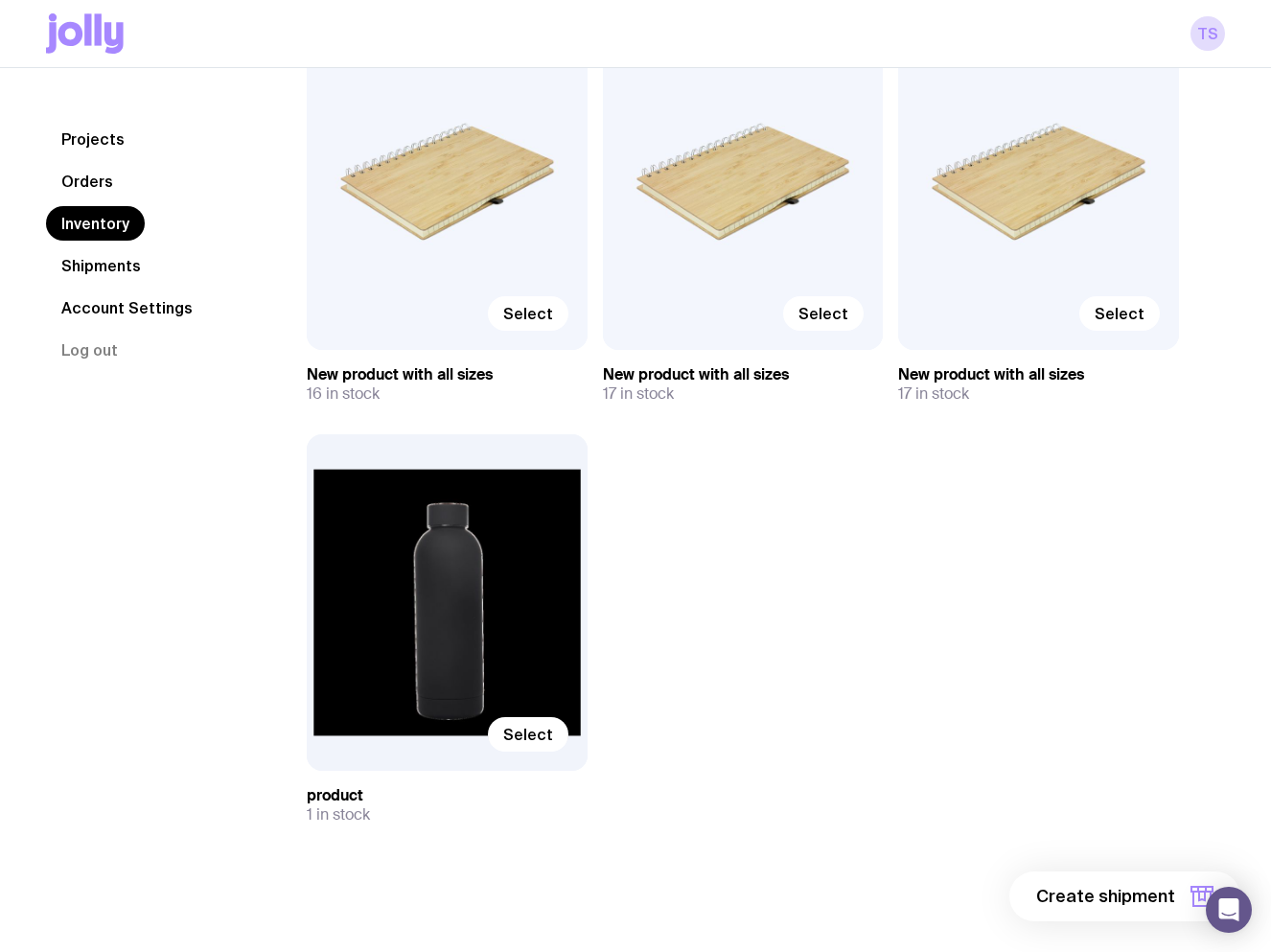
scroll to position [2397, 0]
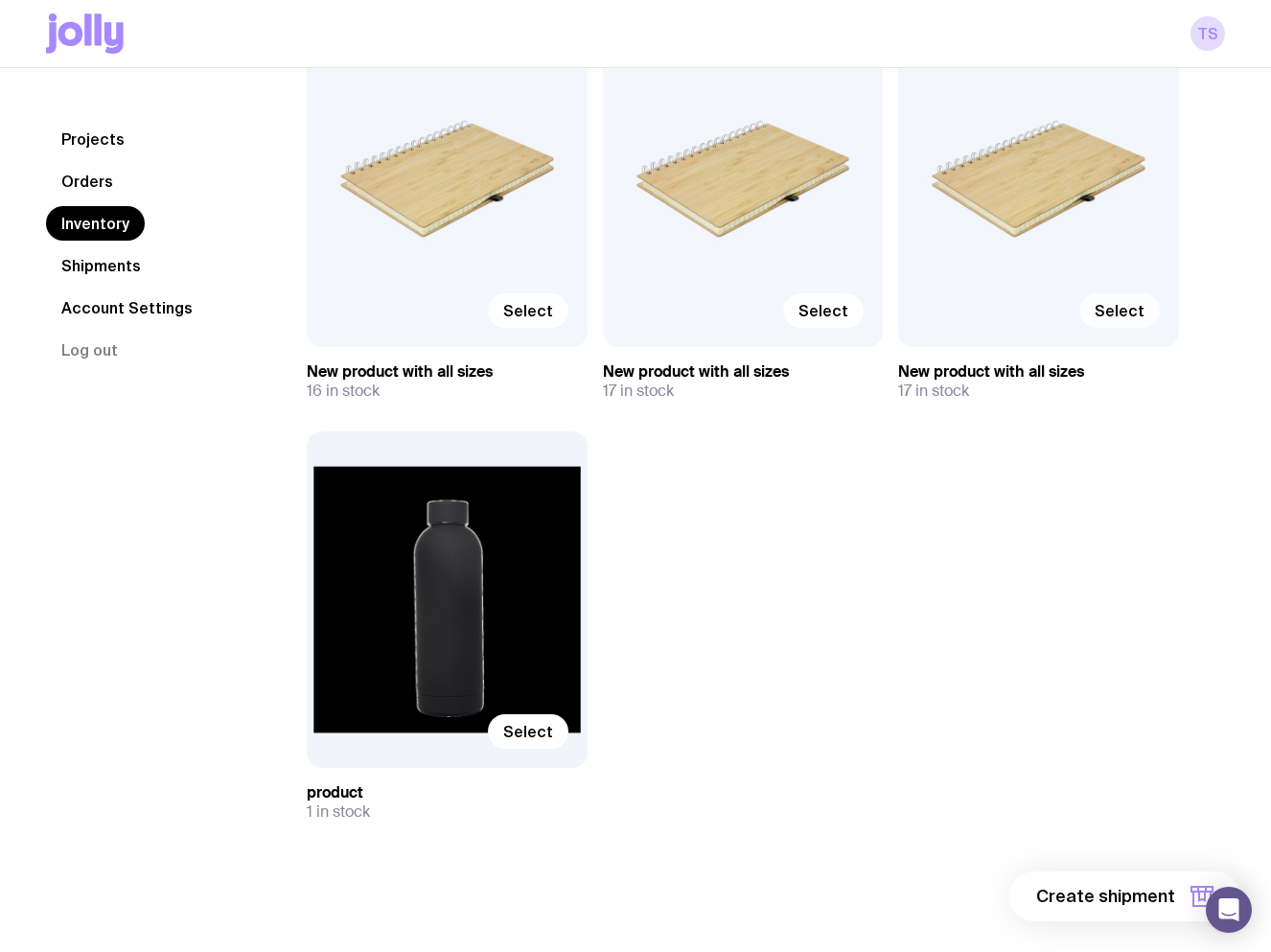
click at [1134, 304] on span "Select" at bounding box center [1119, 311] width 50 height 20
click at [0, 0] on input "Select" at bounding box center [0, 0] width 0 height 0
click at [1149, 899] on span "1 item" at bounding box center [1151, 896] width 48 height 23
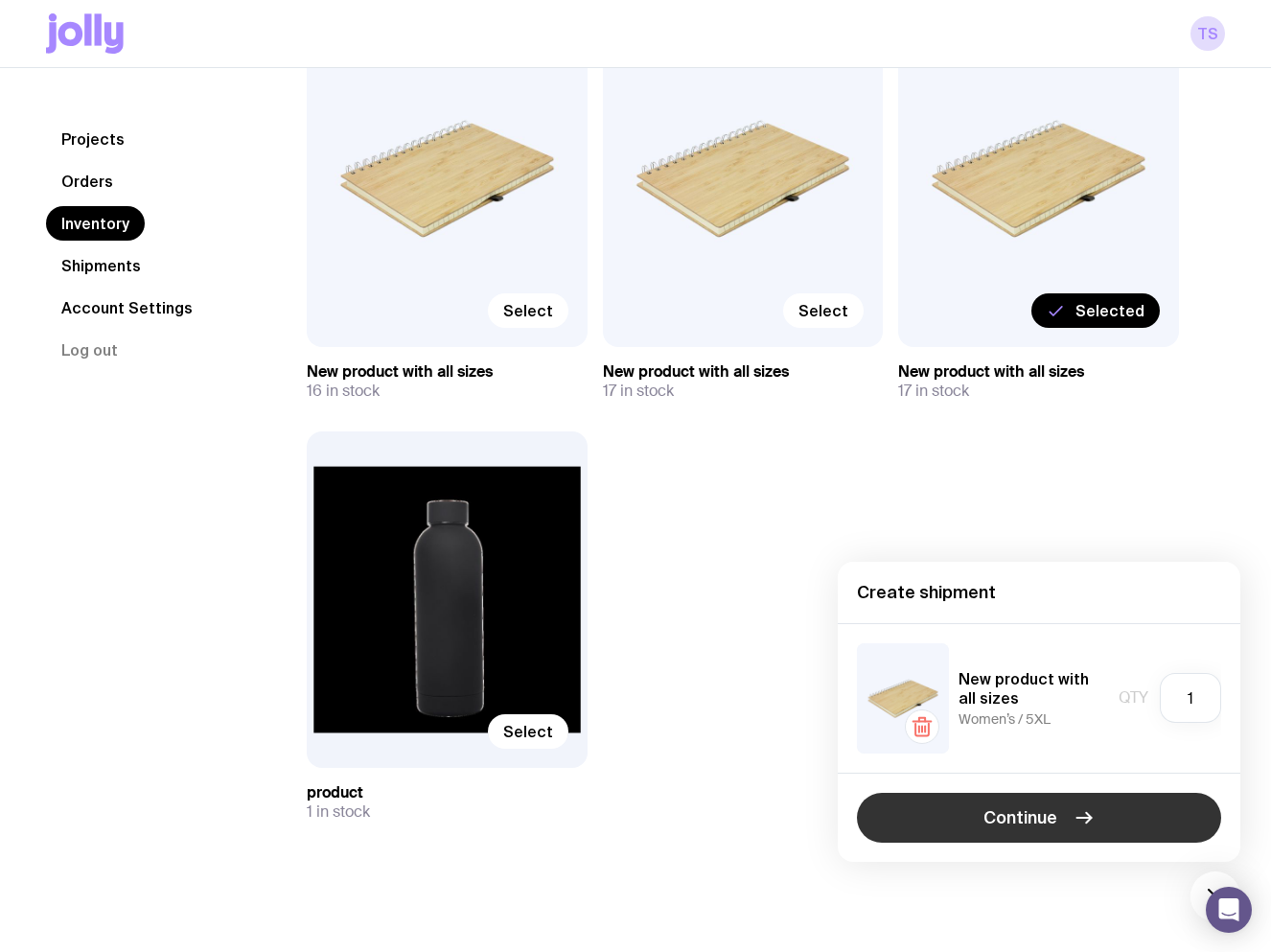
click at [1035, 811] on span "Continue" at bounding box center [1021, 818] width 74 height 23
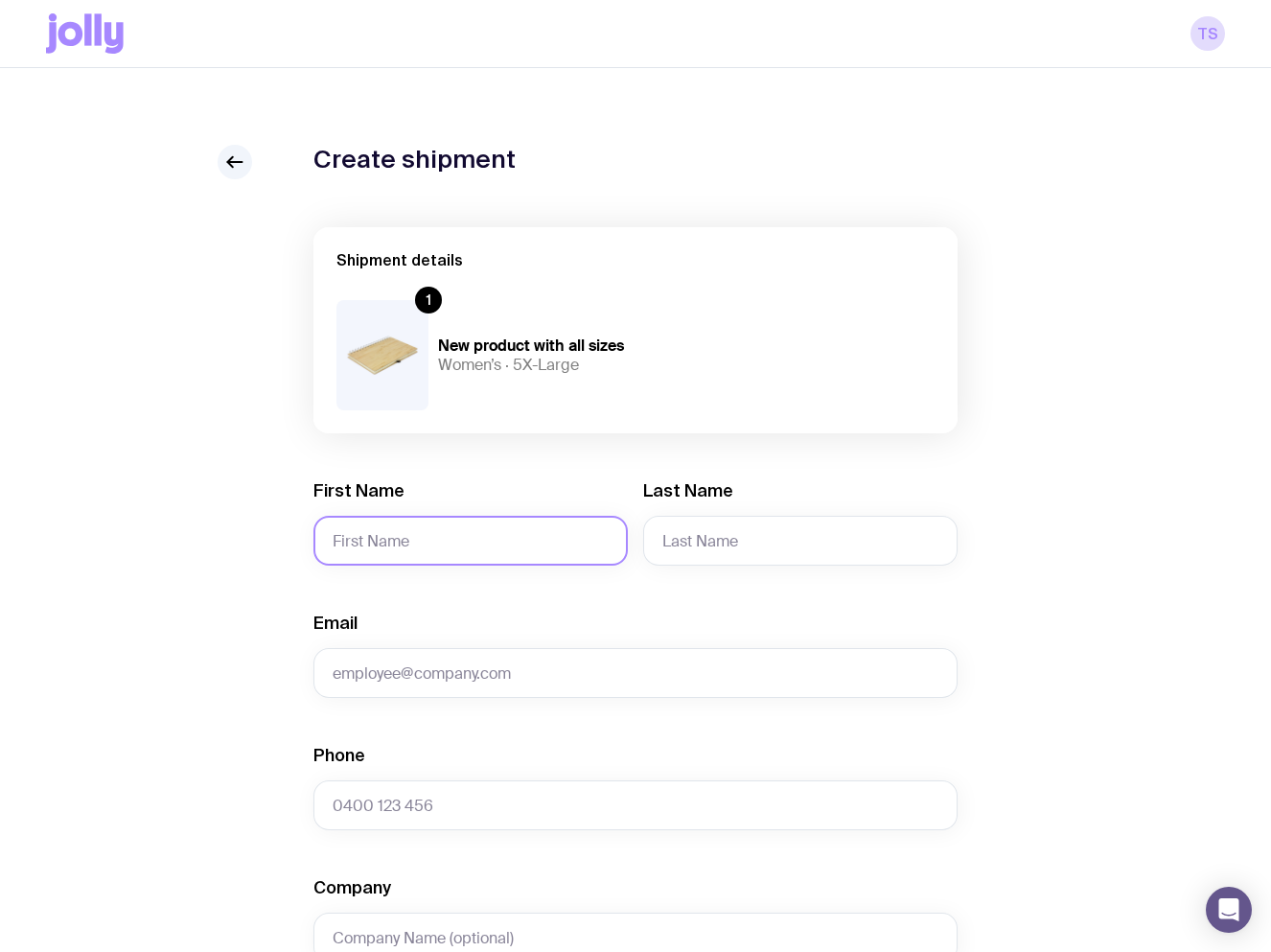
click at [460, 539] on input "First Name" at bounding box center [471, 541] width 315 height 50
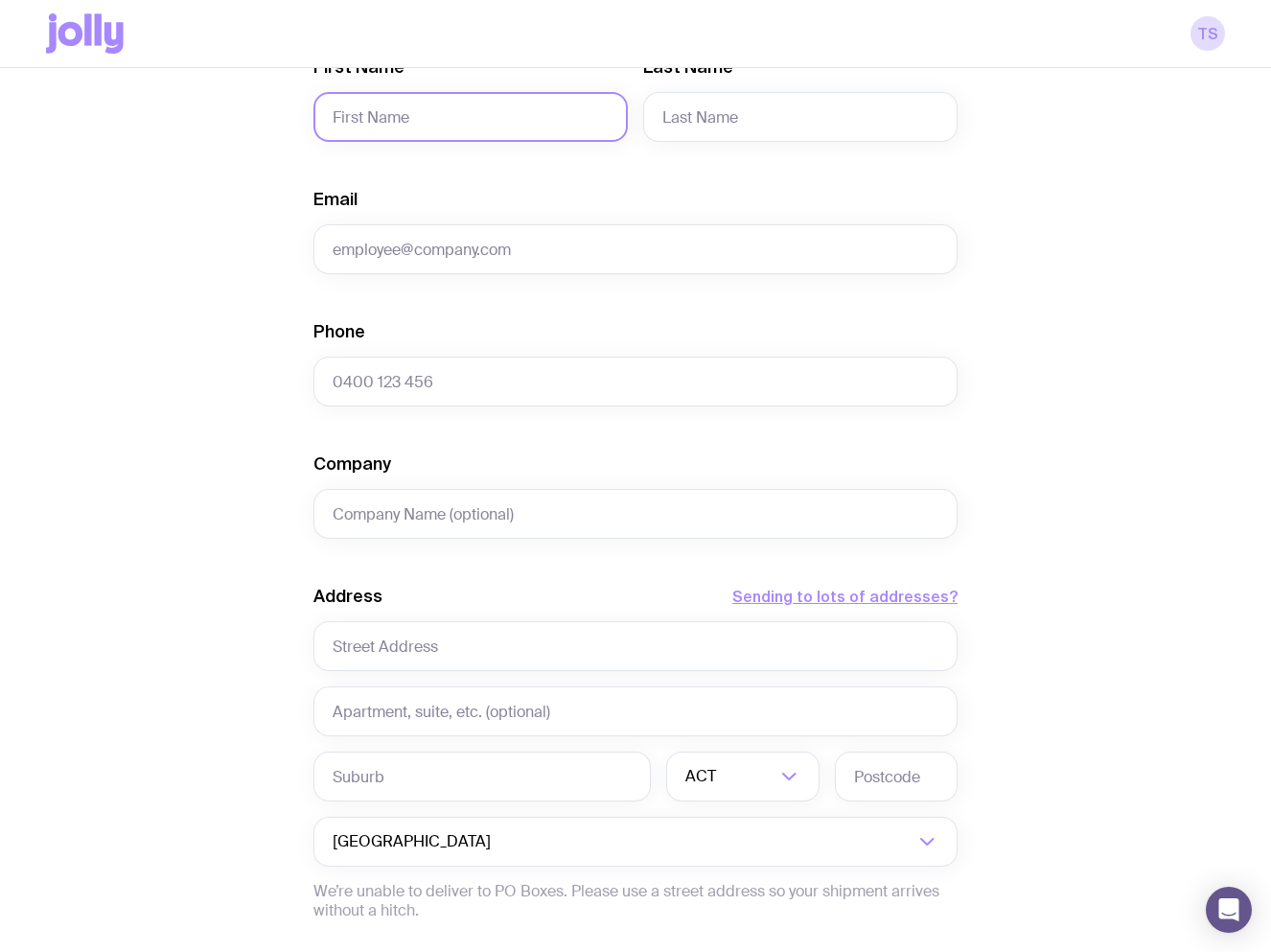
scroll to position [651, 0]
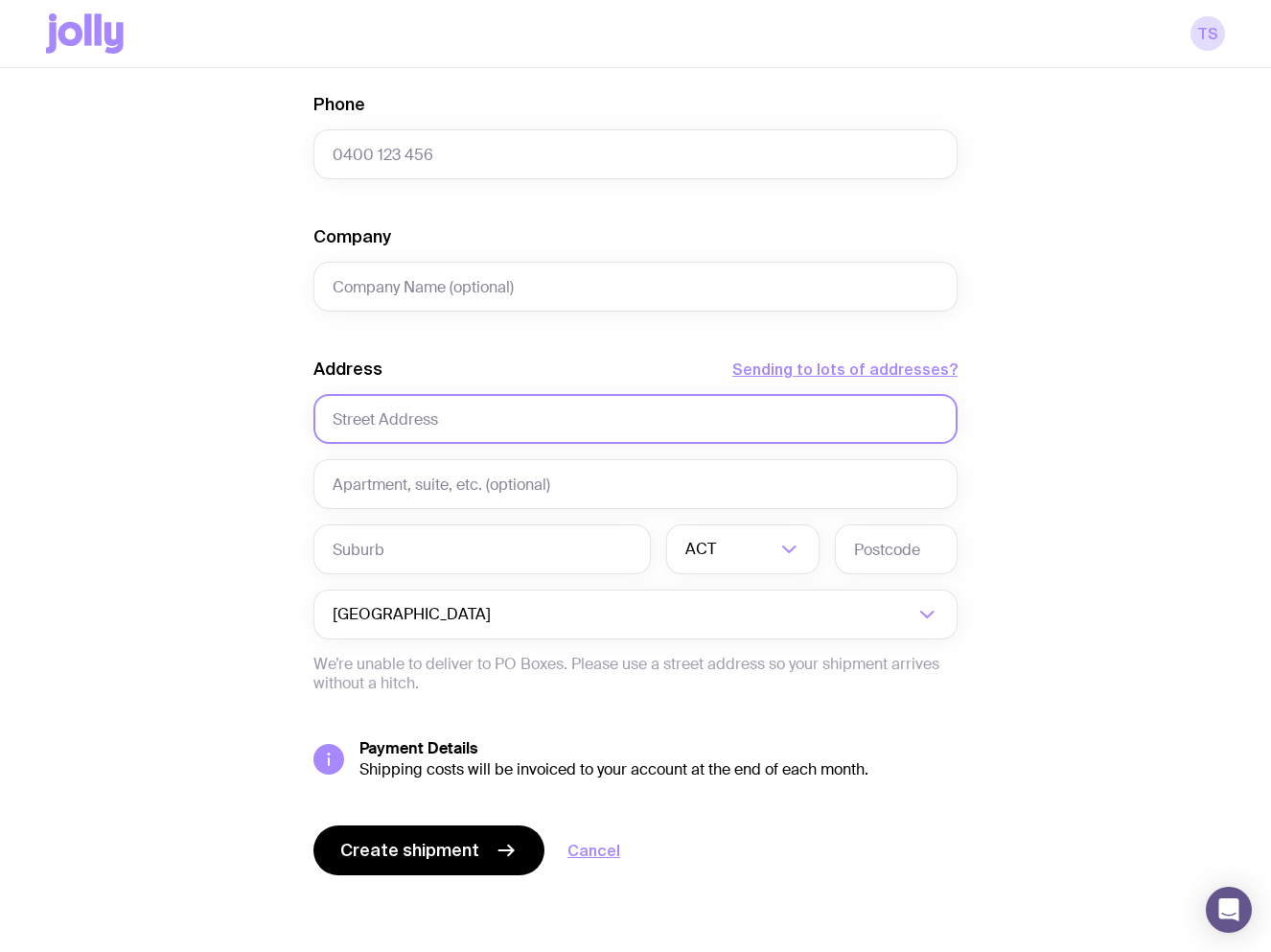
click at [422, 438] on input "text" at bounding box center [636, 418] width 644 height 50
click at [419, 436] on input "text" at bounding box center [636, 418] width 644 height 50
